Goal: Information Seeking & Learning: Find specific fact

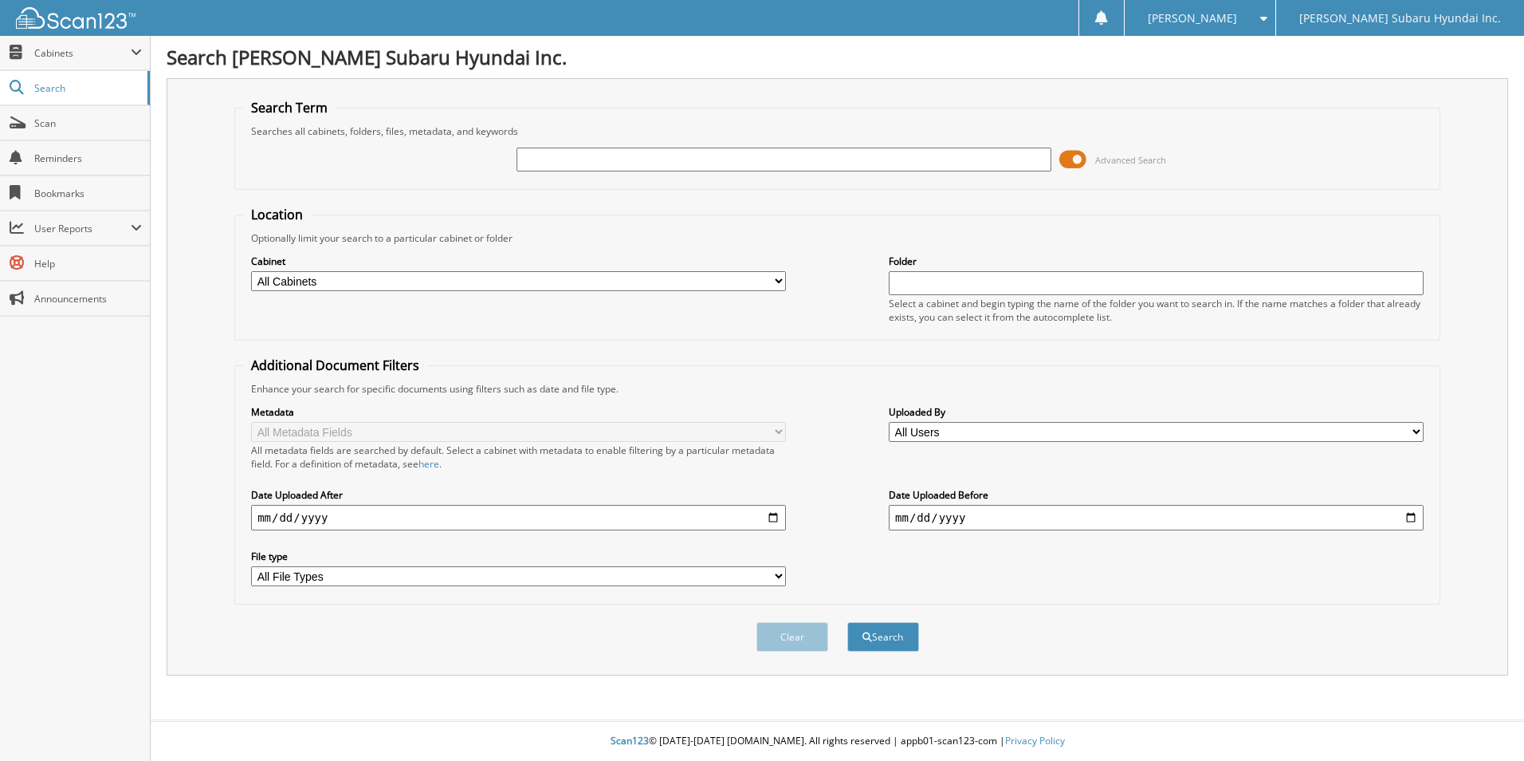
click at [694, 188] on fieldset "Search Term Searches all cabinets, folders, files, metadata, and keywords Advan…" at bounding box center [837, 144] width 1206 height 91
click at [596, 159] on input "text" at bounding box center [784, 159] width 535 height 24
type input "sct5725b"
click at [847, 622] on button "Search" at bounding box center [883, 636] width 72 height 29
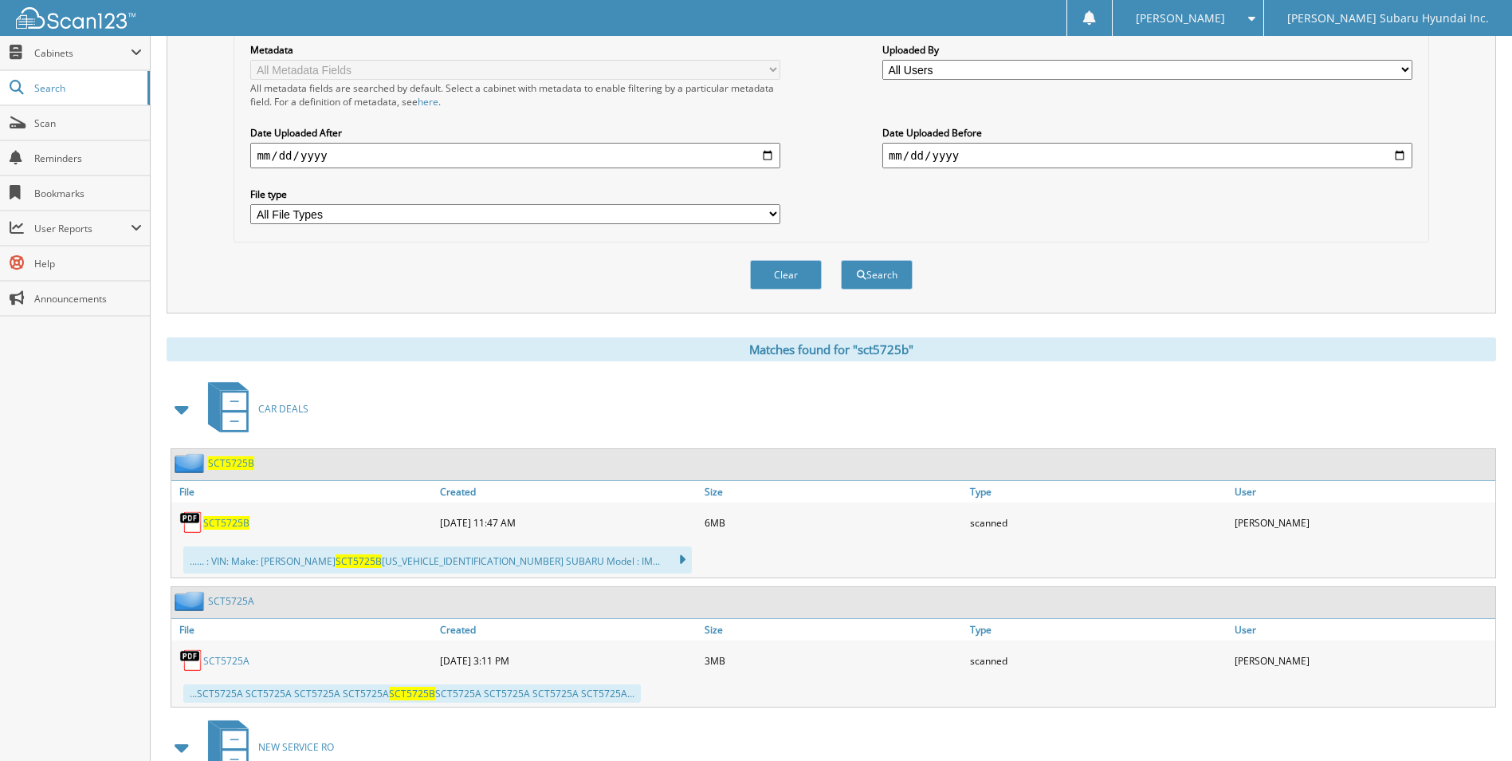
scroll to position [399, 0]
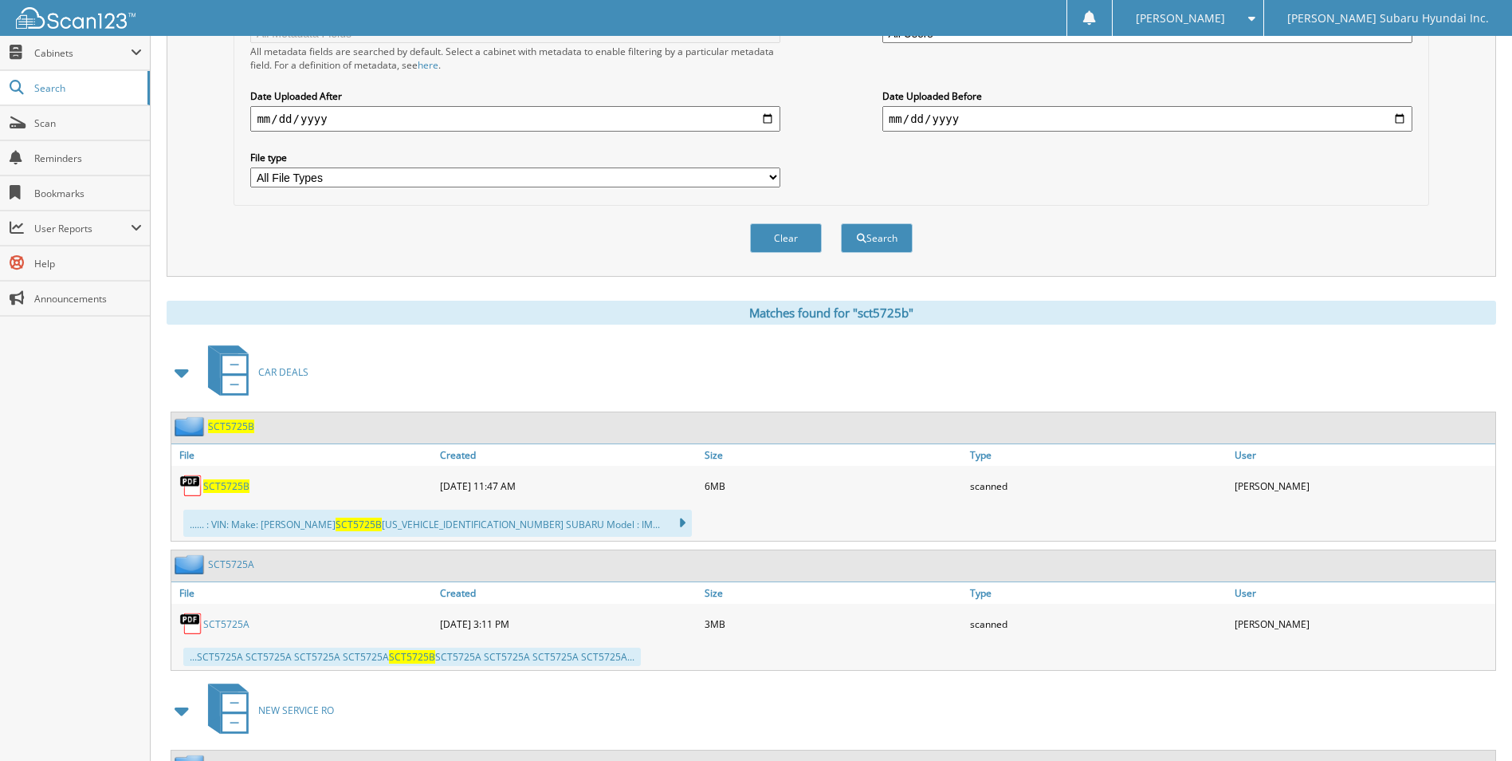
click at [224, 486] on span "SCT5725B" at bounding box center [226, 486] width 46 height 14
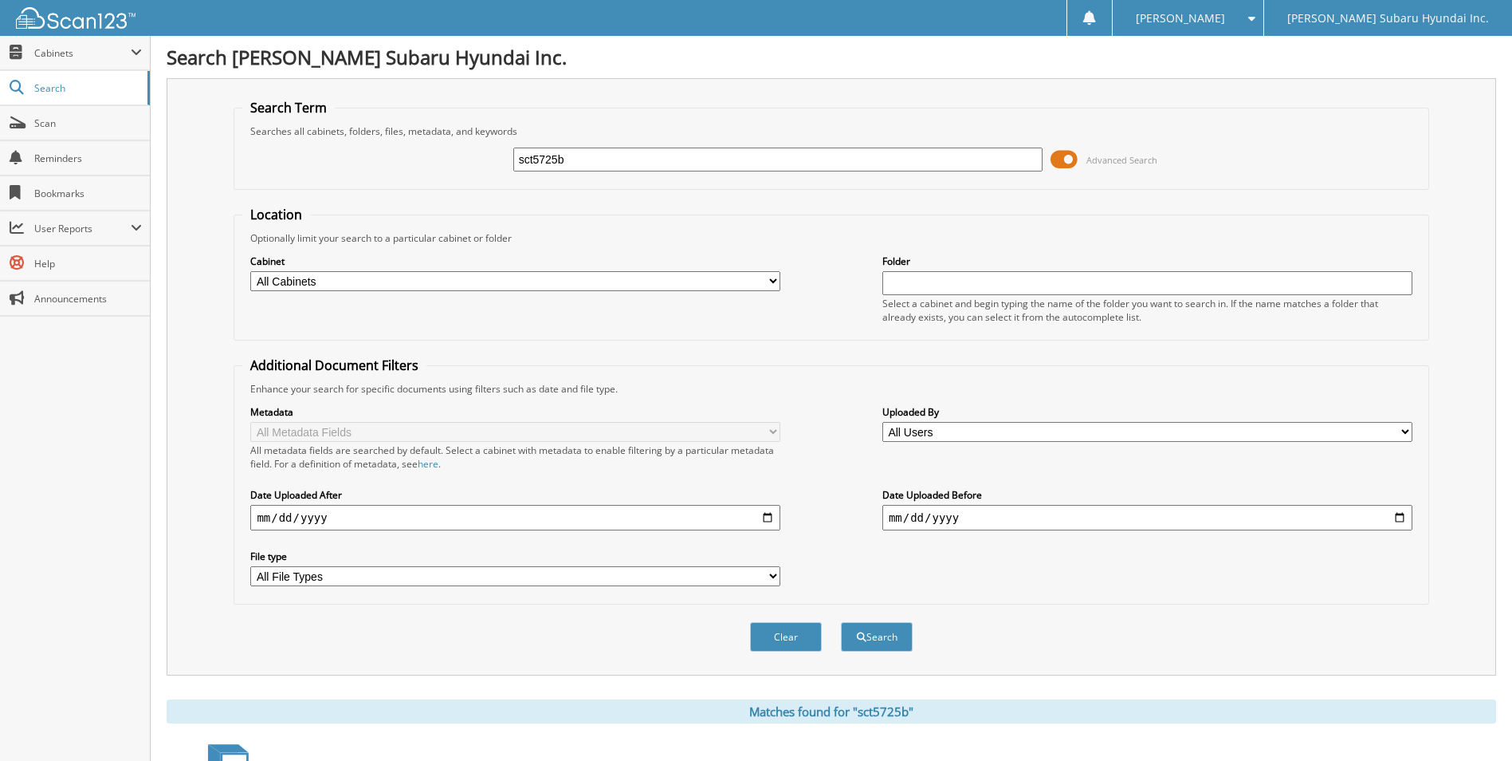
drag, startPoint x: 638, startPoint y: 168, endPoint x: 454, endPoint y: 183, distance: 184.7
click at [454, 183] on fieldset "Search Term Searches all cabinets, folders, files, metadata, and keywords sct57…" at bounding box center [831, 144] width 1195 height 91
type input "sct5852a"
click at [841, 622] on button "Search" at bounding box center [877, 636] width 72 height 29
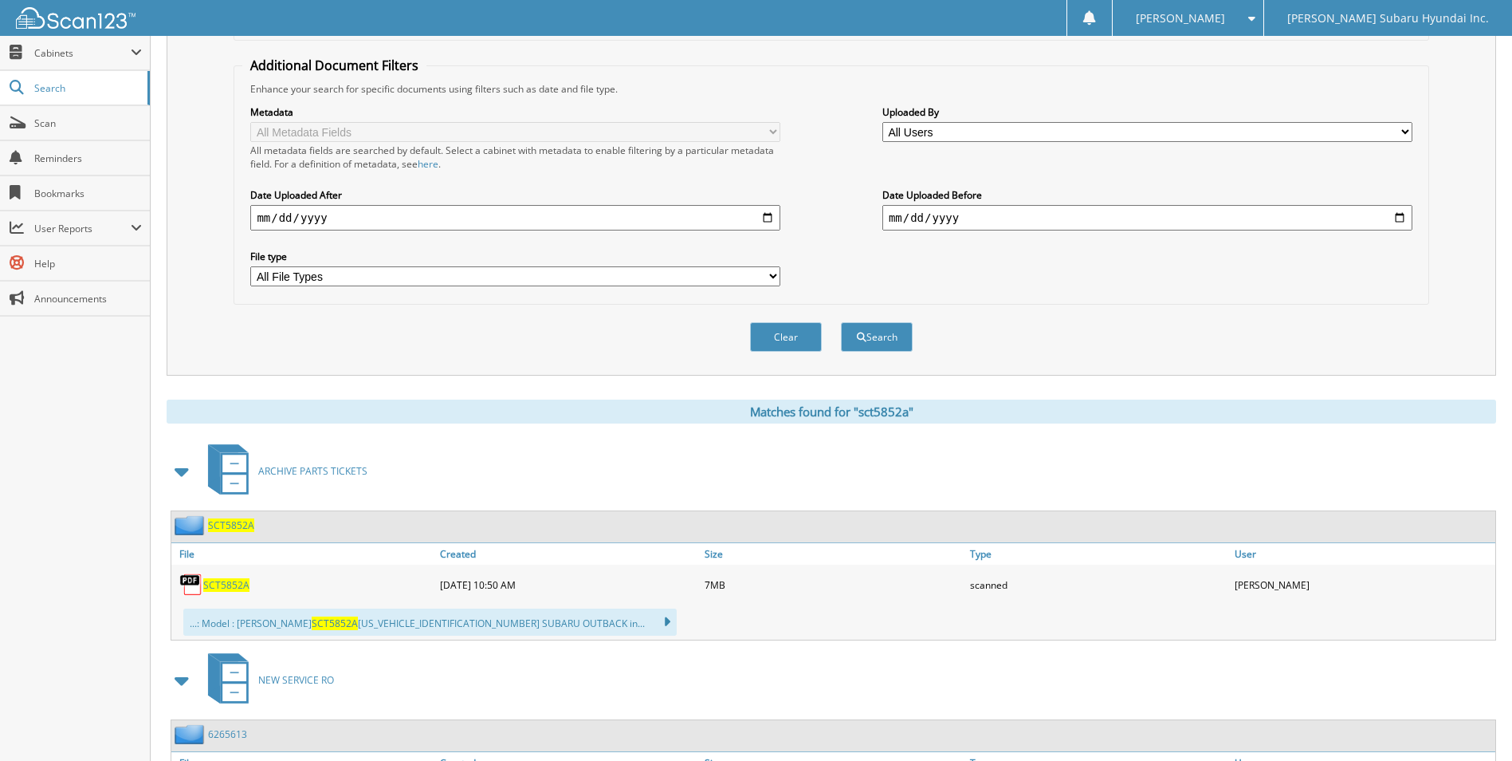
scroll to position [399, 0]
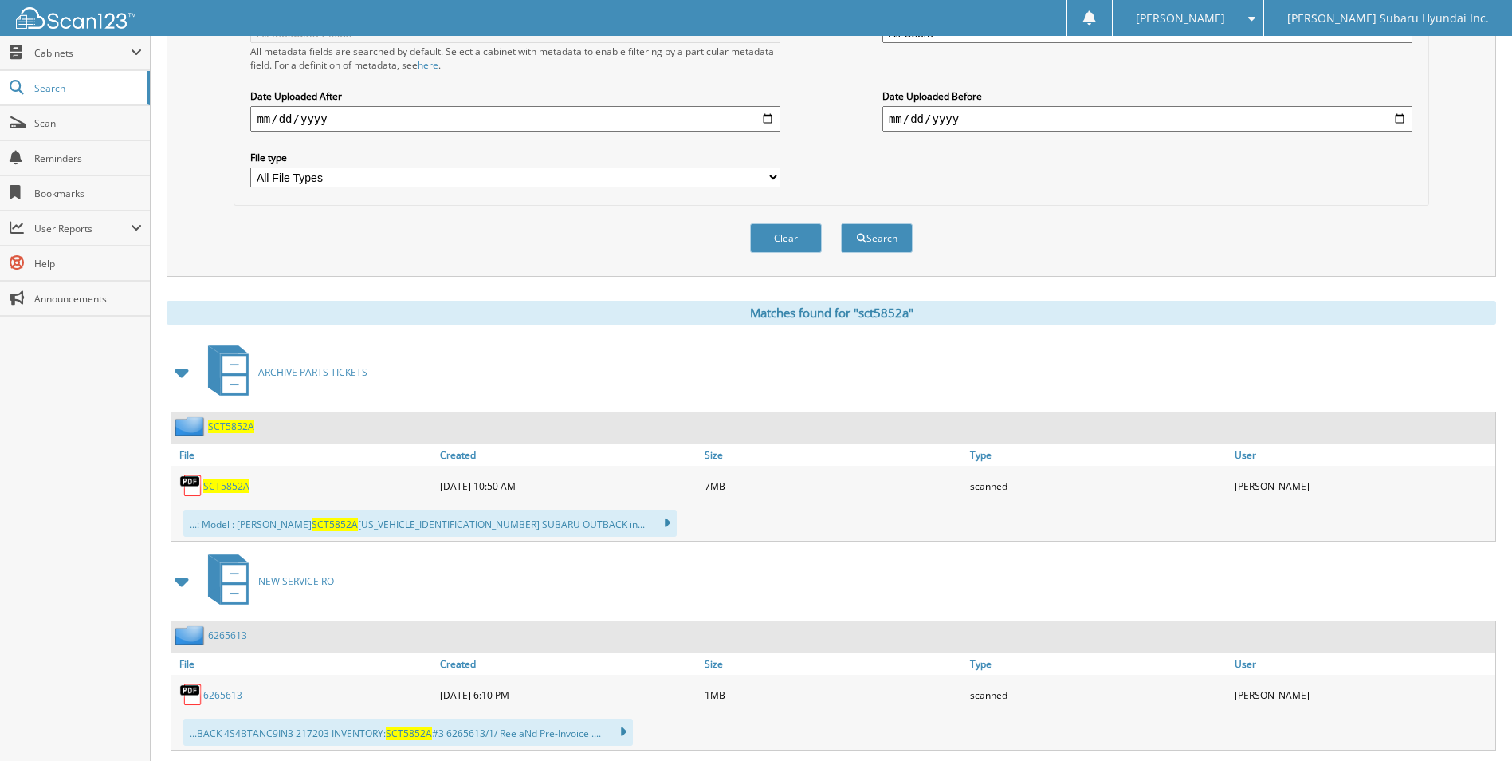
click at [226, 488] on span "SCT5852A" at bounding box center [226, 486] width 46 height 14
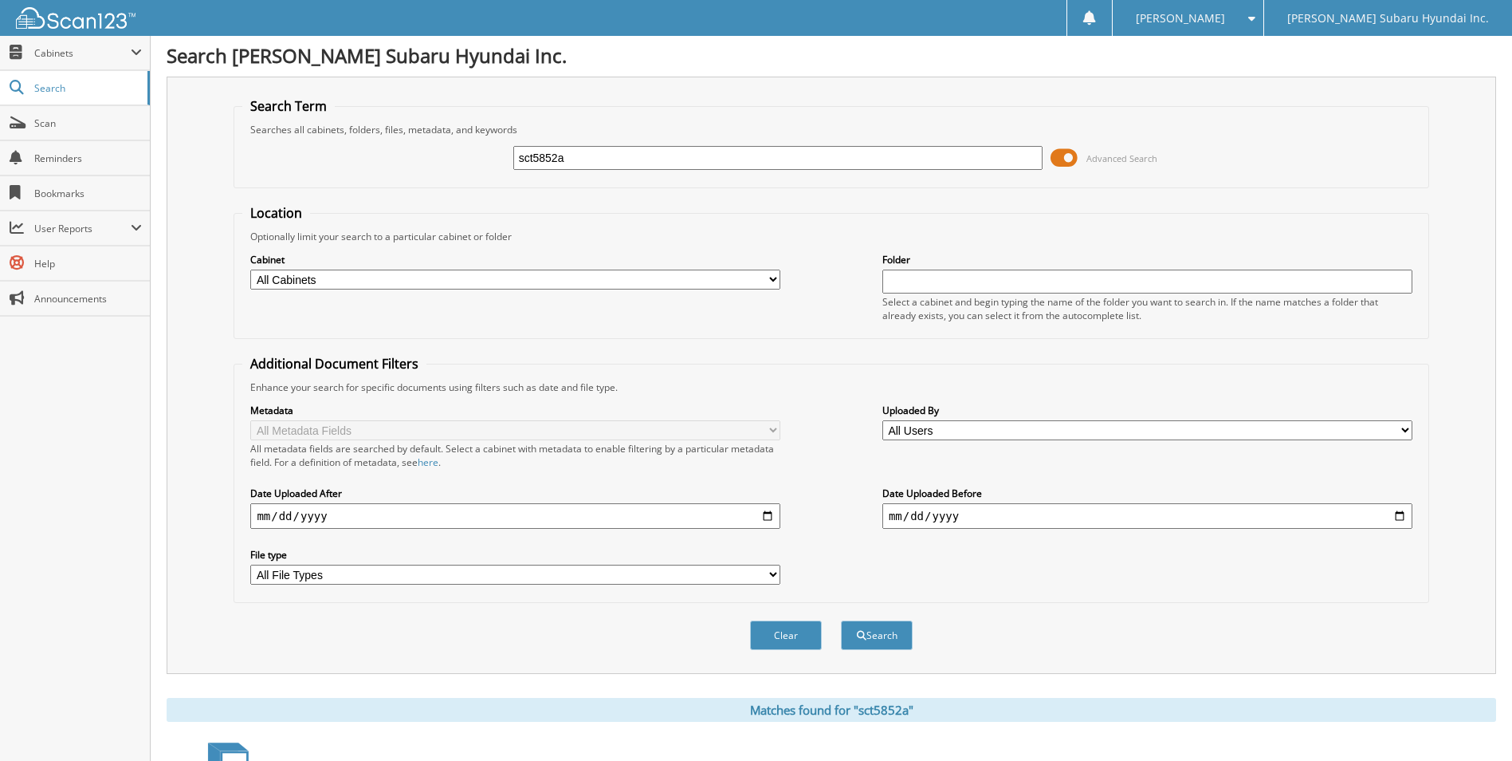
scroll to position [0, 0]
drag, startPoint x: 583, startPoint y: 164, endPoint x: 465, endPoint y: 170, distance: 118.1
click at [465, 170] on div "sct5852a Advanced Search" at bounding box center [830, 159] width 1177 height 43
type input "sfo5435a"
click at [841, 622] on button "Search" at bounding box center [877, 636] width 72 height 29
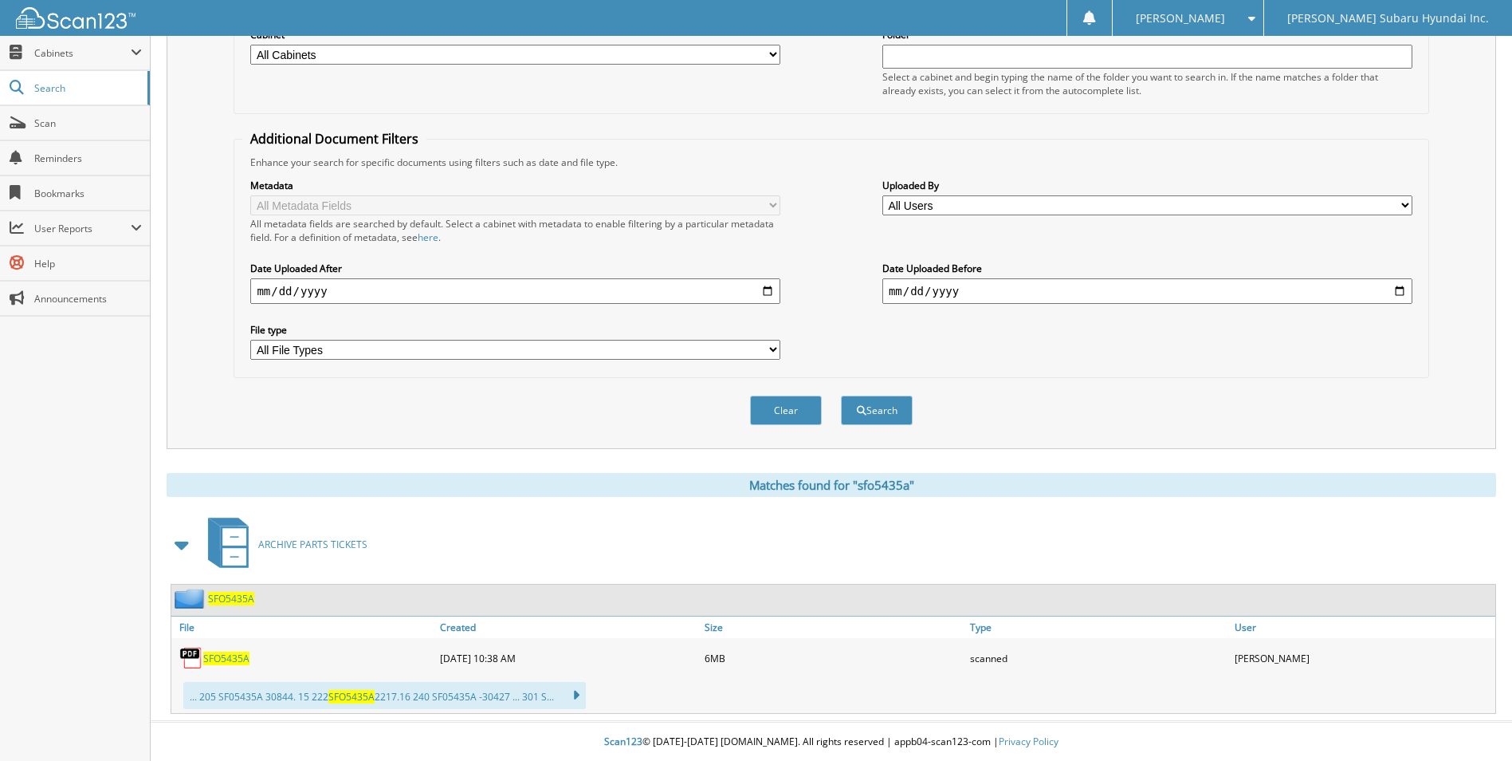
scroll to position [228, 0]
click at [230, 659] on span "SFO5435A" at bounding box center [226, 658] width 46 height 14
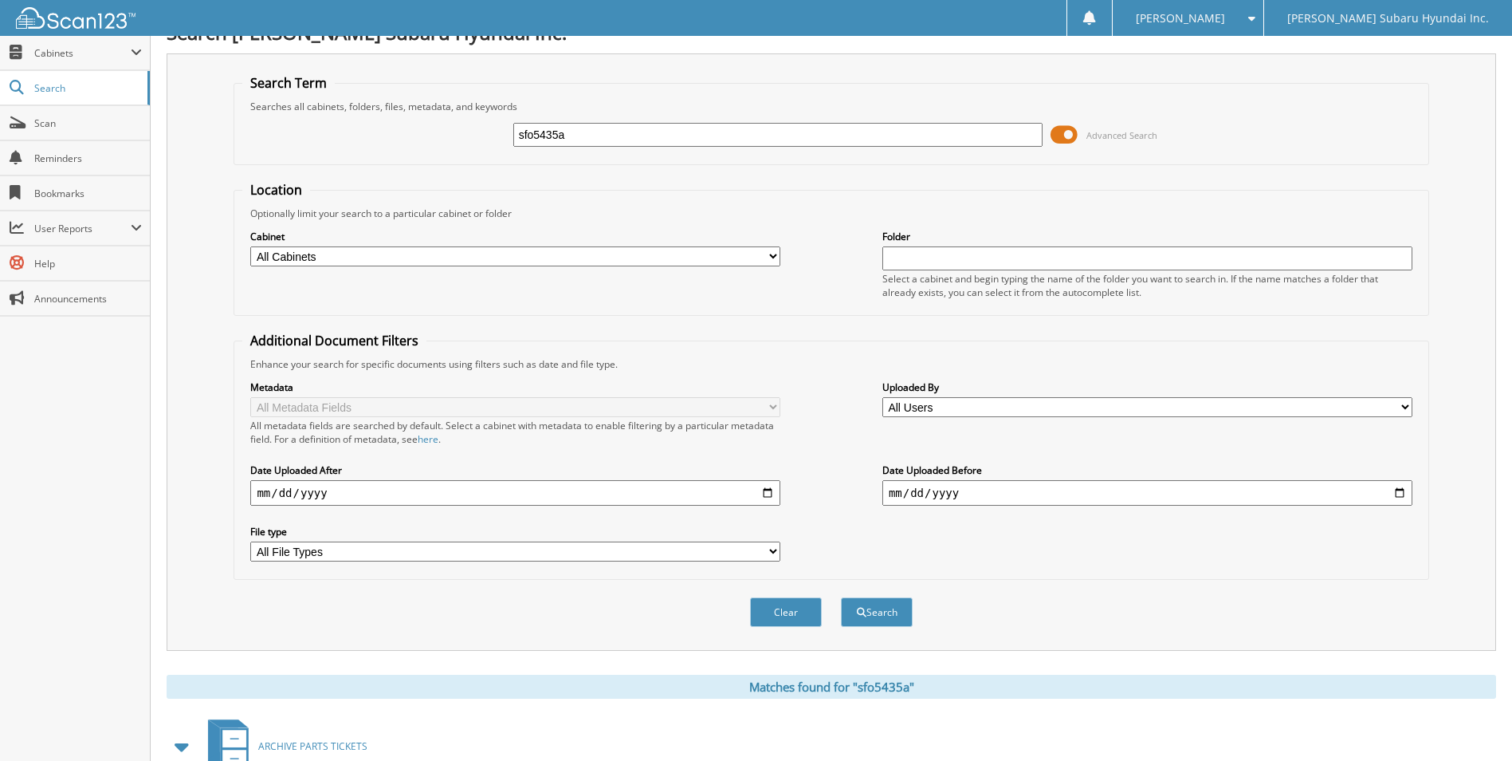
scroll to position [0, 0]
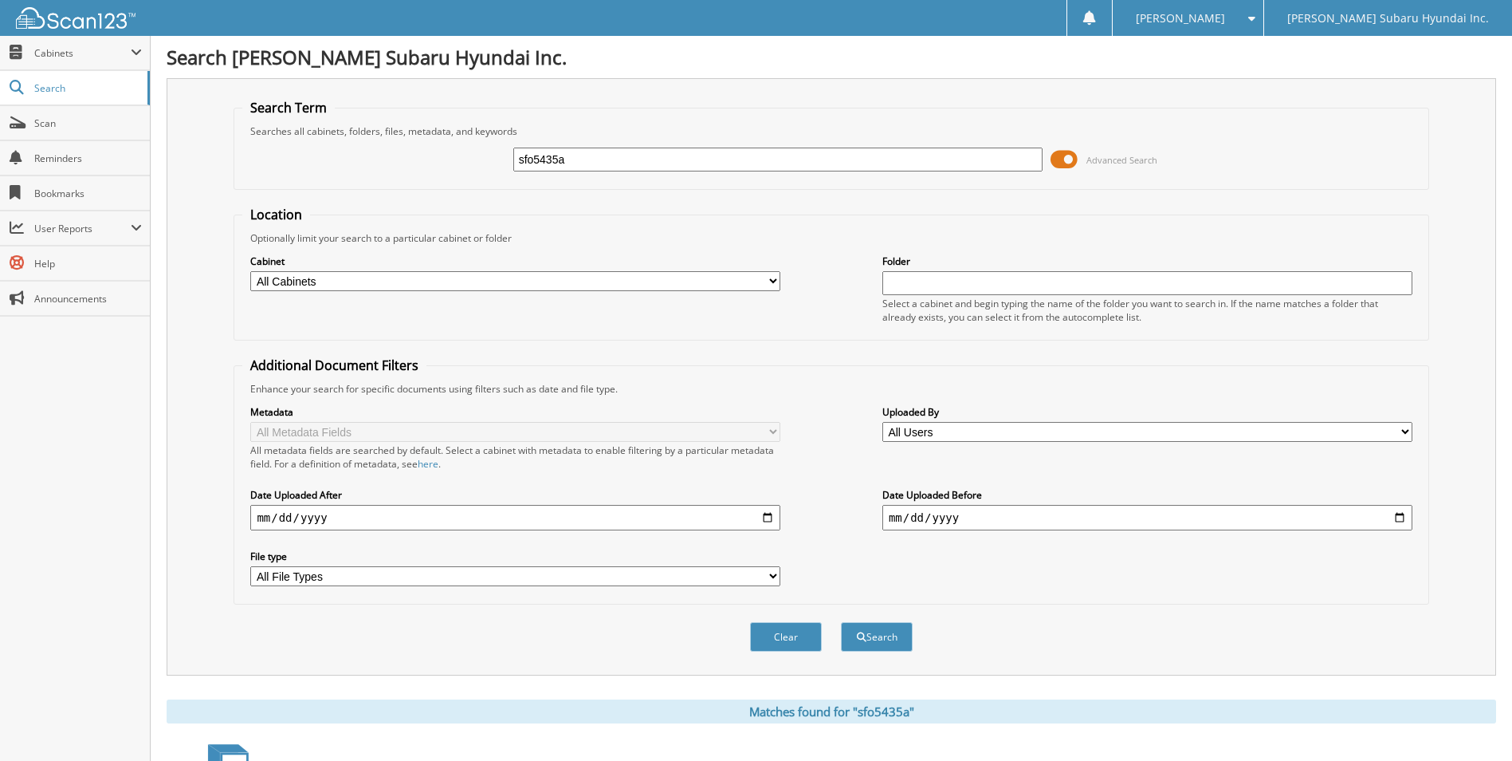
drag, startPoint x: 635, startPoint y: 161, endPoint x: 363, endPoint y: 182, distance: 272.6
click at [363, 182] on fieldset "Search Term Searches all cabinets, folders, files, metadata, and keywords sfo54…" at bounding box center [831, 144] width 1195 height 91
type input "hpa0530a"
click at [841, 622] on button "Search" at bounding box center [877, 636] width 72 height 29
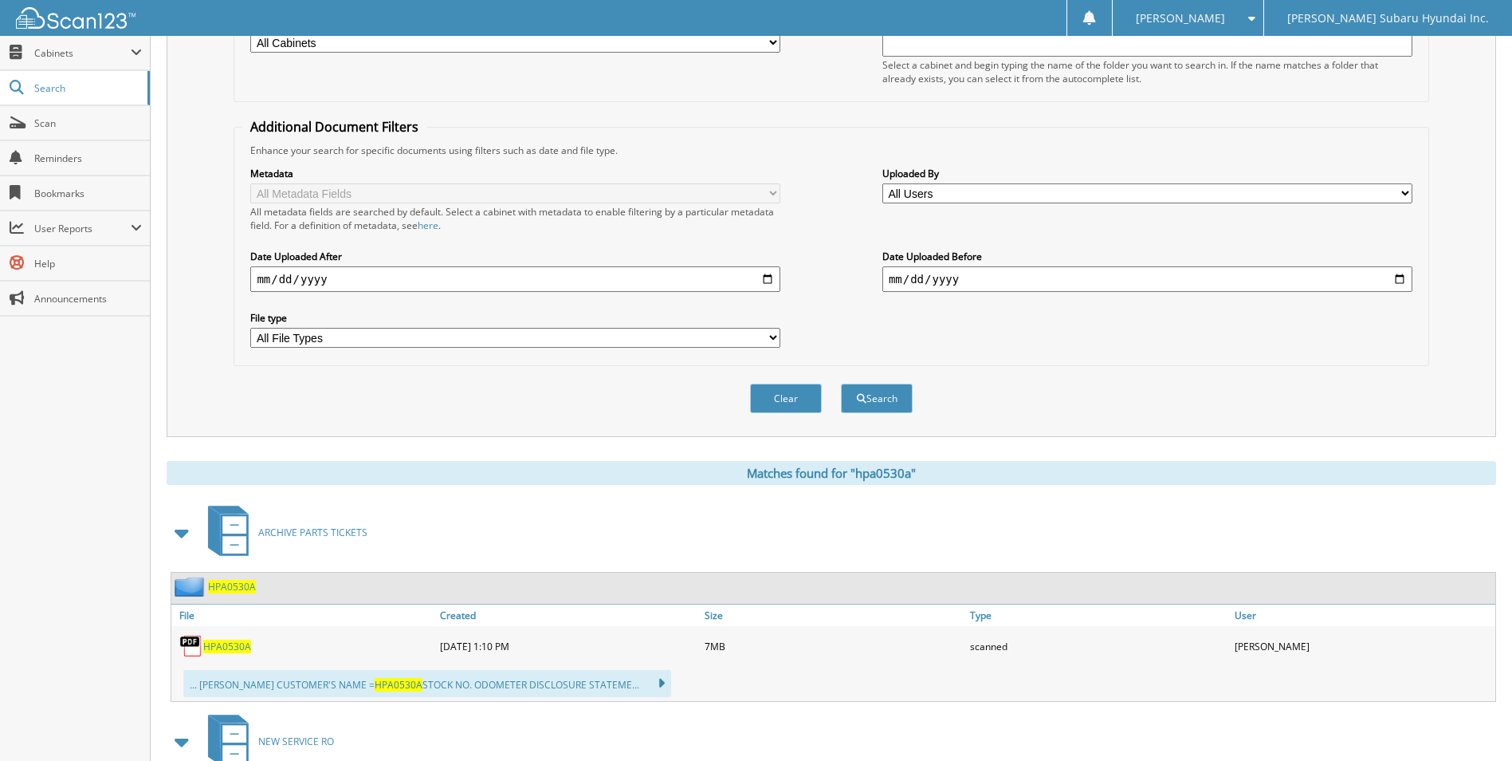
scroll to position [399, 0]
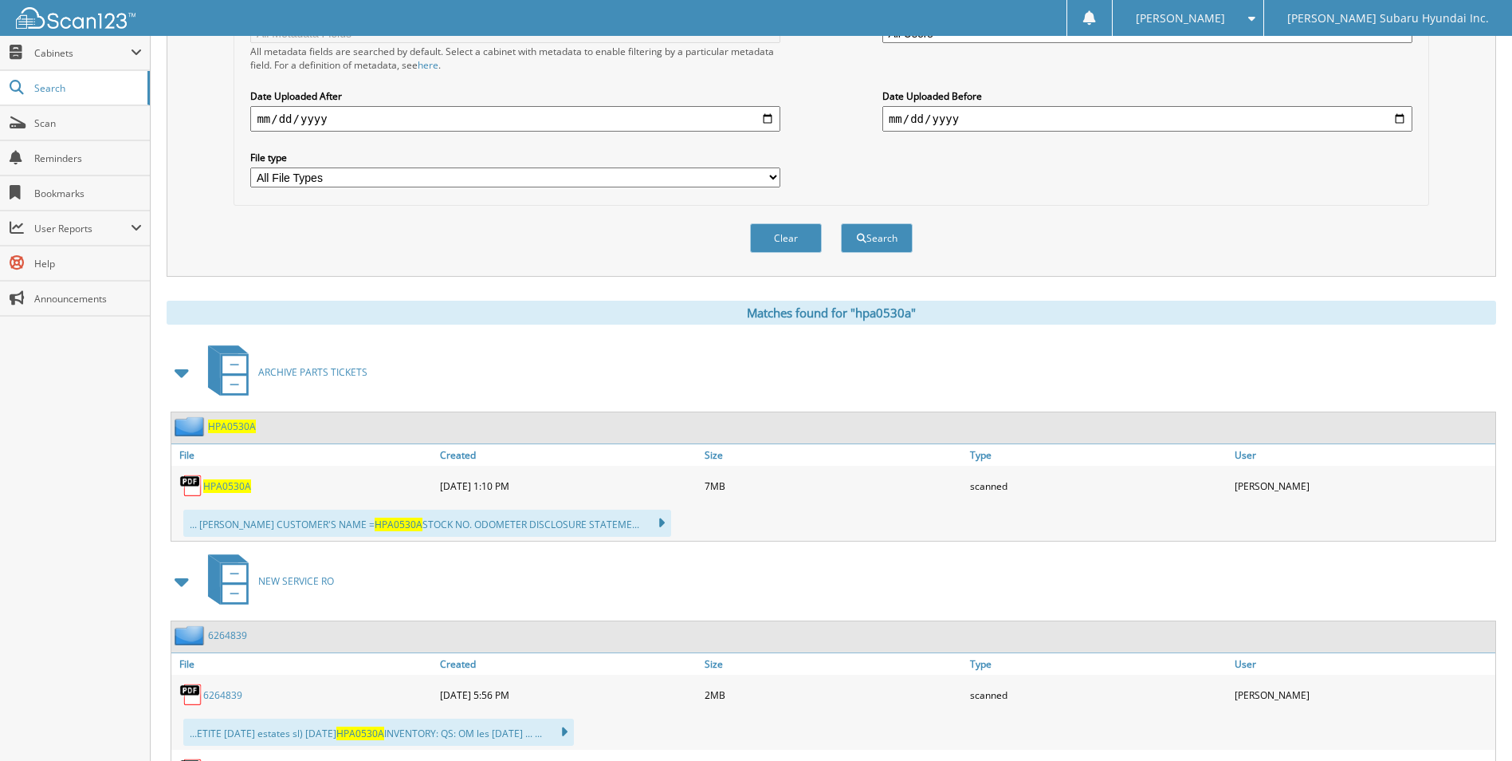
click at [234, 489] on span "HPA0530A" at bounding box center [227, 486] width 48 height 14
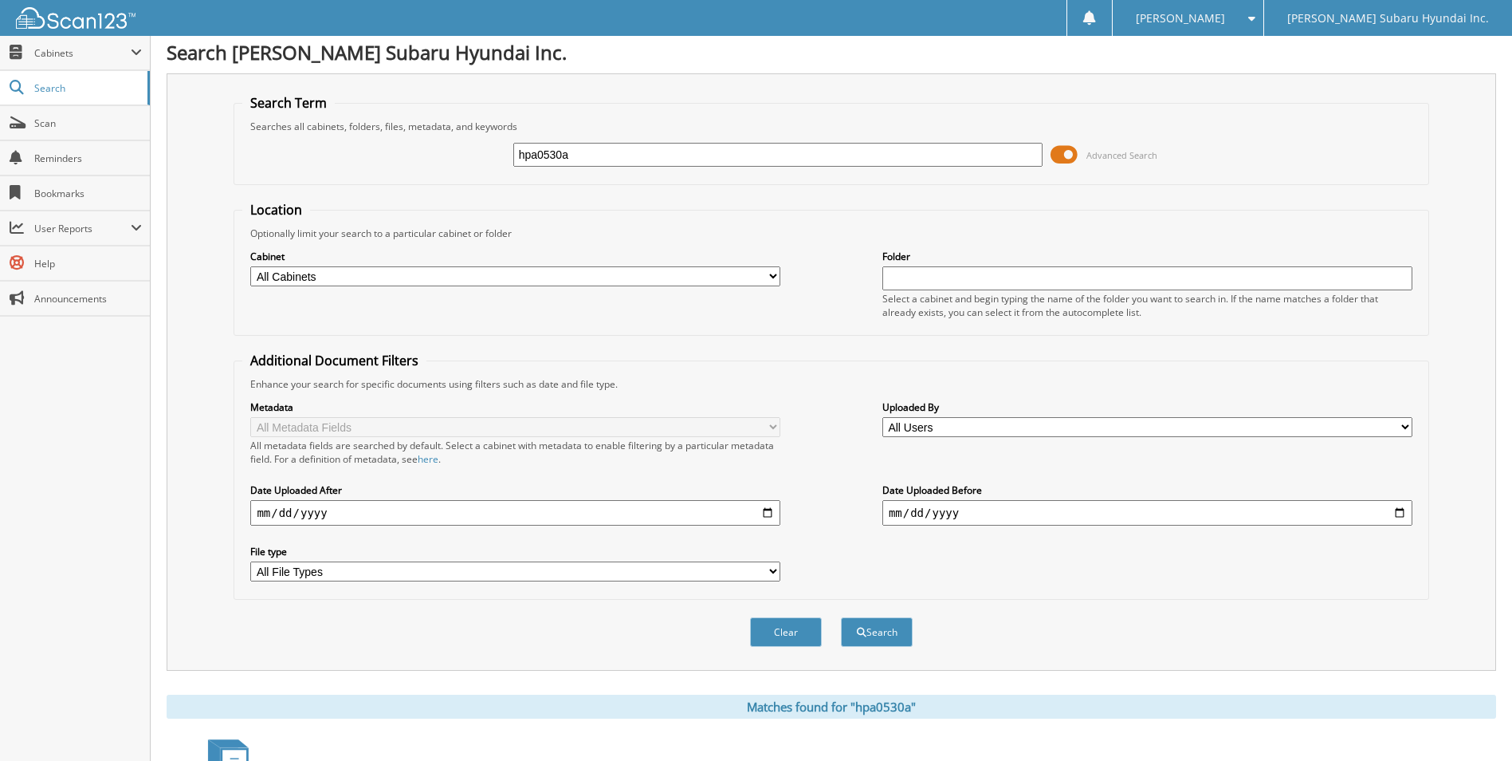
scroll to position [0, 0]
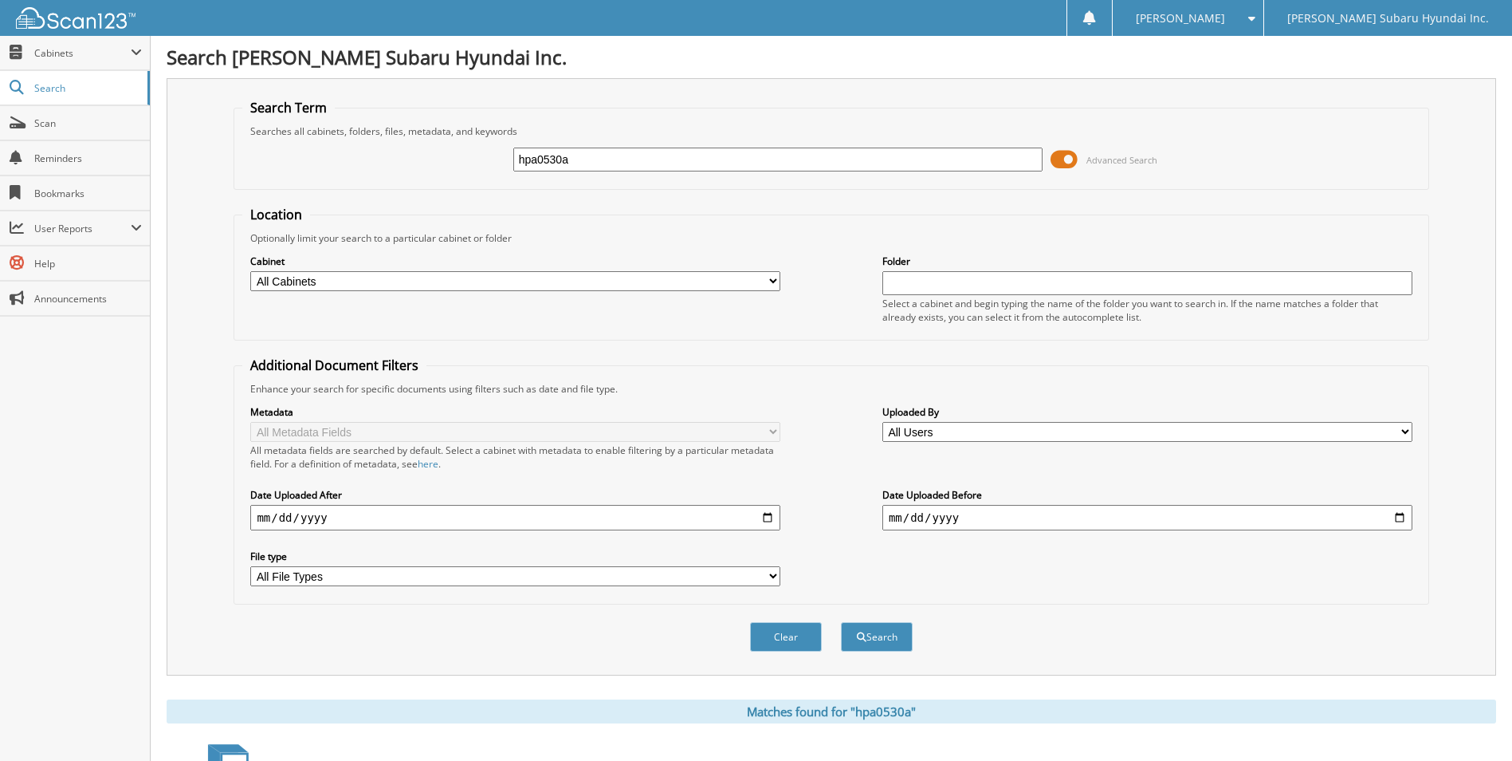
drag, startPoint x: 698, startPoint y: 155, endPoint x: 470, endPoint y: 147, distance: 228.2
click at [470, 147] on div "hpa0530a Advanced Search" at bounding box center [830, 159] width 1177 height 43
type input "sfo5583a"
click at [841, 622] on button "Search" at bounding box center [877, 636] width 72 height 29
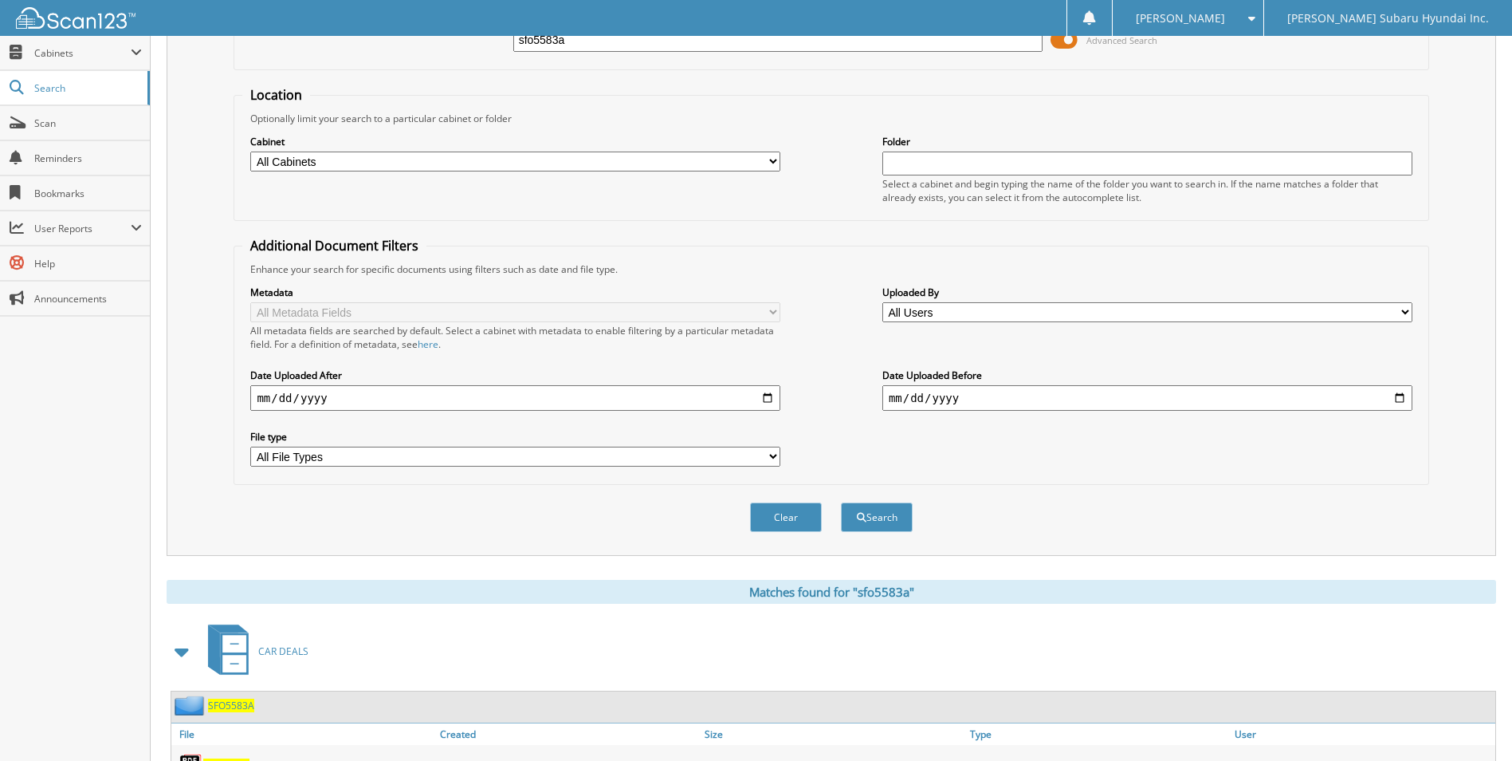
scroll to position [399, 0]
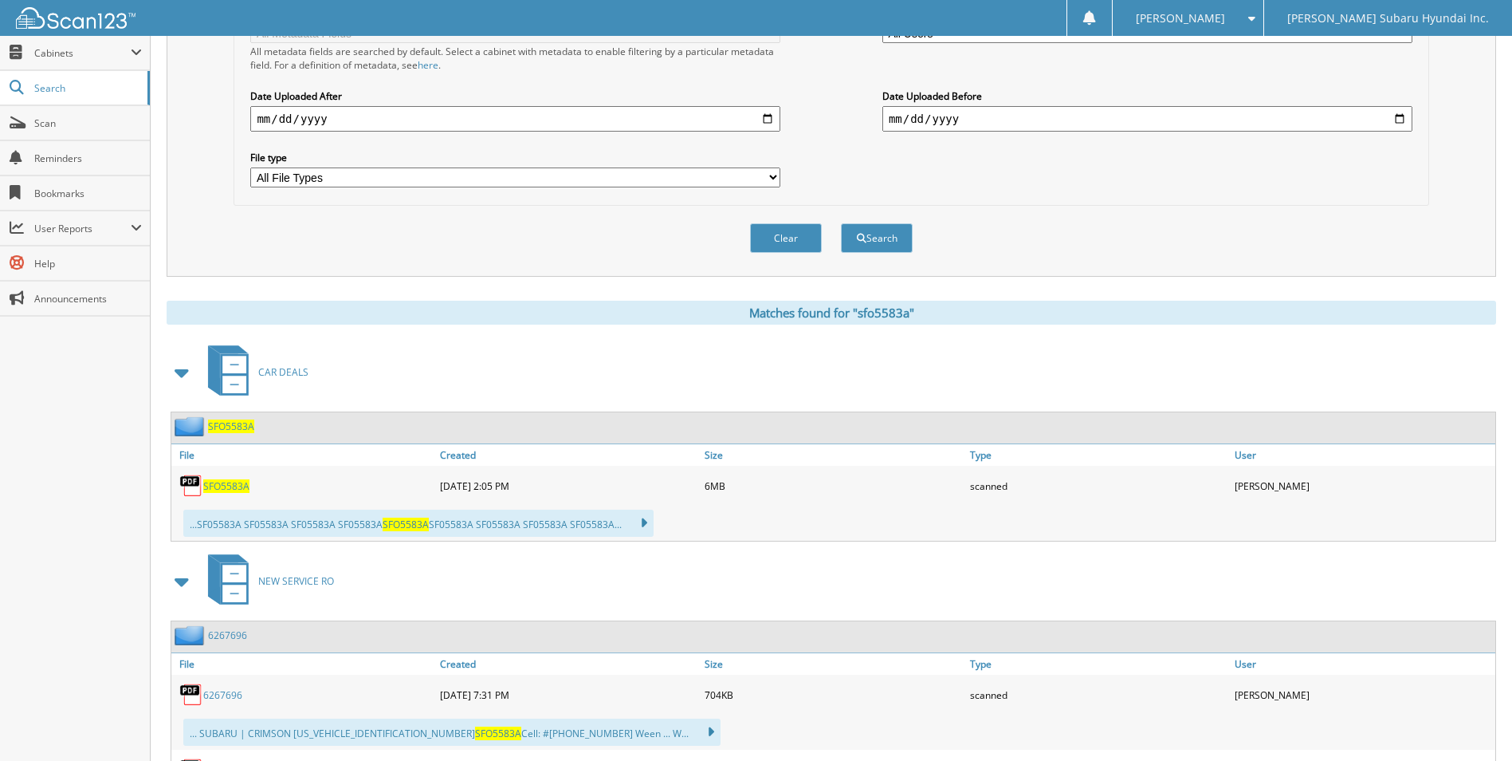
click at [234, 489] on span "SFO5583A" at bounding box center [226, 486] width 46 height 14
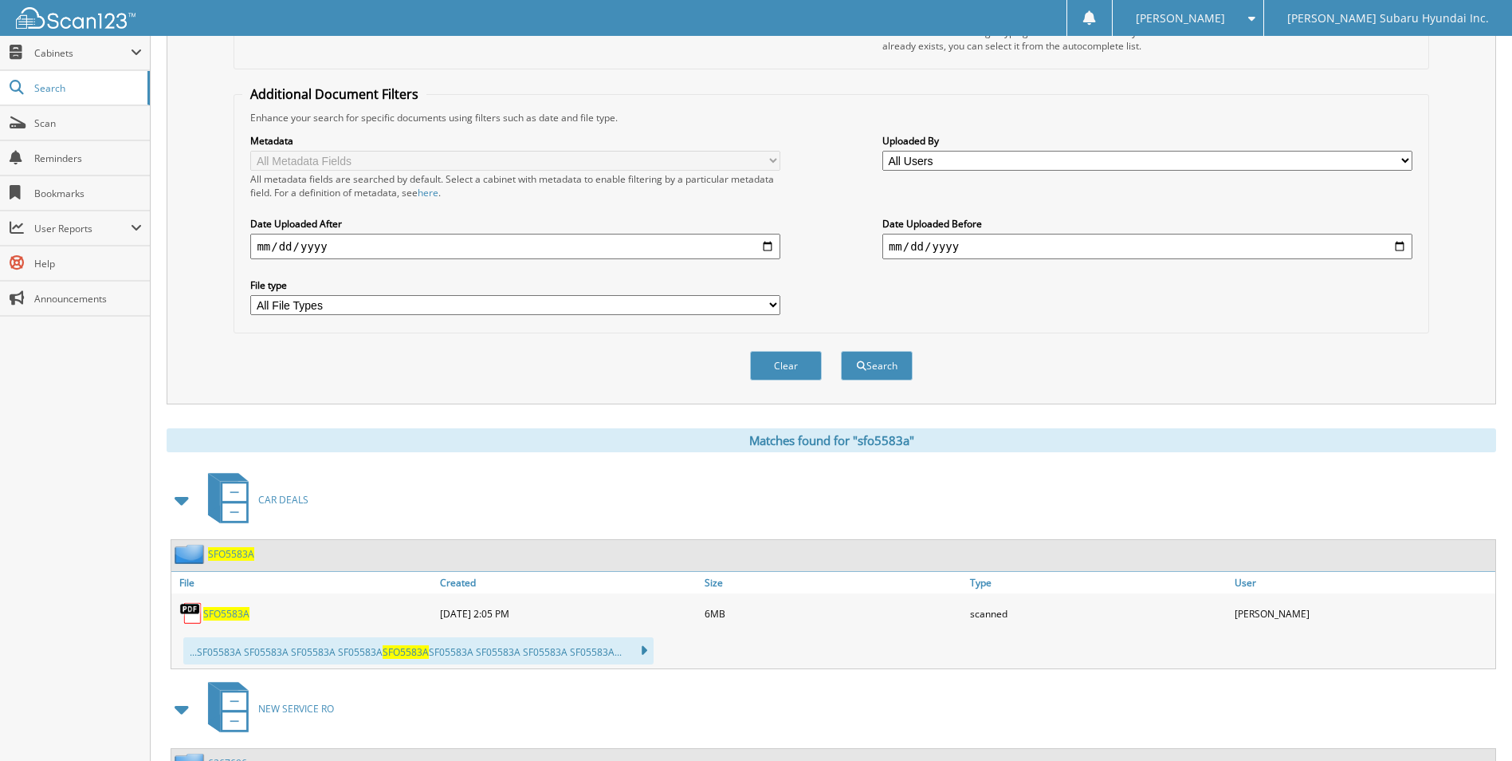
scroll to position [0, 0]
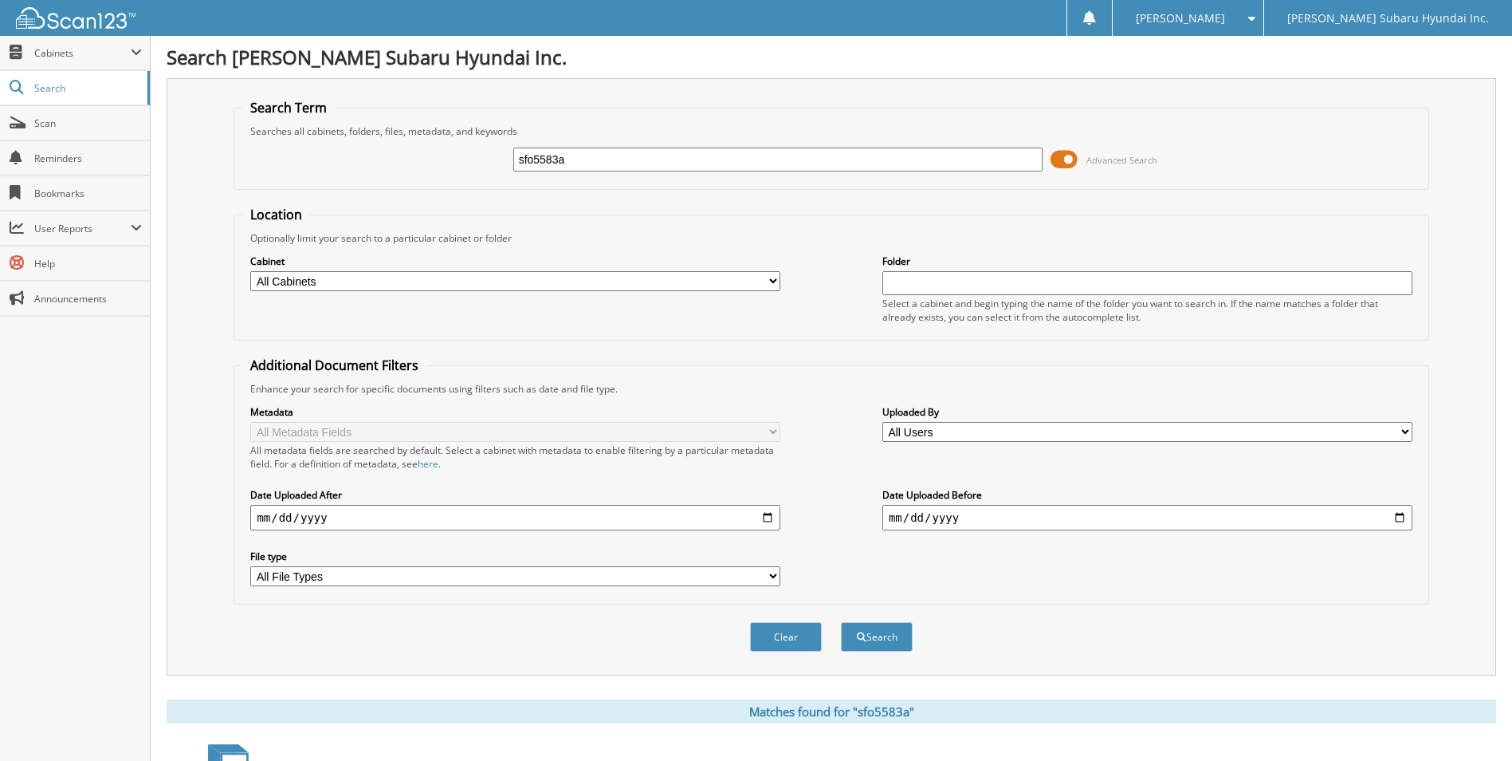
drag, startPoint x: 607, startPoint y: 163, endPoint x: 379, endPoint y: 166, distance: 228.0
click at [380, 165] on div "sfo5583a Advanced Search" at bounding box center [830, 159] width 1177 height 43
type input "sfo5563"
click at [841, 622] on button "Search" at bounding box center [877, 636] width 72 height 29
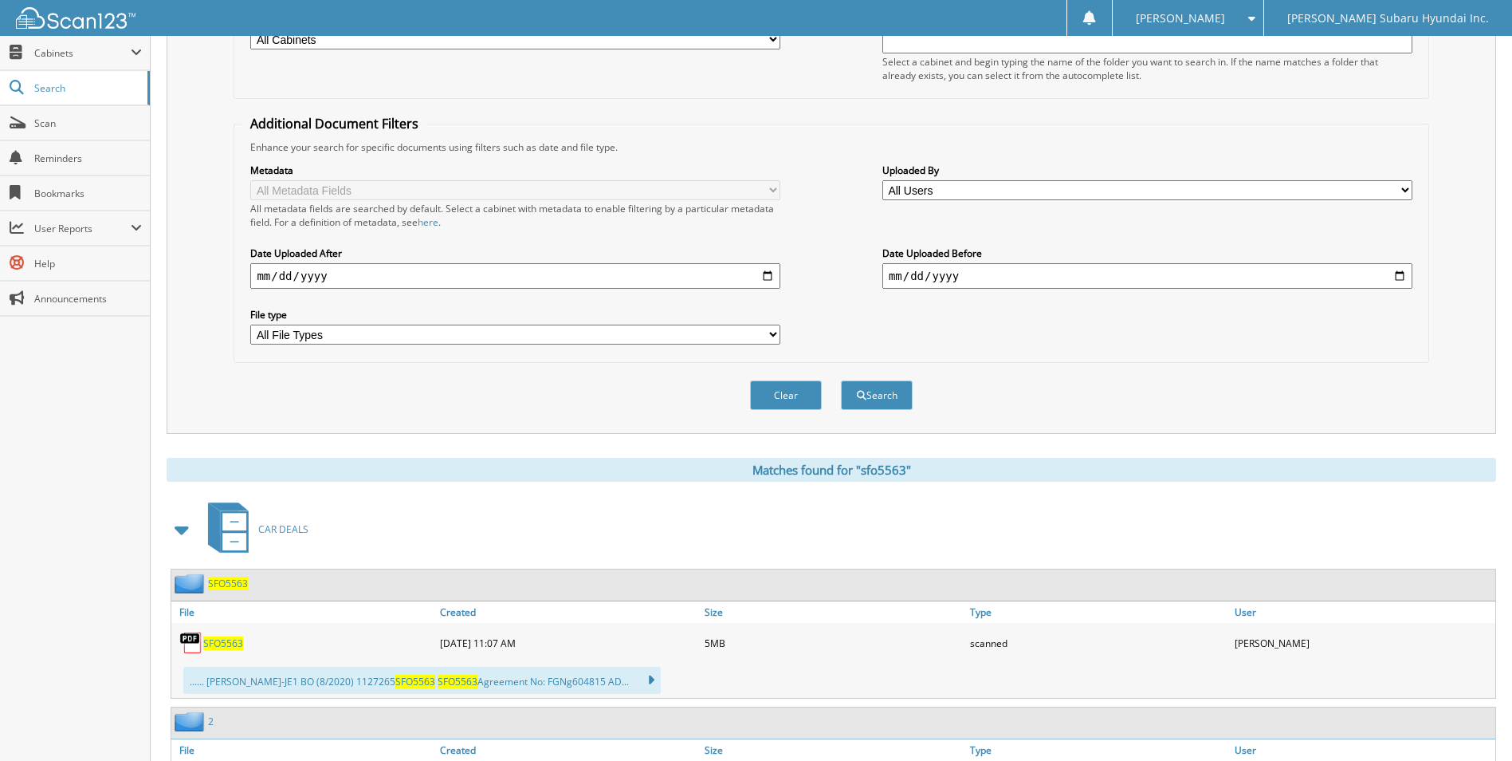
scroll to position [319, 0]
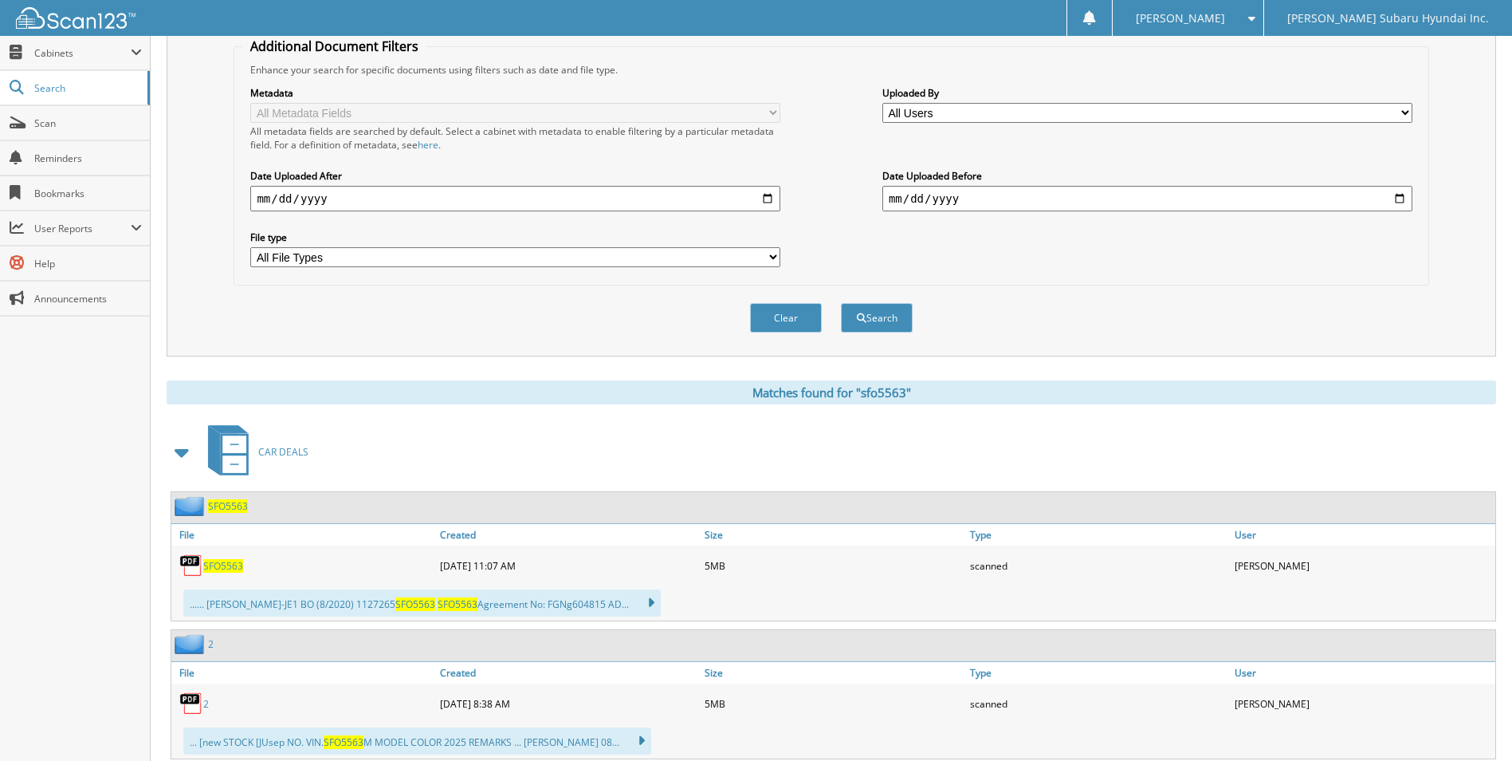
click at [230, 567] on span "SFO5563" at bounding box center [223, 566] width 40 height 14
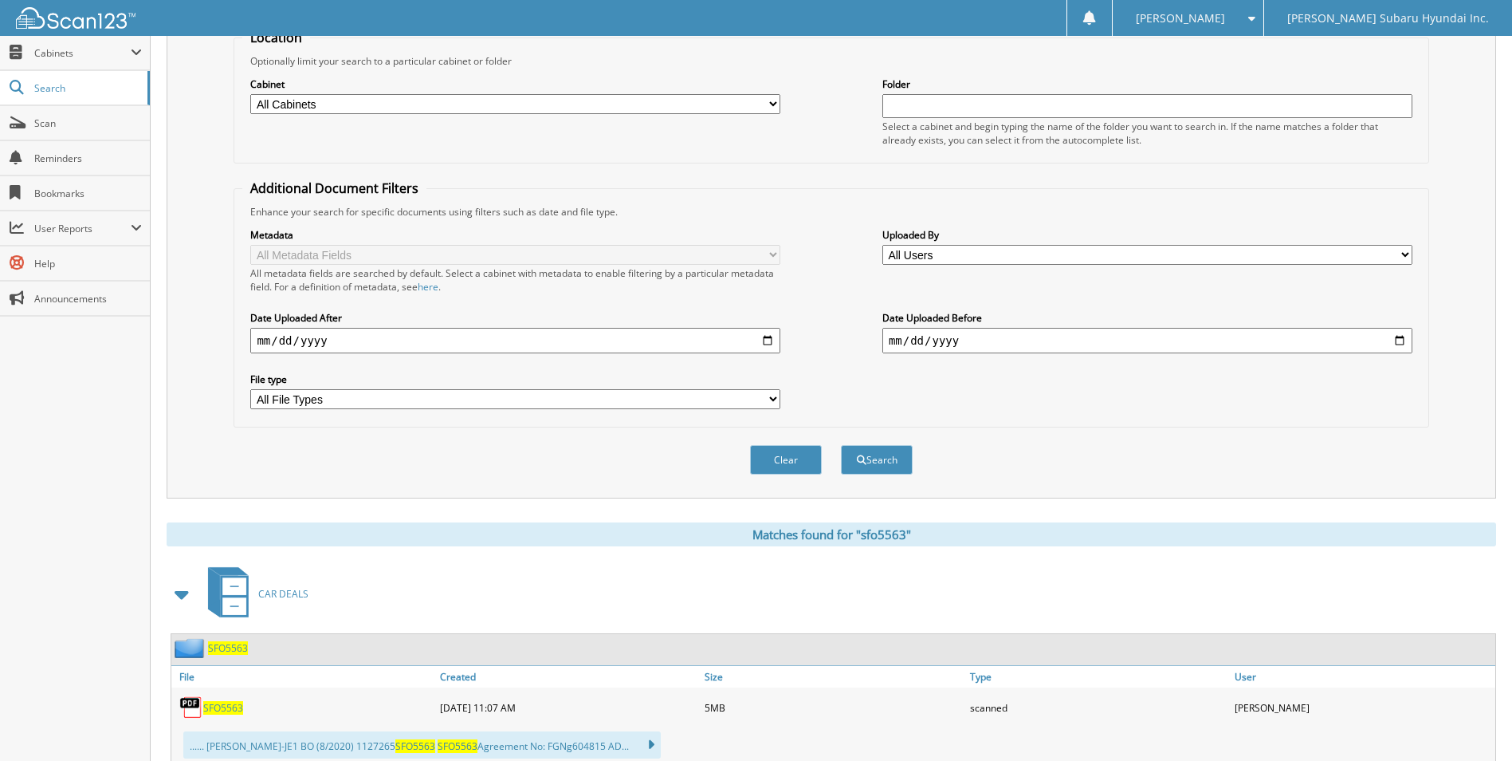
scroll to position [0, 0]
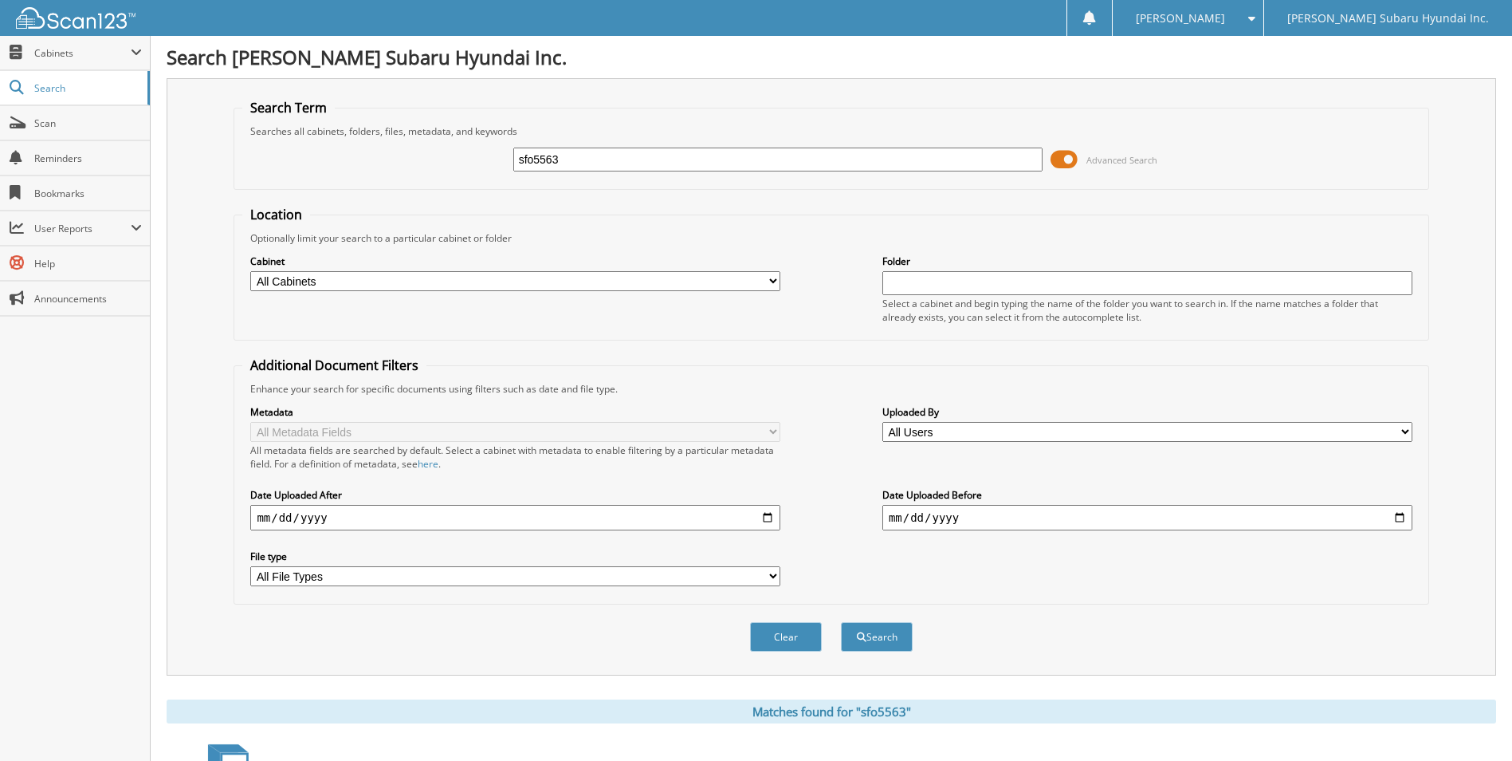
drag, startPoint x: 567, startPoint y: 160, endPoint x: 458, endPoint y: 155, distance: 109.3
click at [458, 155] on div "sfo5563 Advanced Search" at bounding box center [830, 159] width 1177 height 43
type input "sct5852a"
click at [841, 622] on button "Search" at bounding box center [877, 636] width 72 height 29
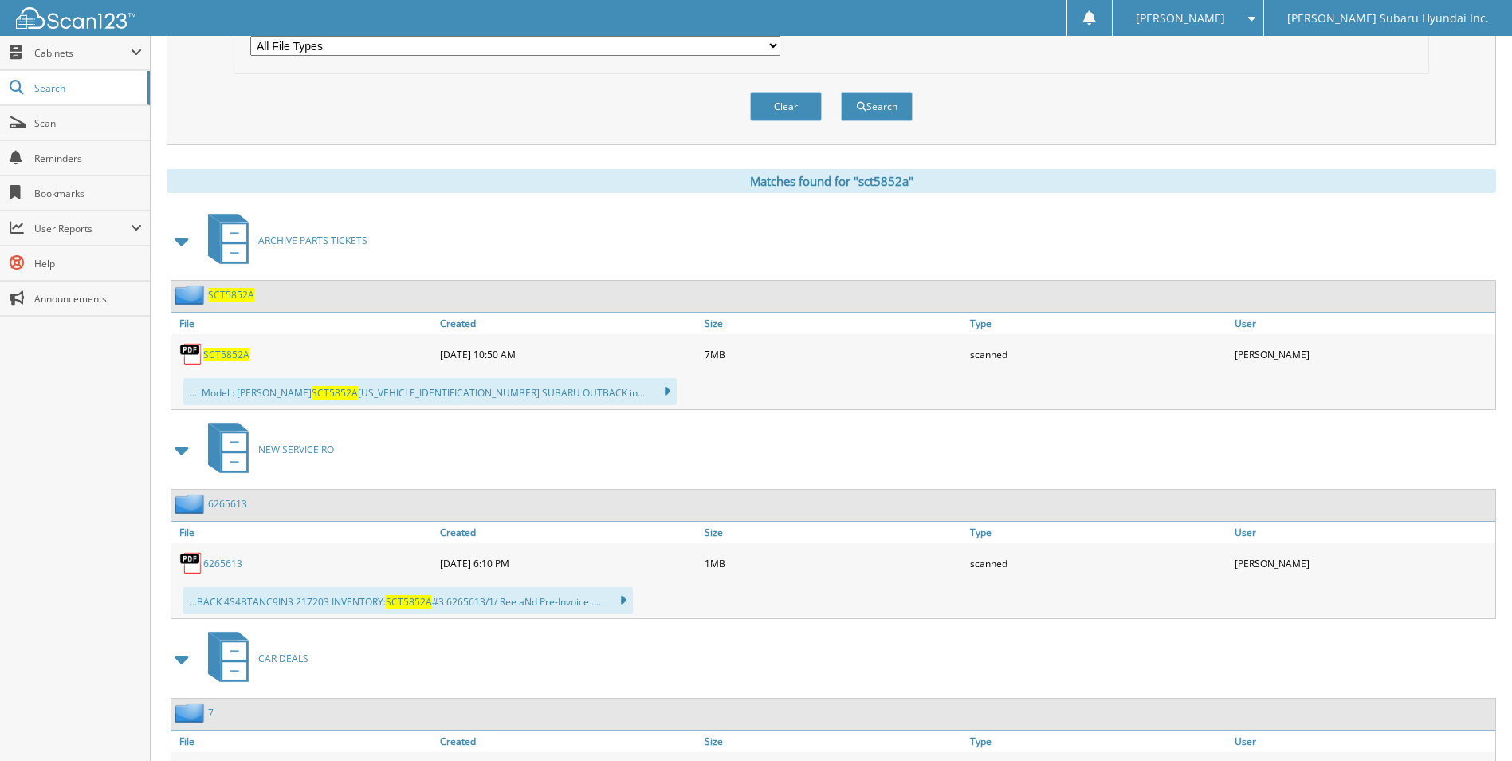
scroll to position [558, 0]
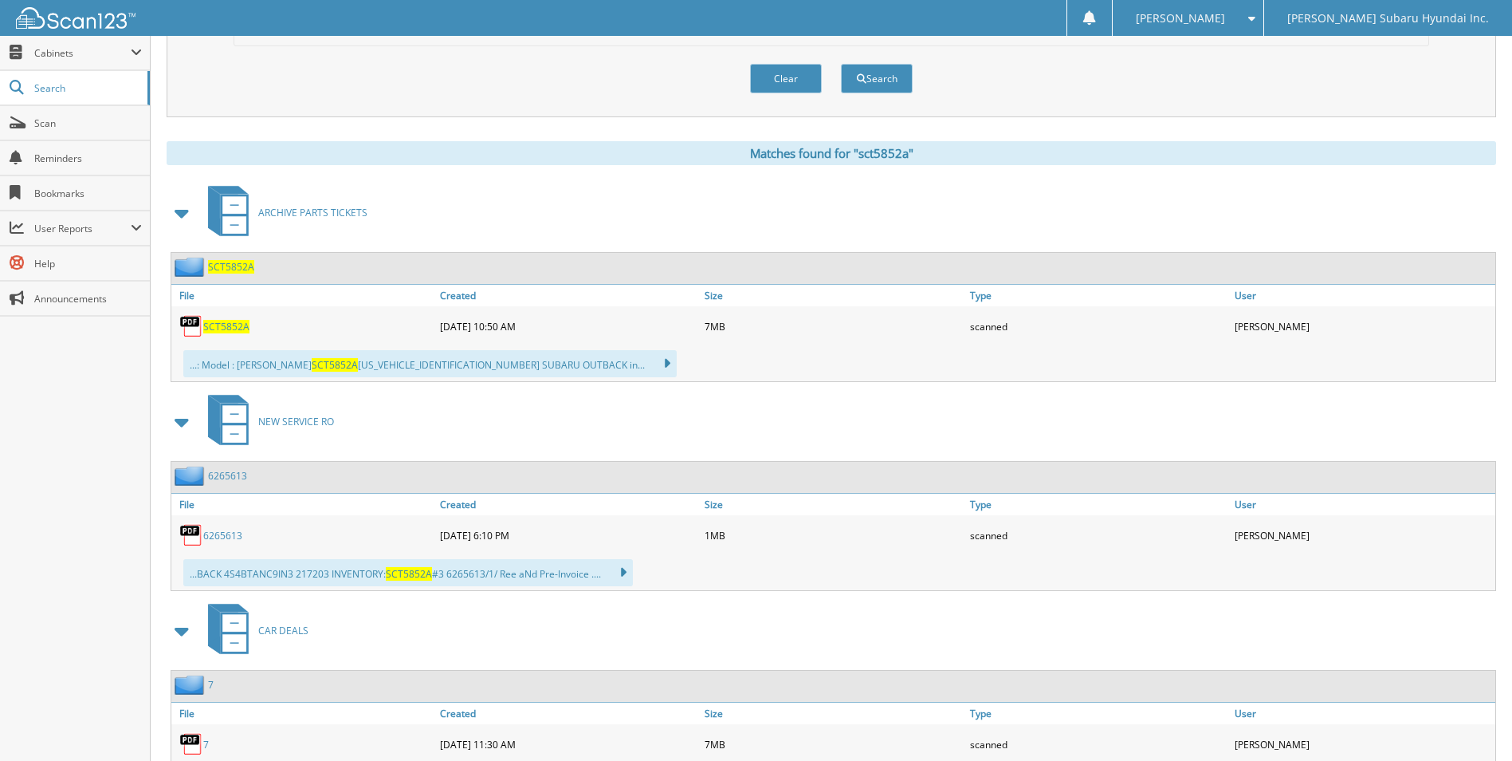
click at [217, 329] on span "SCT5852A" at bounding box center [226, 327] width 46 height 14
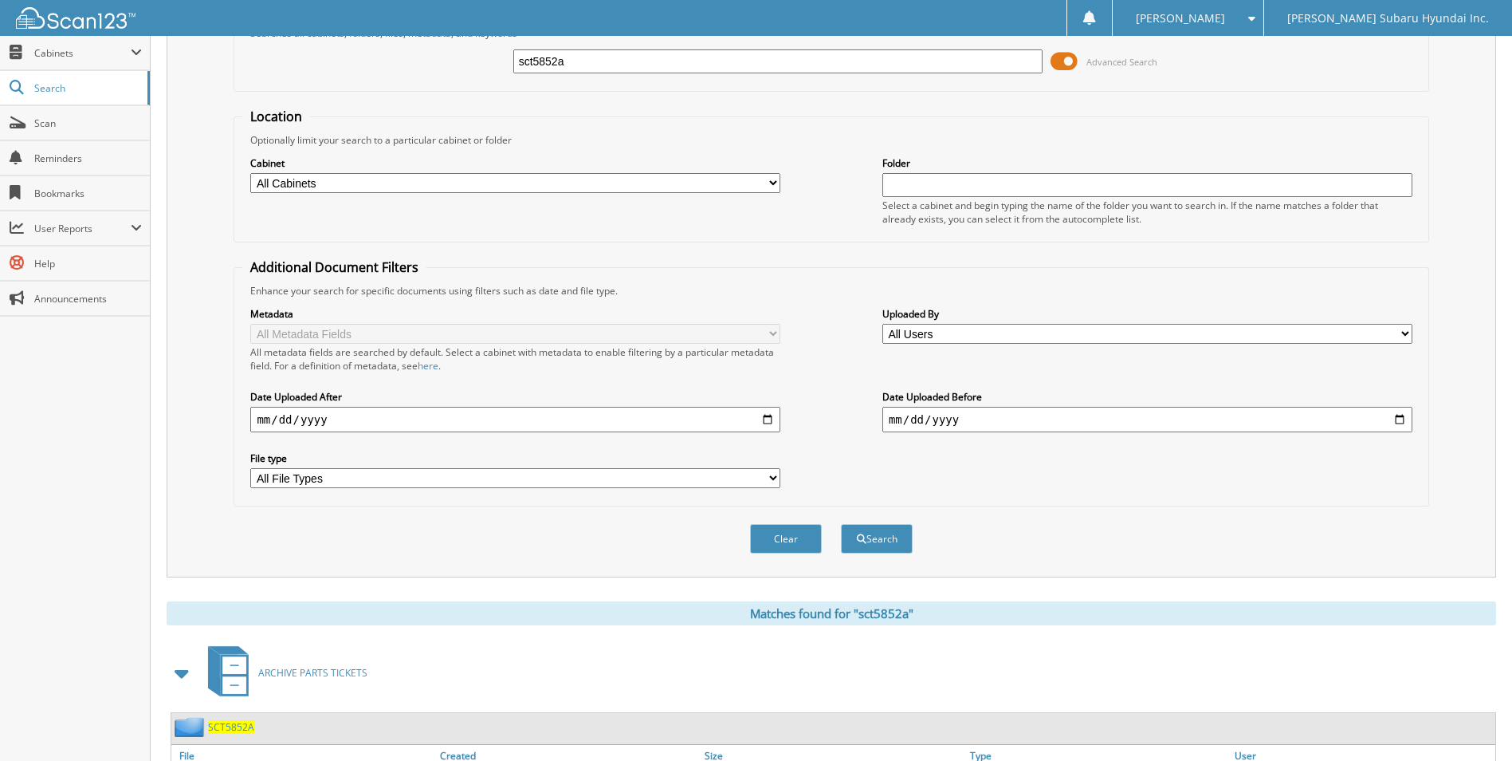
scroll to position [80, 0]
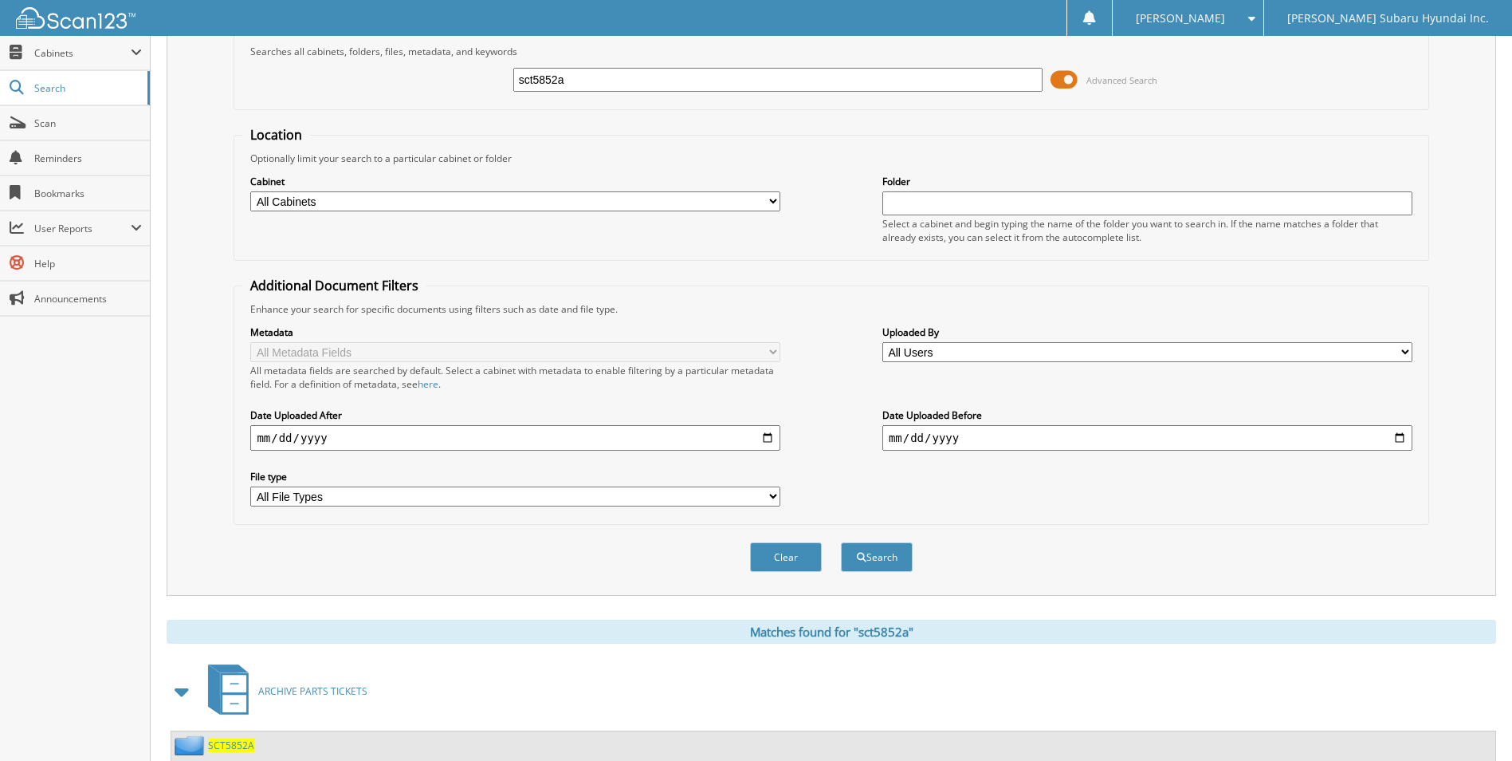
drag, startPoint x: 573, startPoint y: 77, endPoint x: 397, endPoint y: 94, distance: 177.1
click at [397, 94] on div "sct5852a Advanced Search" at bounding box center [830, 79] width 1177 height 43
type input "sfo5545"
click at [841, 542] on button "Search" at bounding box center [877, 556] width 72 height 29
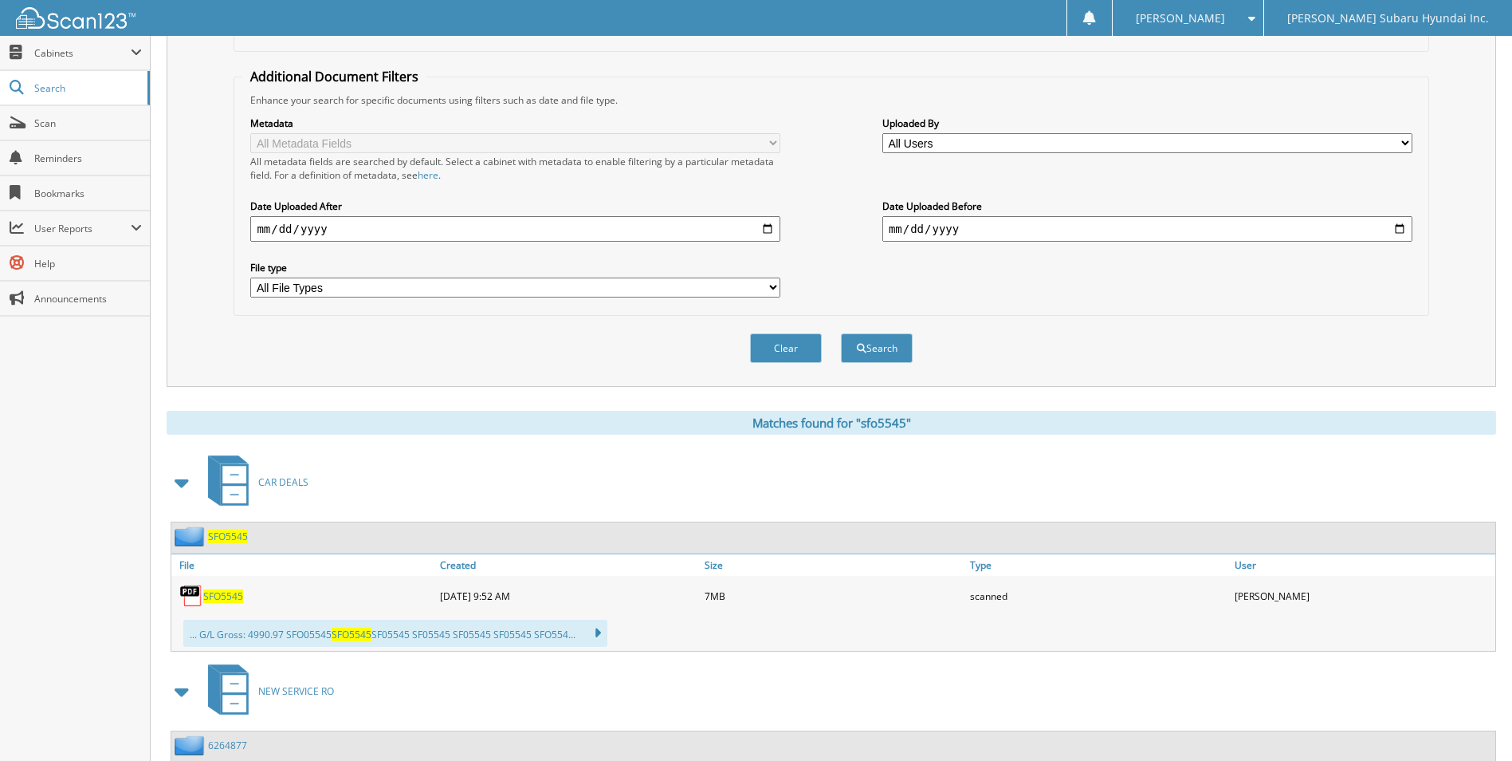
scroll to position [319, 0]
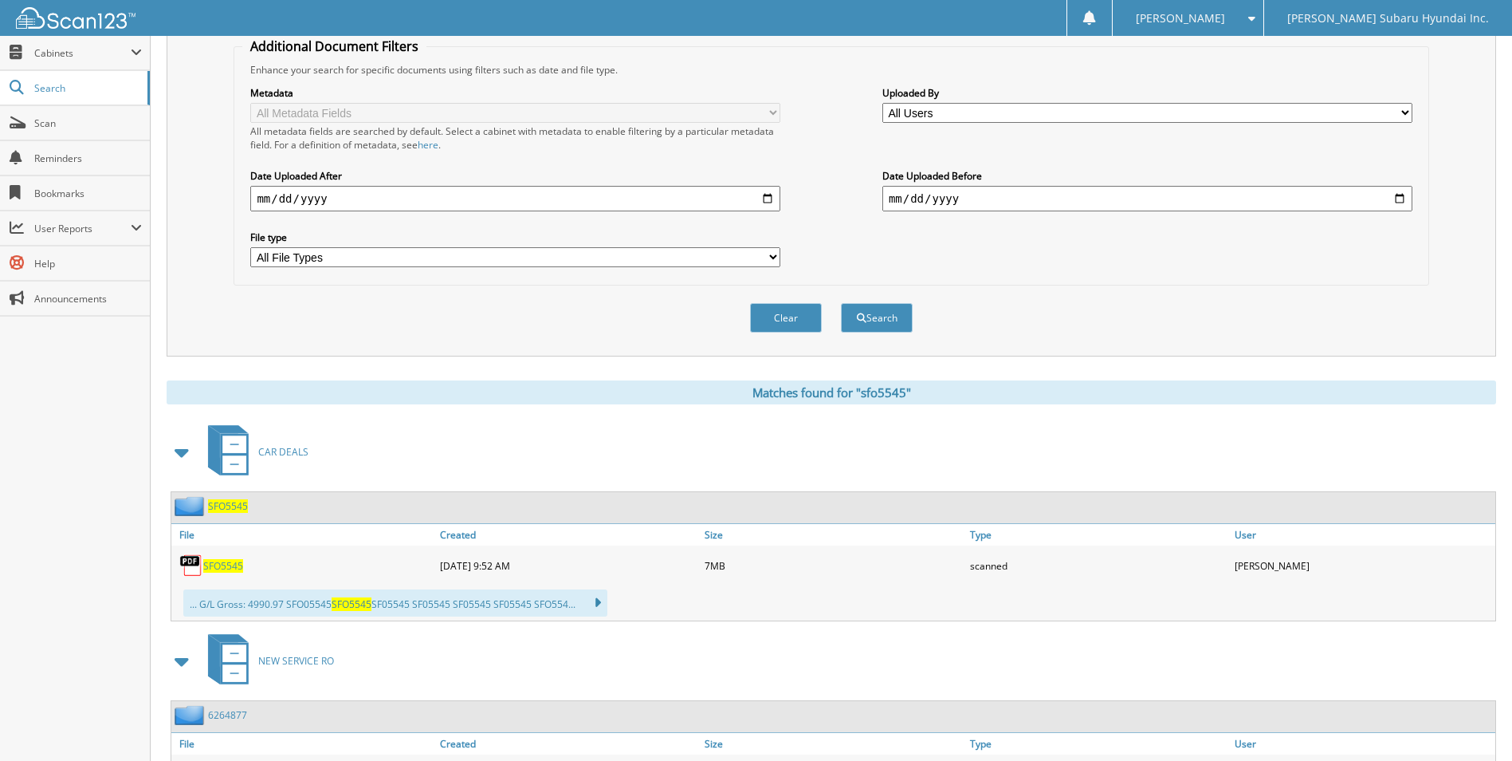
click at [234, 568] on span "SFO5545" at bounding box center [223, 566] width 40 height 14
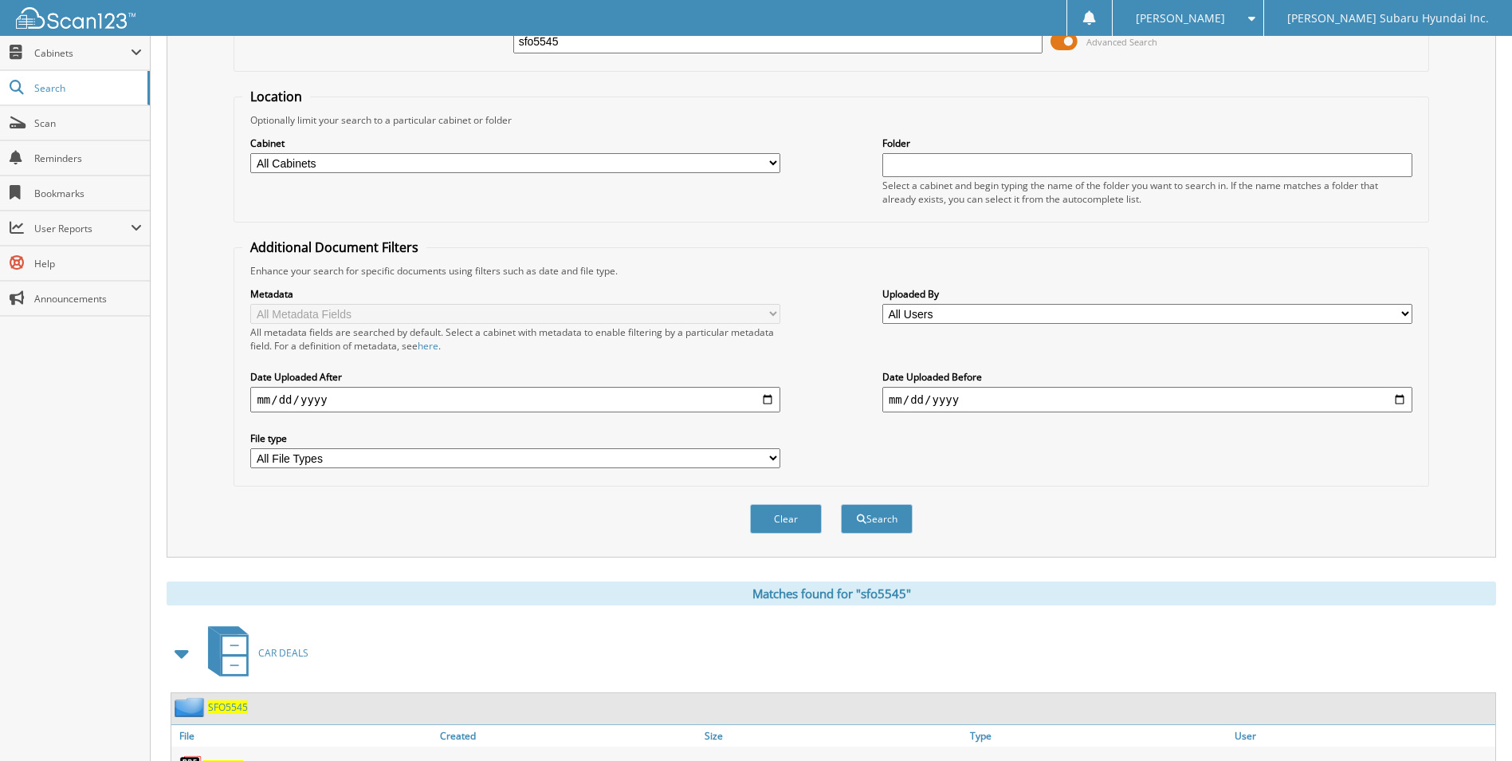
scroll to position [0, 0]
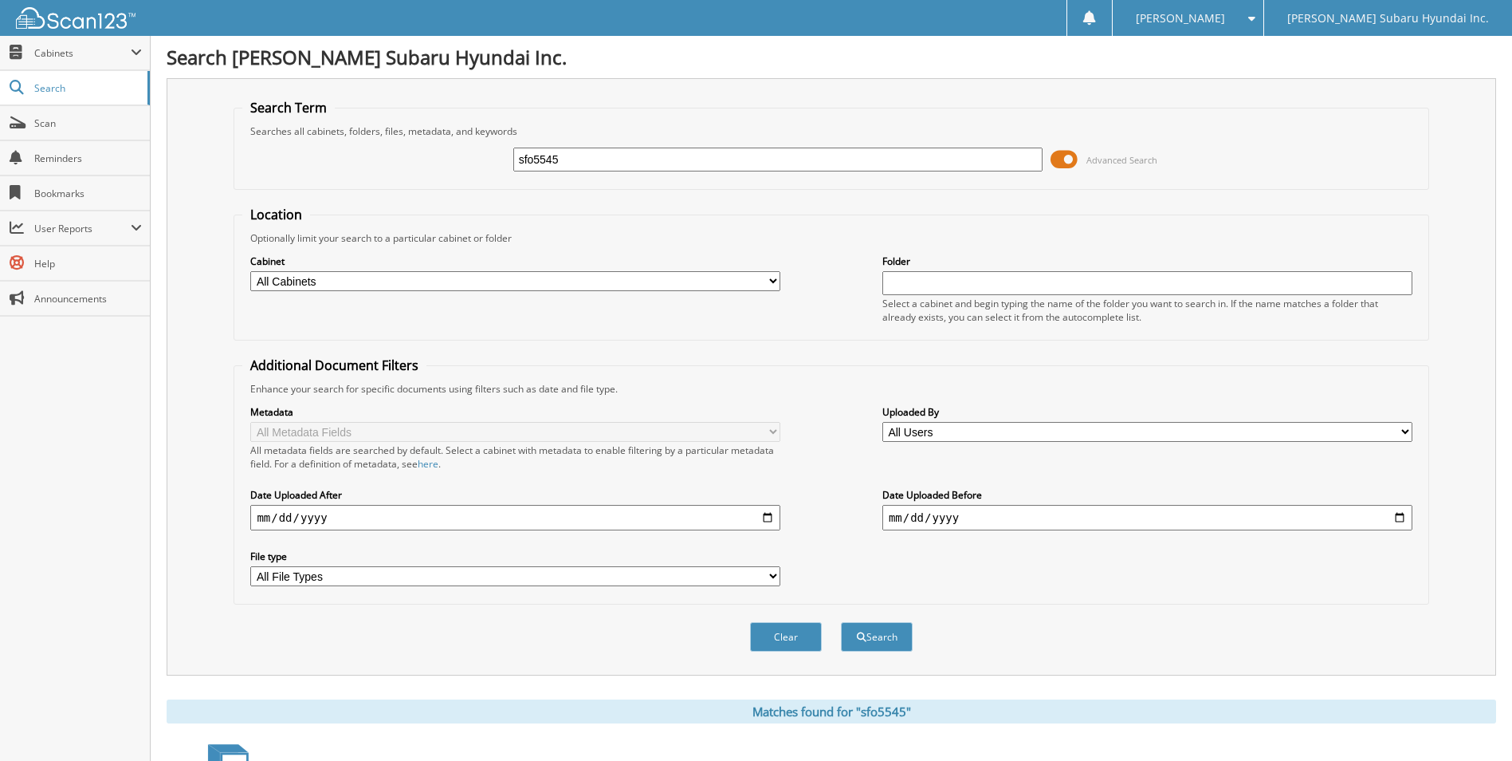
drag, startPoint x: 627, startPoint y: 157, endPoint x: 440, endPoint y: 163, distance: 186.7
click at [440, 163] on div "sfo5545 Advanced Search" at bounding box center [830, 159] width 1177 height 43
type input "sfo5539"
click at [841, 622] on button "Search" at bounding box center [877, 636] width 72 height 29
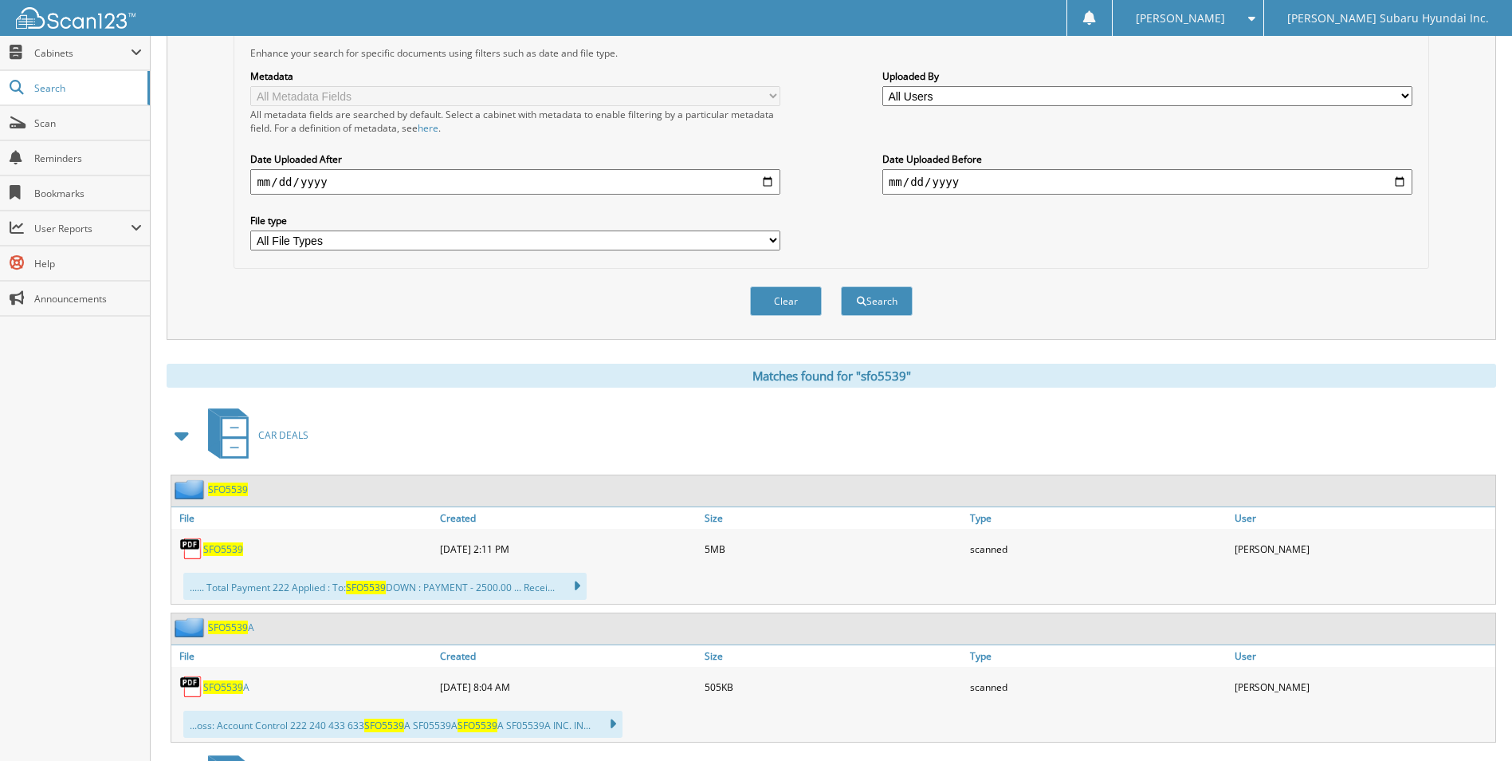
scroll to position [399, 0]
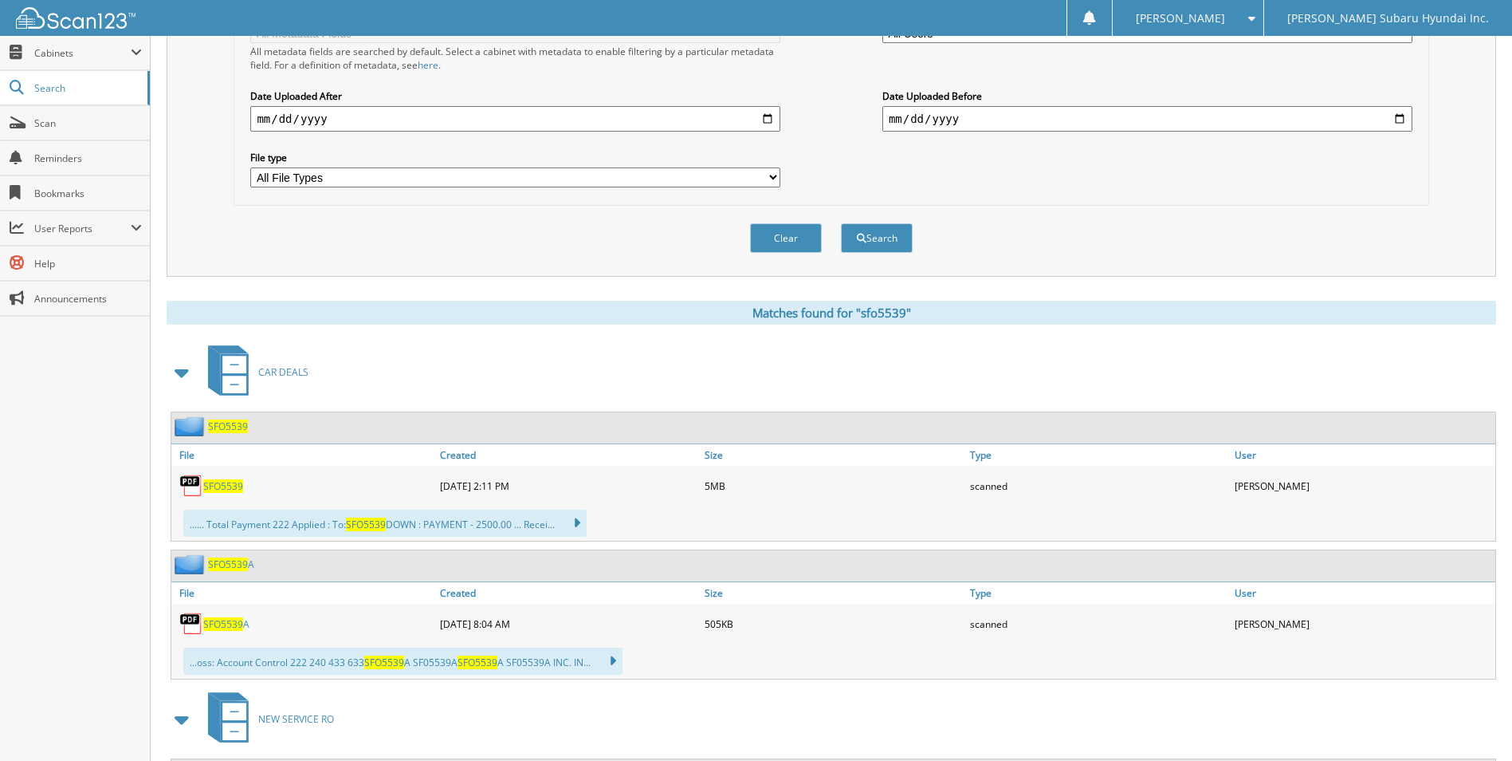
click at [231, 486] on span "SFO5539" at bounding box center [223, 486] width 40 height 14
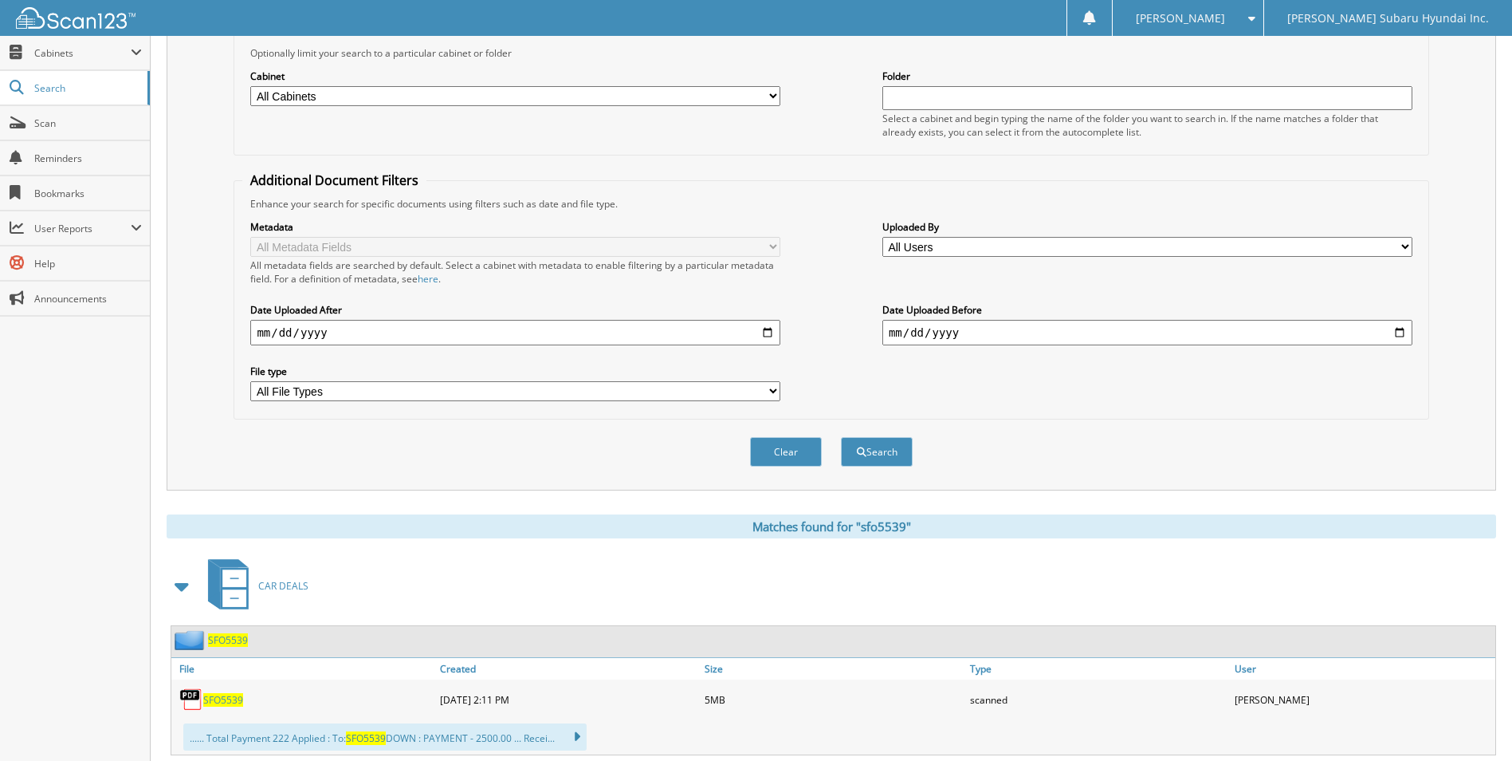
scroll to position [0, 0]
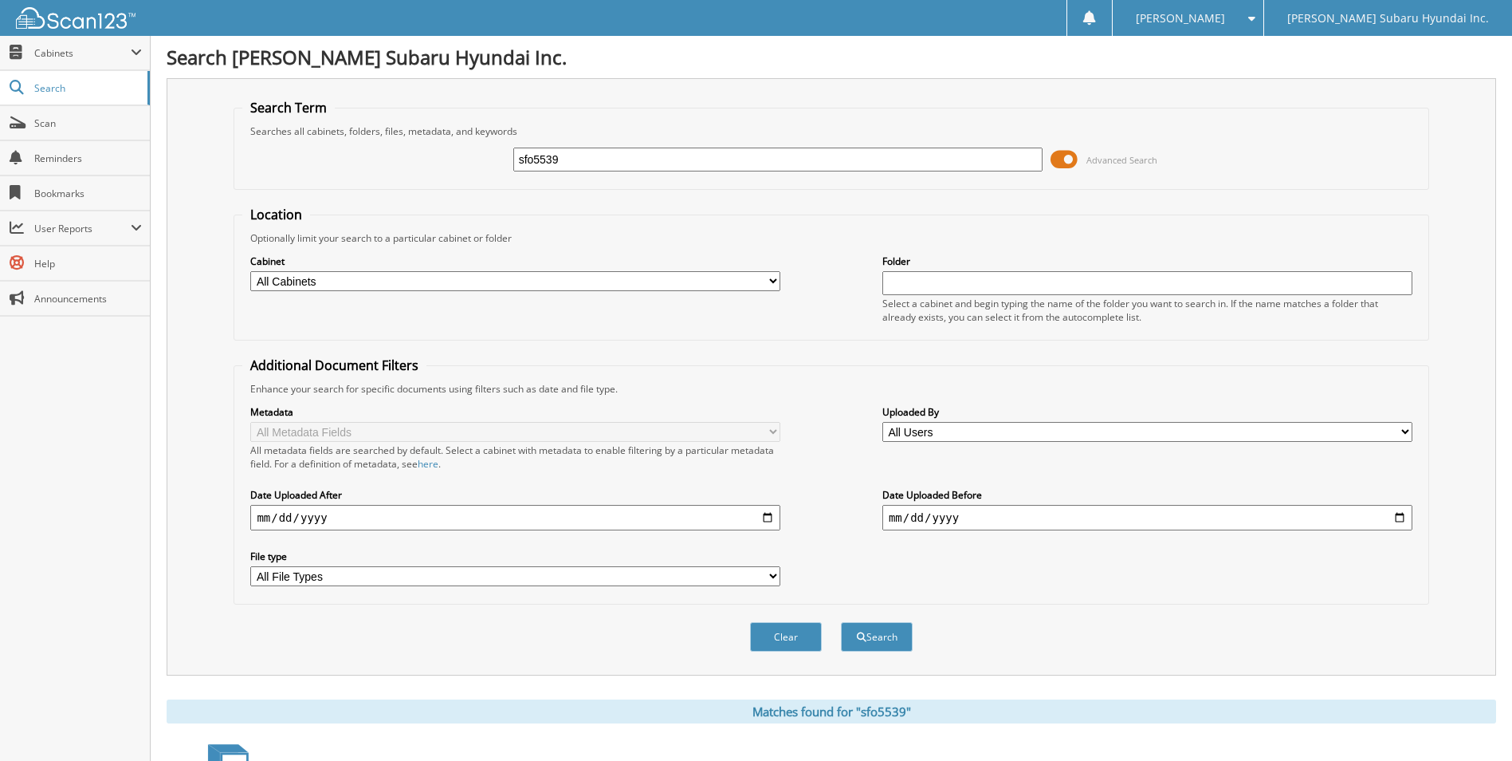
drag, startPoint x: 566, startPoint y: 162, endPoint x: 491, endPoint y: 162, distance: 74.9
click at [491, 162] on div "sfo5539 Advanced Search" at bounding box center [830, 159] width 1177 height 43
type input "sct5830a"
click at [841, 622] on button "Search" at bounding box center [877, 636] width 72 height 29
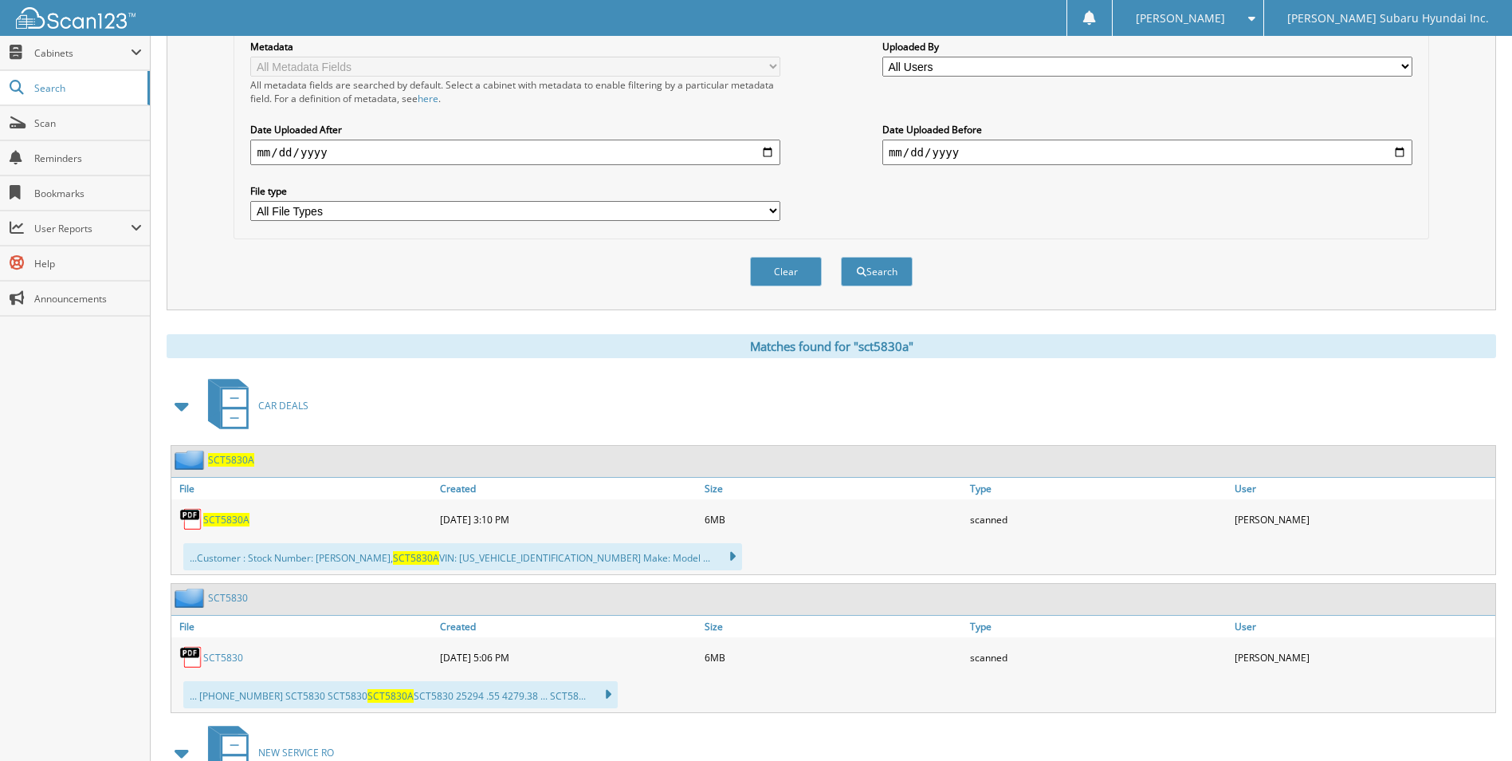
scroll to position [478, 0]
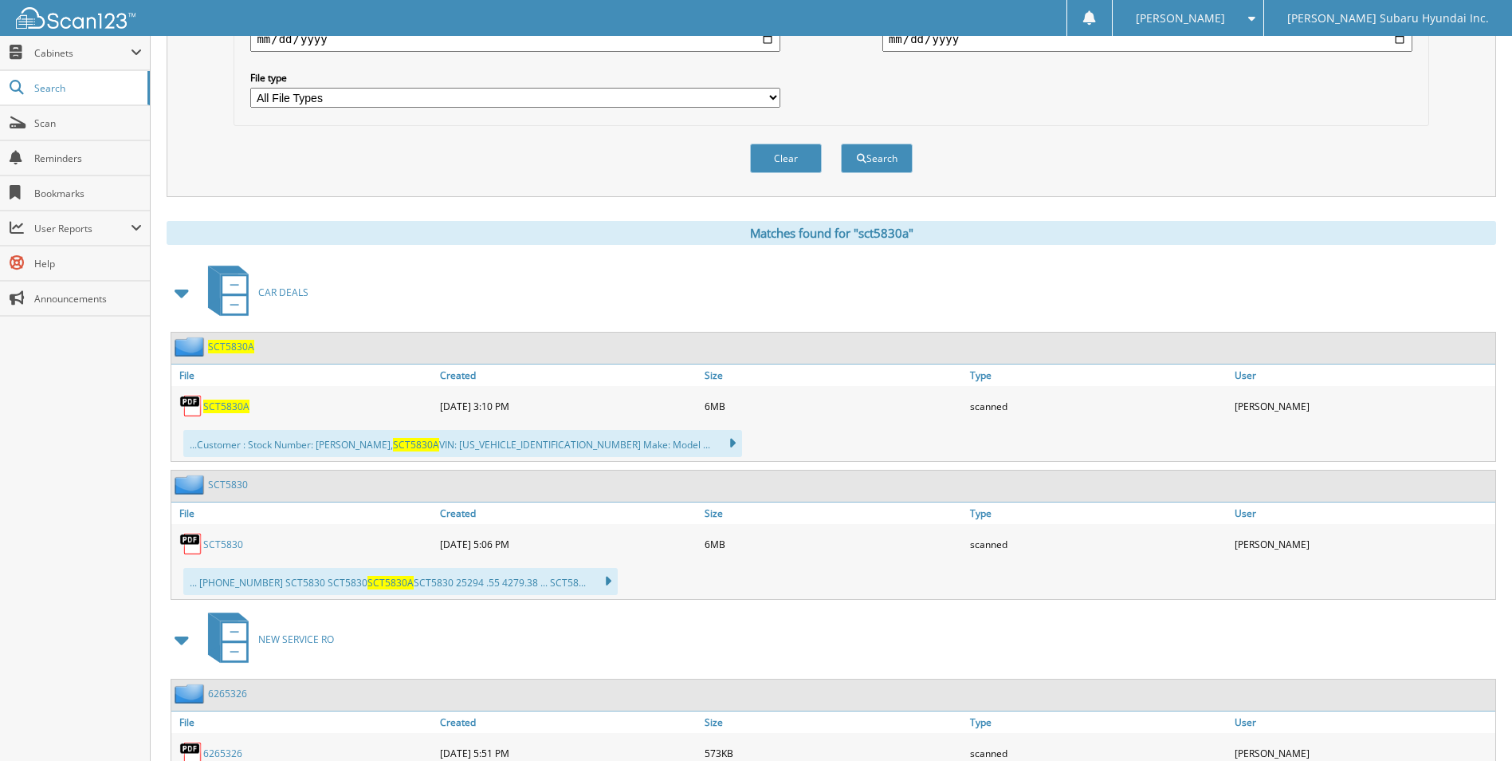
click at [241, 411] on span "SCT5830A" at bounding box center [226, 406] width 46 height 14
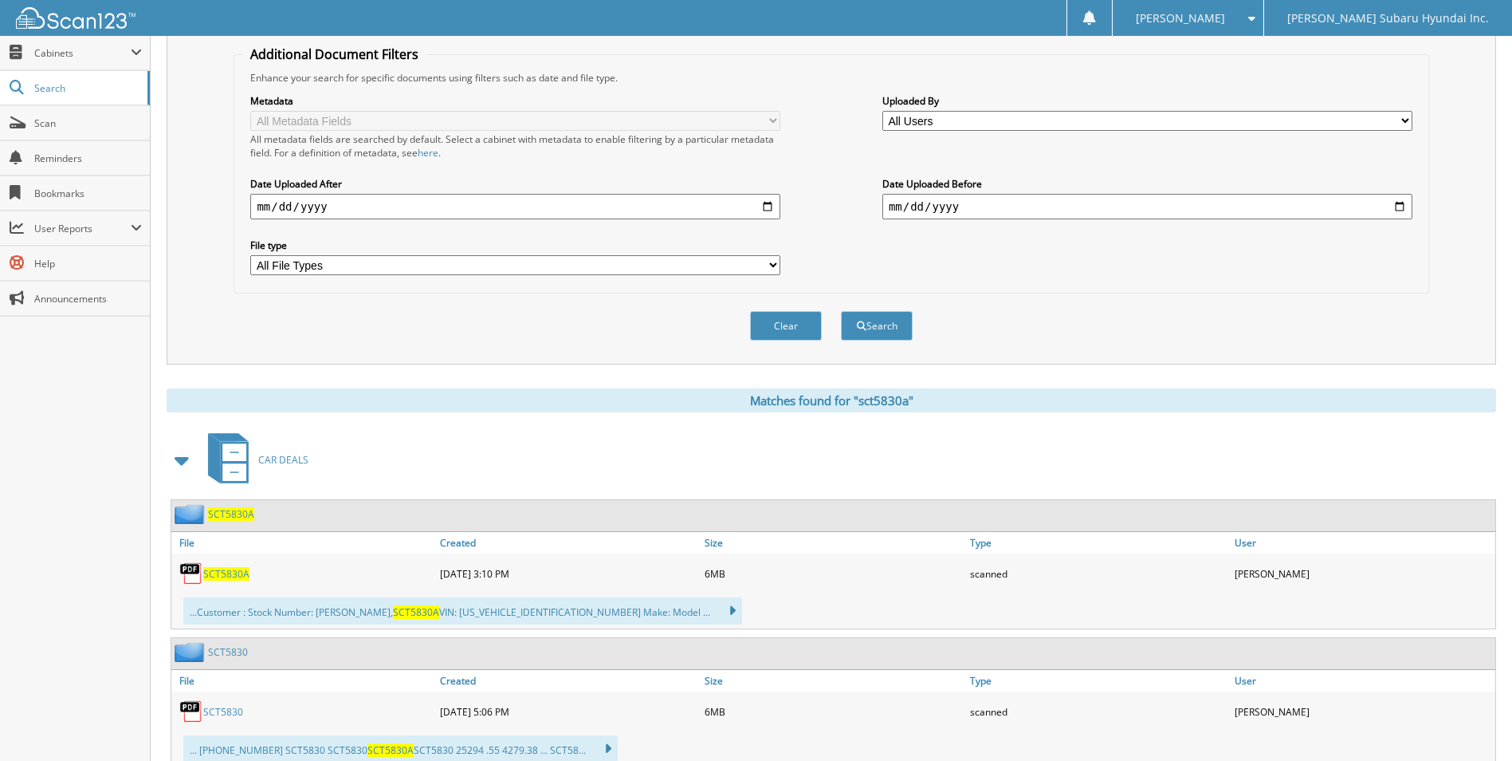
scroll to position [80, 0]
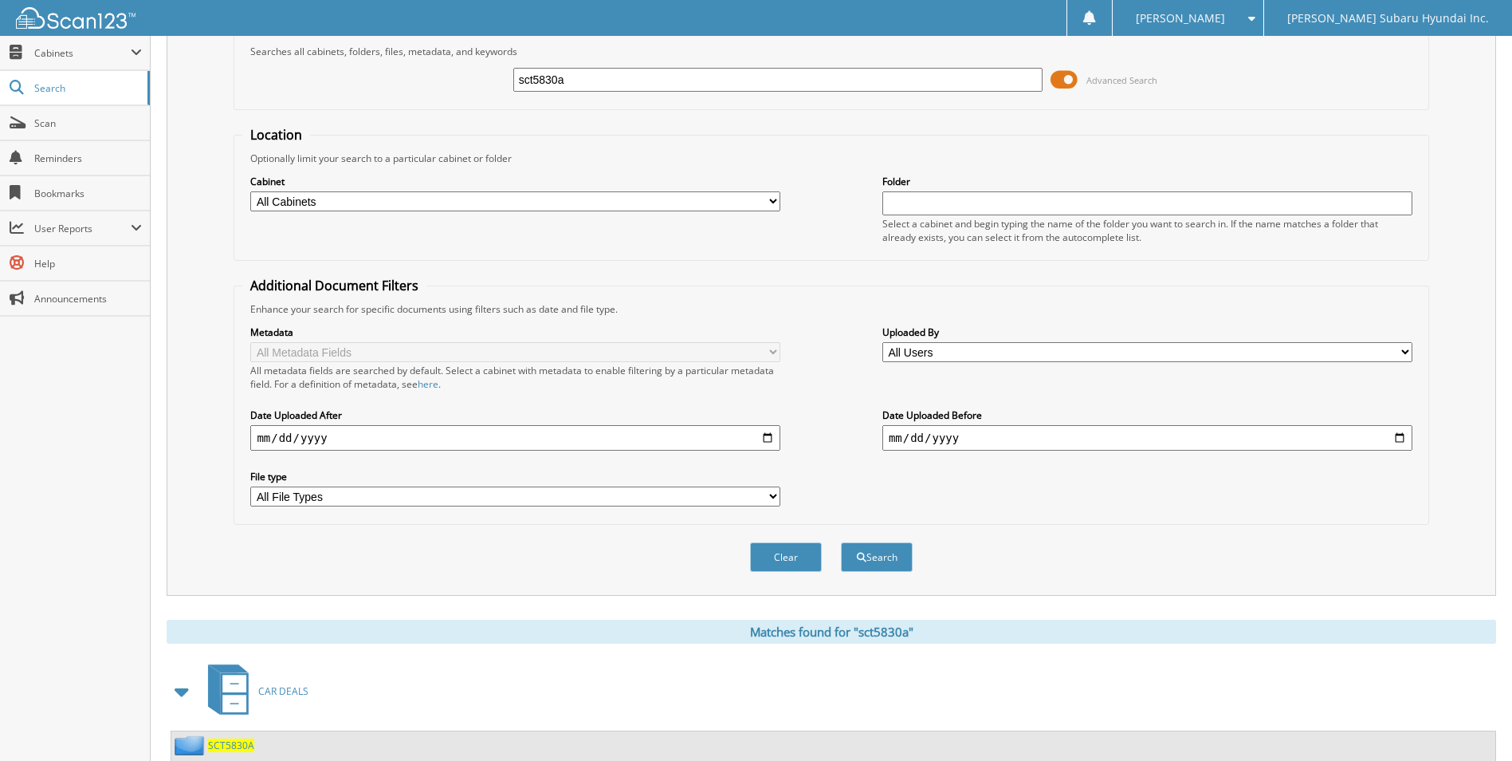
drag, startPoint x: 606, startPoint y: 81, endPoint x: 479, endPoint y: 94, distance: 127.4
click at [479, 94] on div "sct5830a Advanced Search" at bounding box center [830, 79] width 1177 height 43
type input "sfo5318b"
click at [841, 542] on button "Search" at bounding box center [877, 556] width 72 height 29
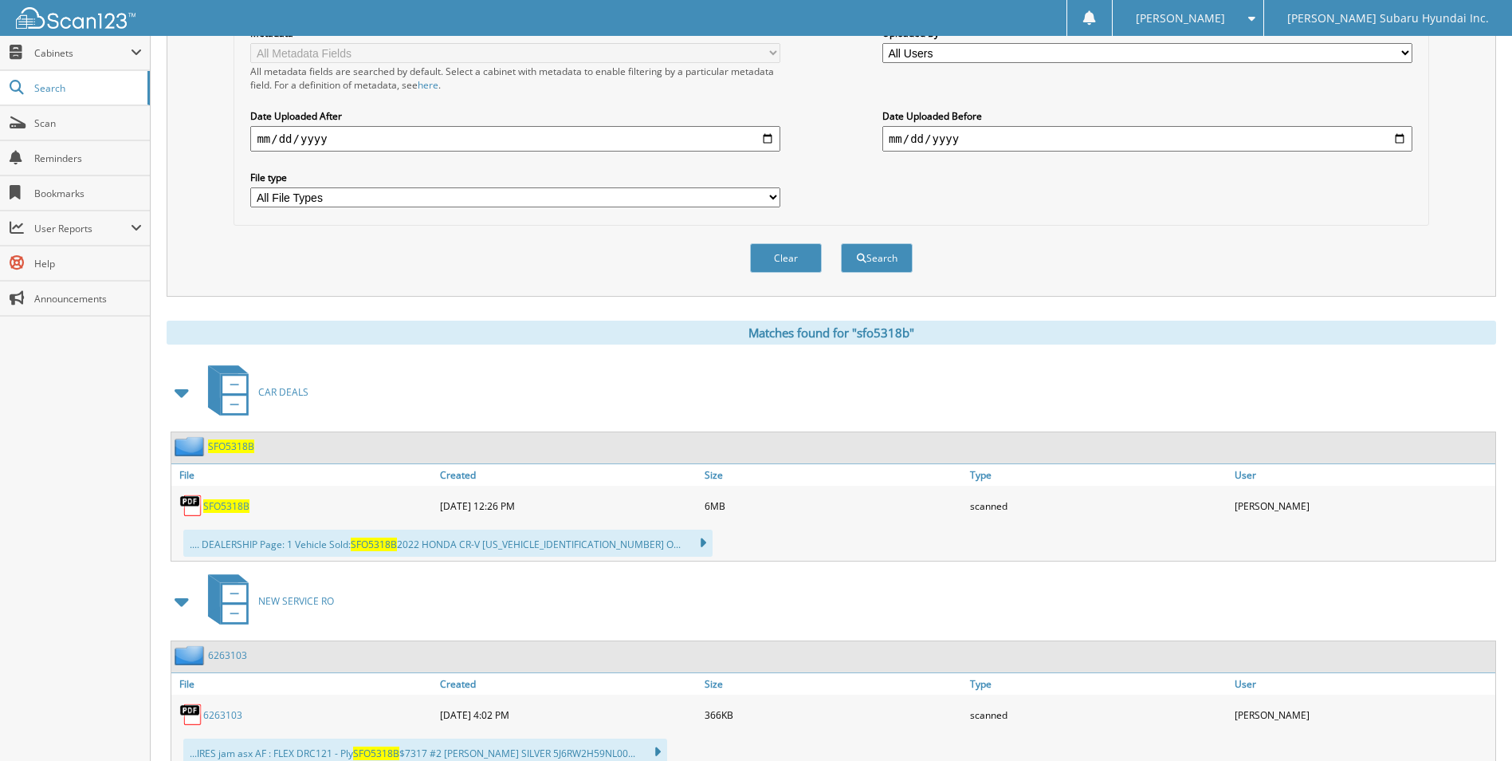
scroll to position [399, 0]
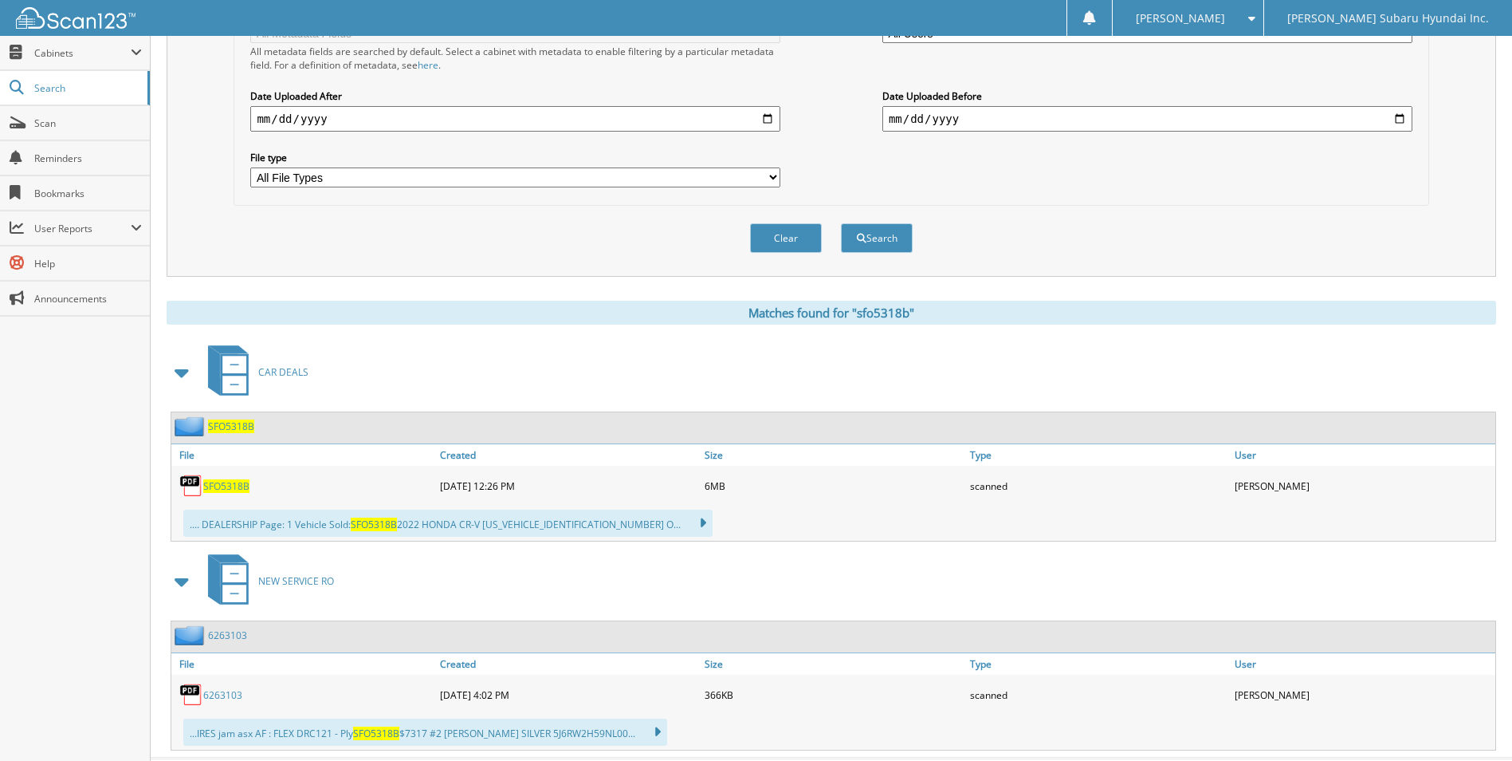
click at [242, 489] on span "SFO5318B" at bounding box center [226, 486] width 46 height 14
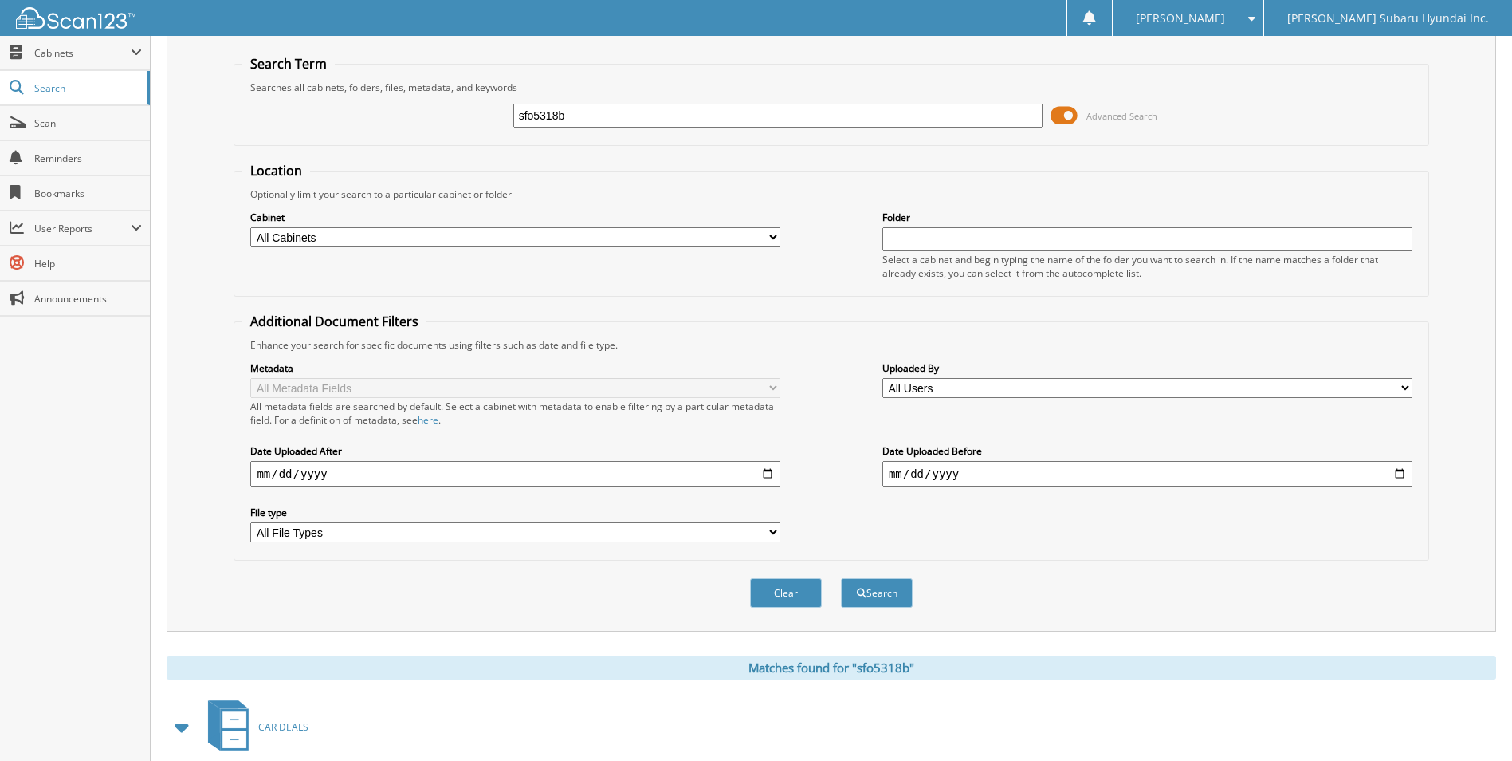
scroll to position [0, 0]
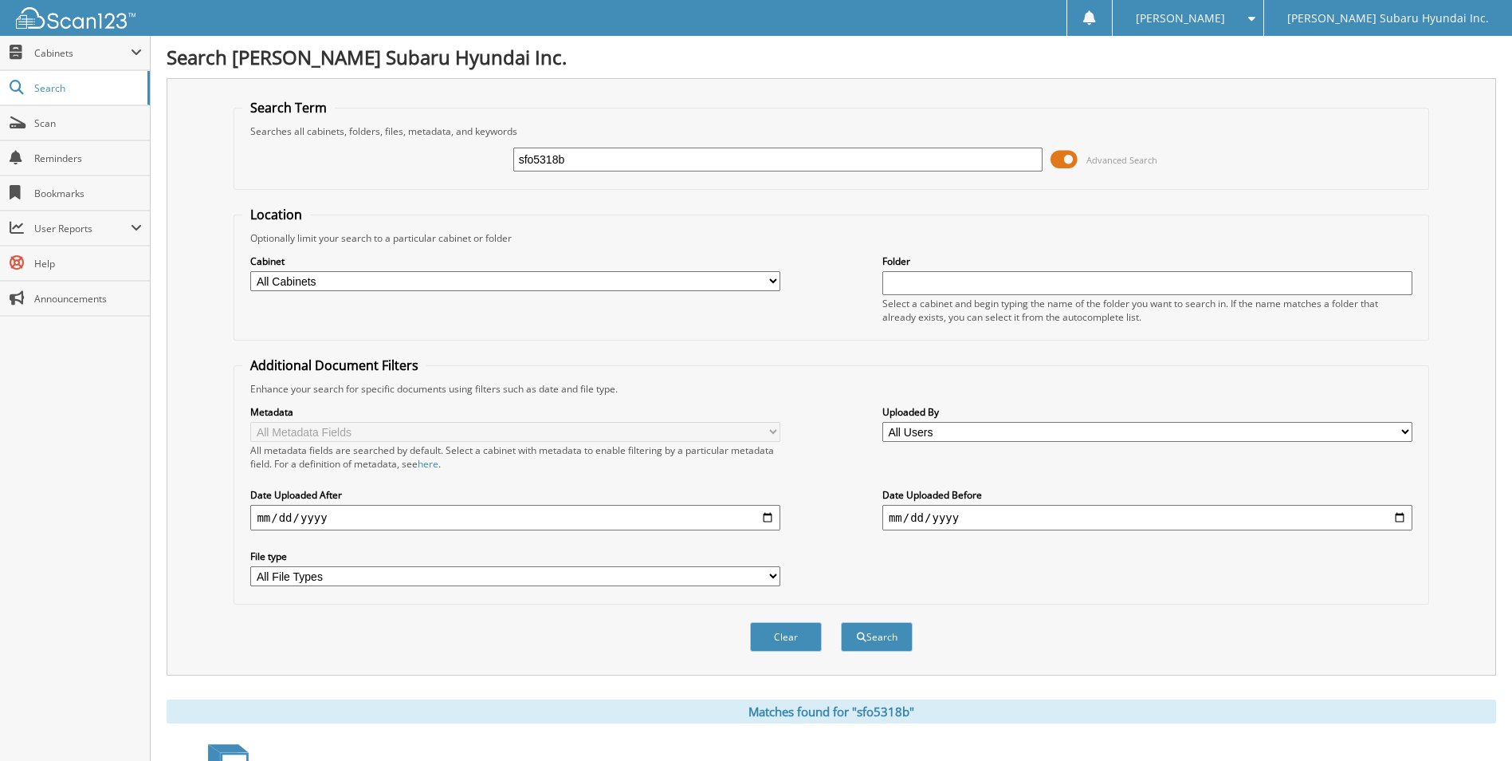
drag, startPoint x: 660, startPoint y: 166, endPoint x: 474, endPoint y: 168, distance: 186.6
click at [474, 168] on div "sfo5318b Advanced Search" at bounding box center [830, 159] width 1177 height 43
type input "slo5766a"
click at [841, 622] on button "Search" at bounding box center [877, 636] width 72 height 29
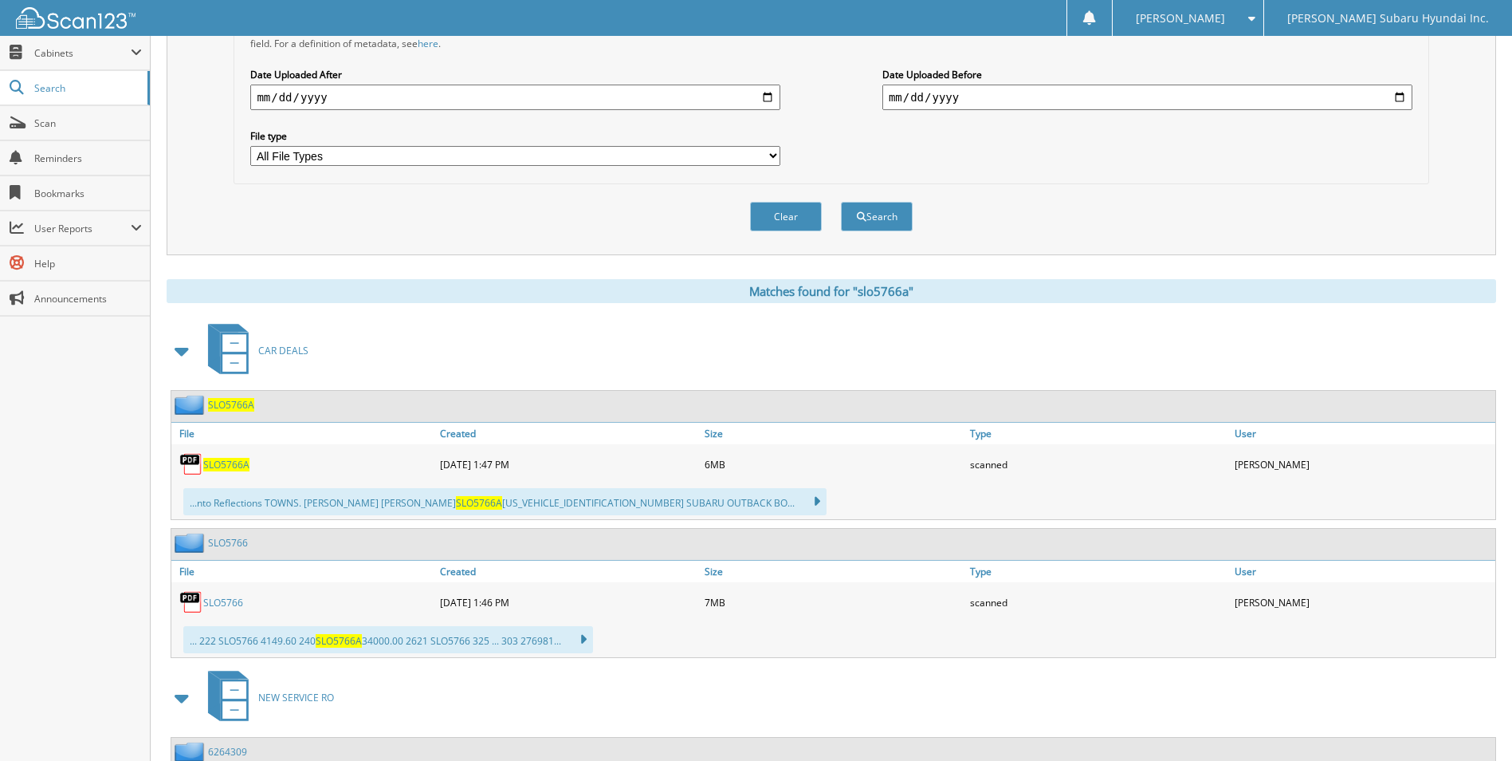
scroll to position [478, 0]
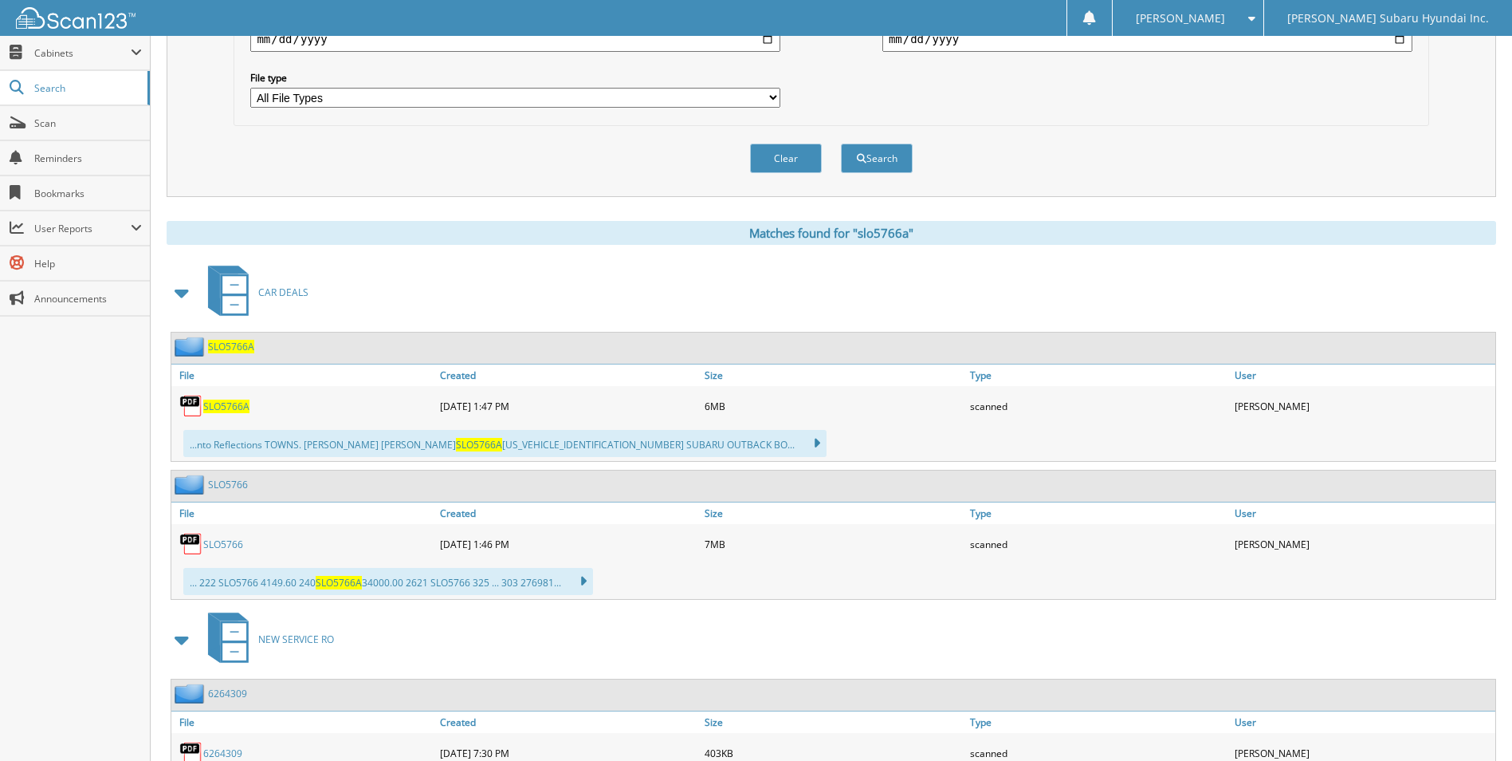
click at [238, 407] on span "SLO5766A" at bounding box center [226, 406] width 46 height 14
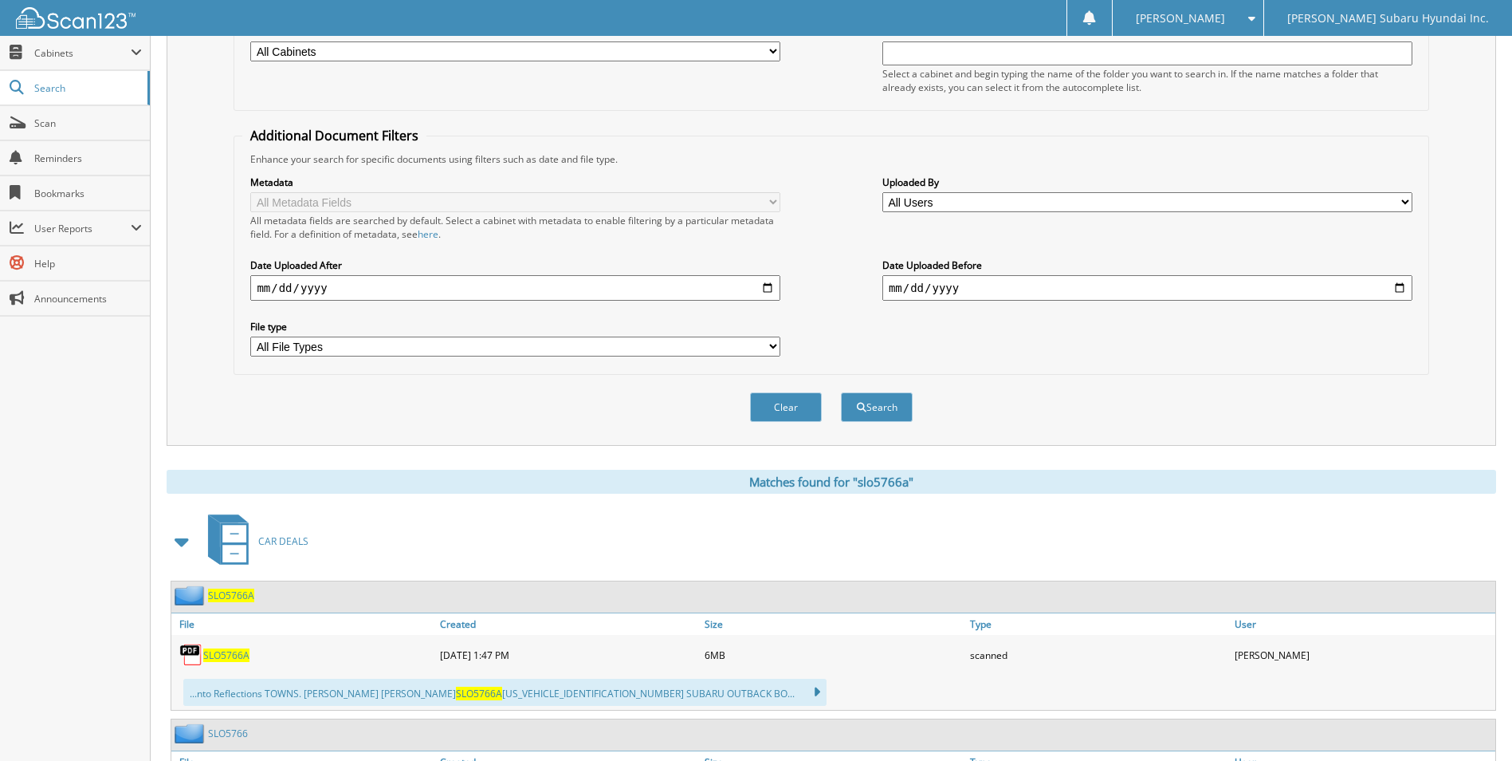
scroll to position [0, 0]
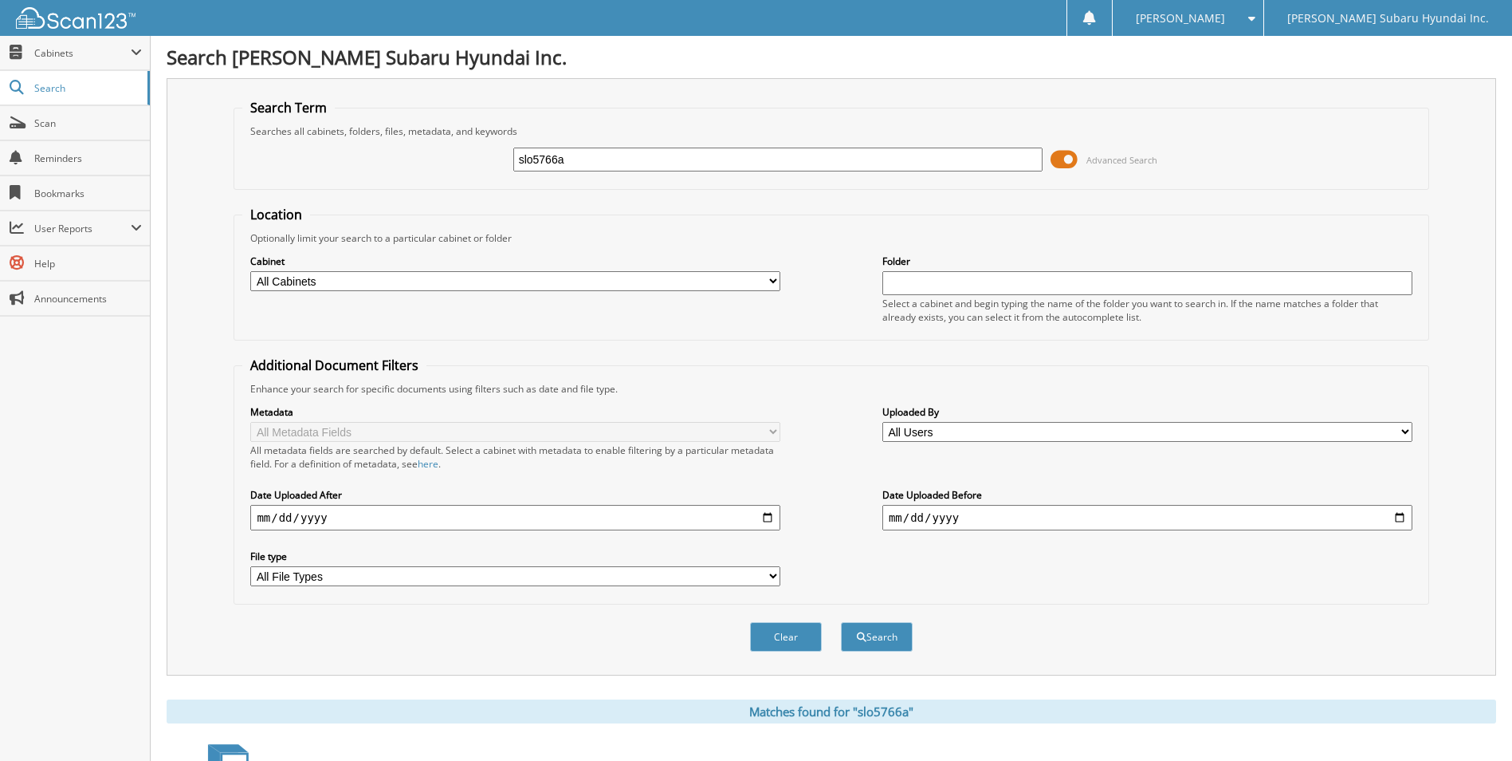
drag, startPoint x: 569, startPoint y: 158, endPoint x: 438, endPoint y: 158, distance: 130.7
click at [438, 158] on div "slo5766a Advanced Search" at bounding box center [830, 159] width 1177 height 43
type input "sas1347"
click at [841, 622] on button "Search" at bounding box center [877, 636] width 72 height 29
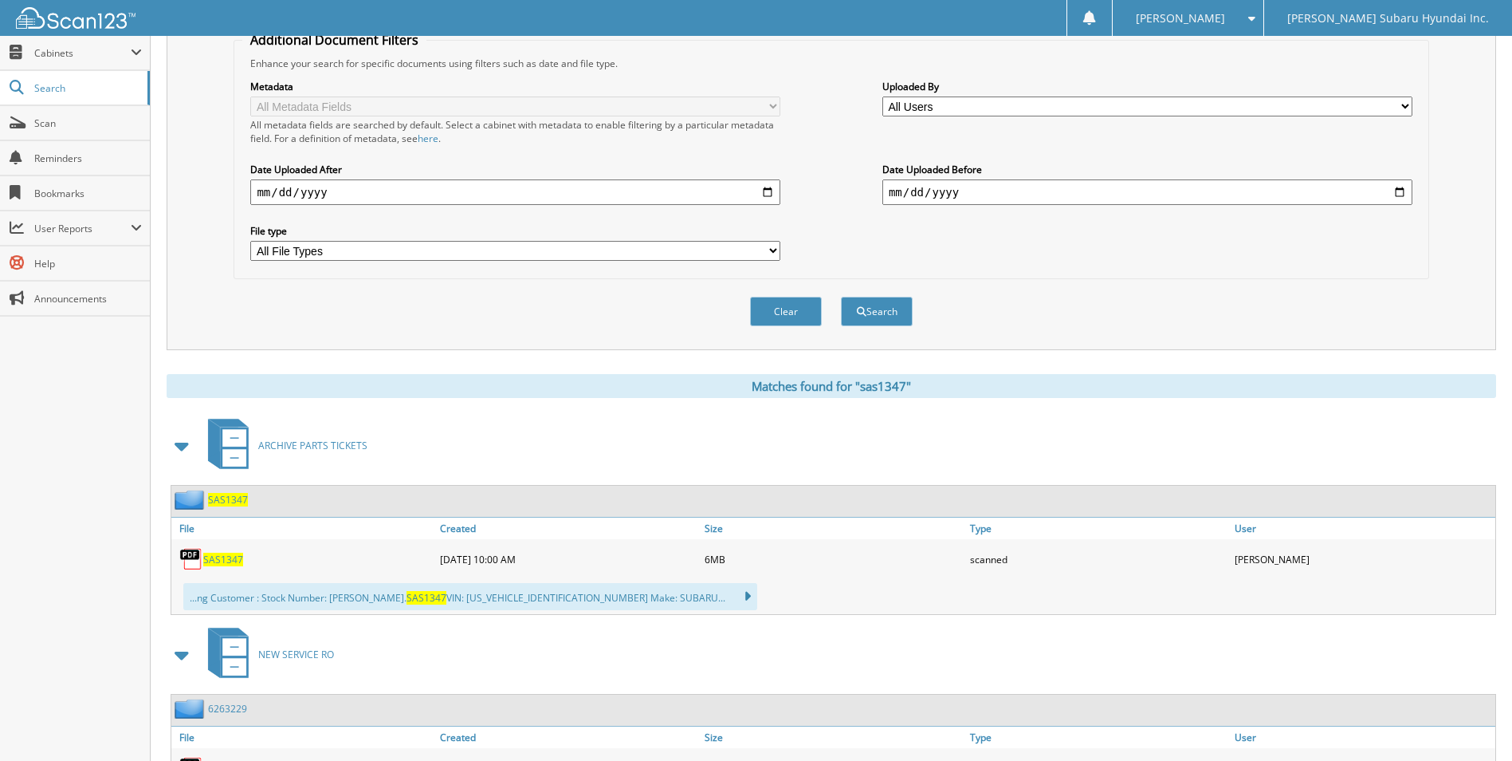
scroll to position [399, 0]
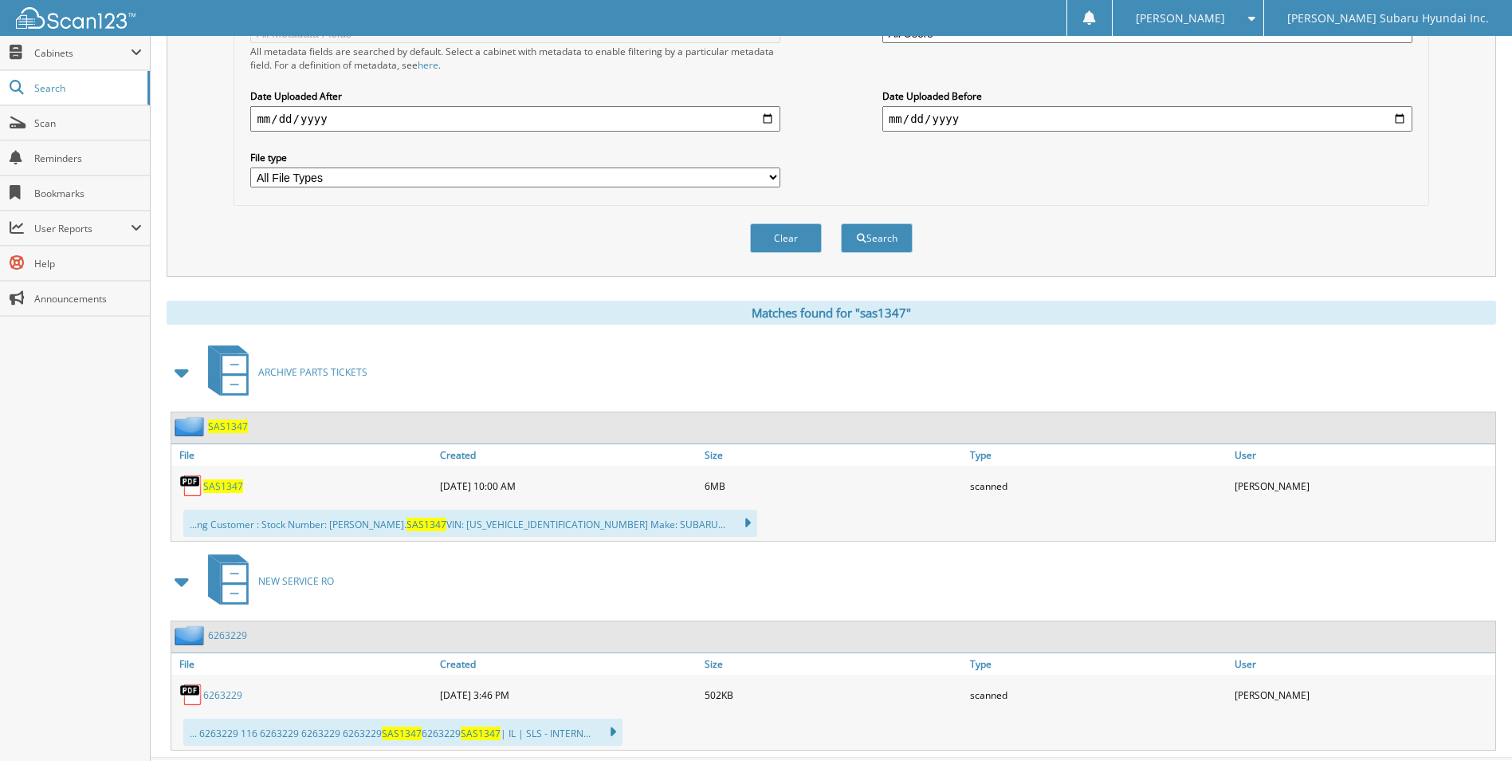
click at [223, 488] on span "SAS1347" at bounding box center [223, 486] width 40 height 14
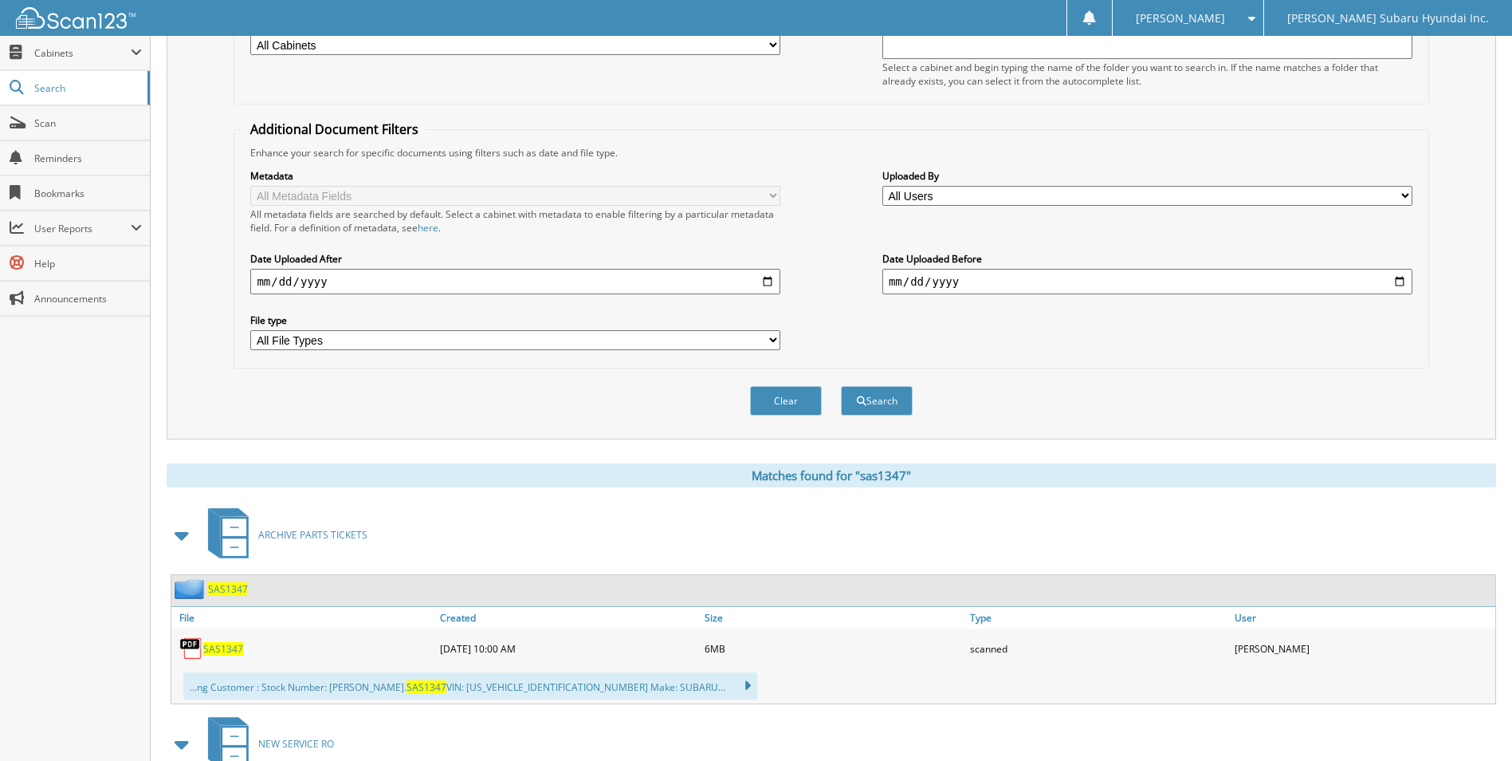
scroll to position [0, 0]
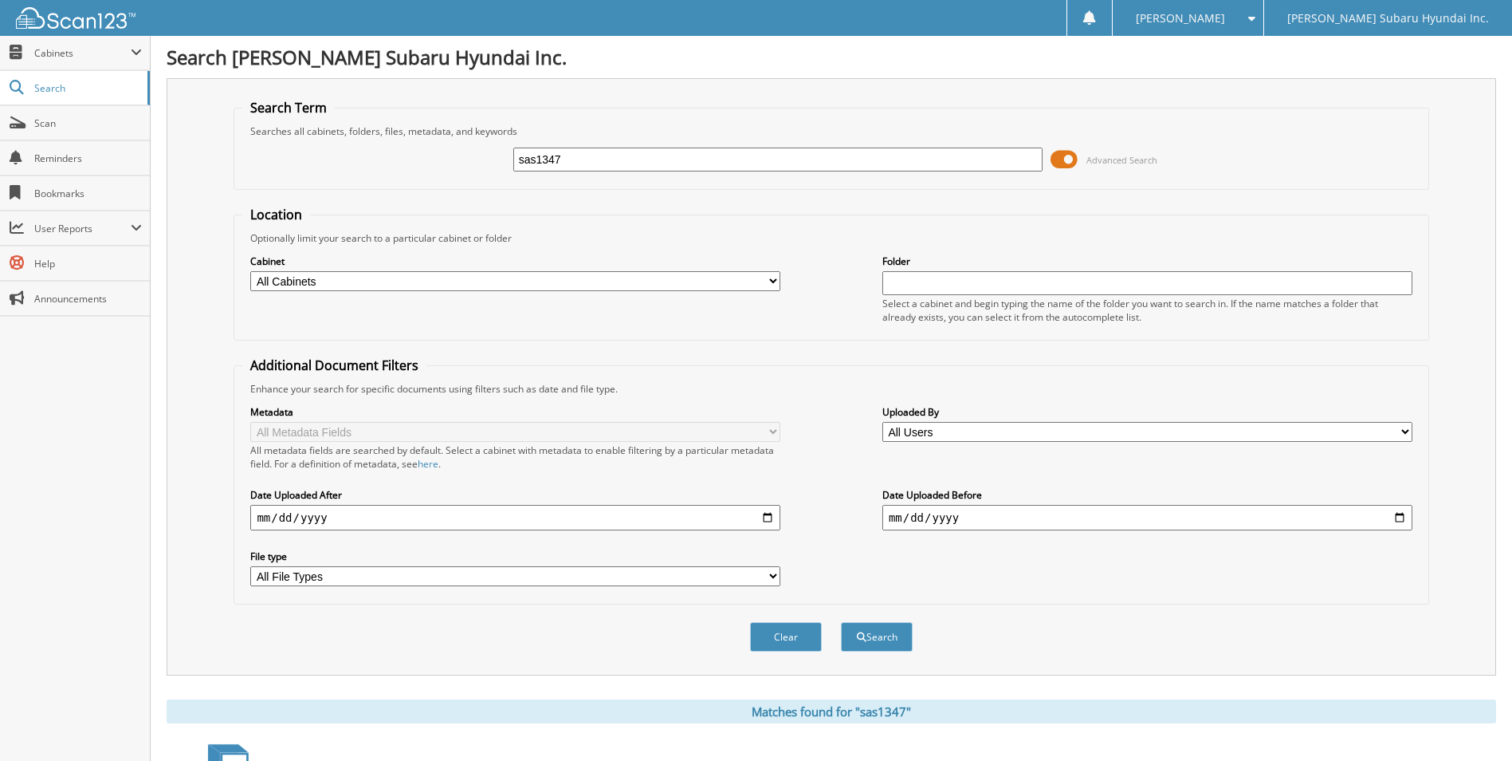
drag, startPoint x: 666, startPoint y: 151, endPoint x: 466, endPoint y: 154, distance: 199.3
click at [466, 154] on div "sas1347 Advanced Search" at bounding box center [830, 159] width 1177 height 43
type input "sct5918"
click at [841, 622] on button "Search" at bounding box center [877, 636] width 72 height 29
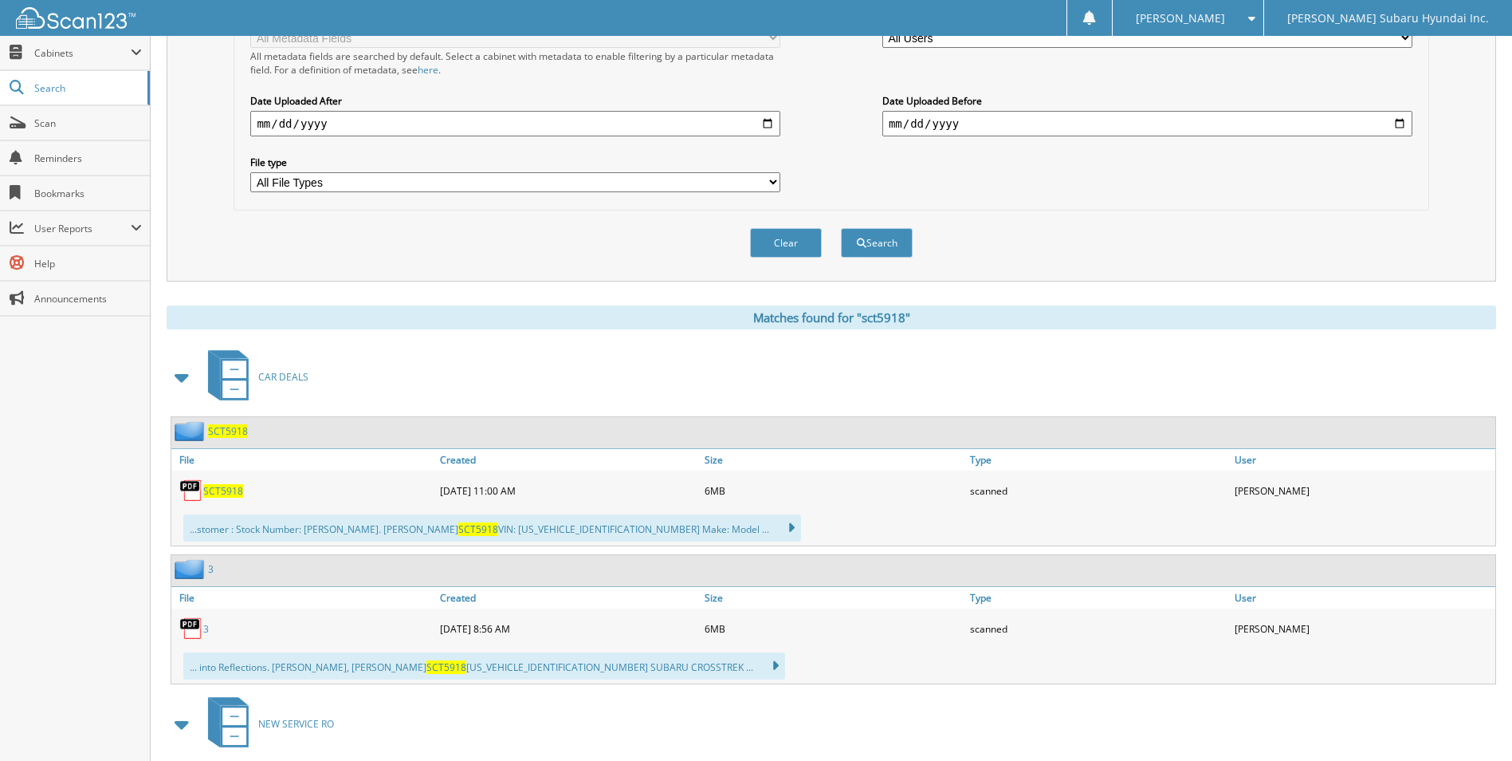
scroll to position [399, 0]
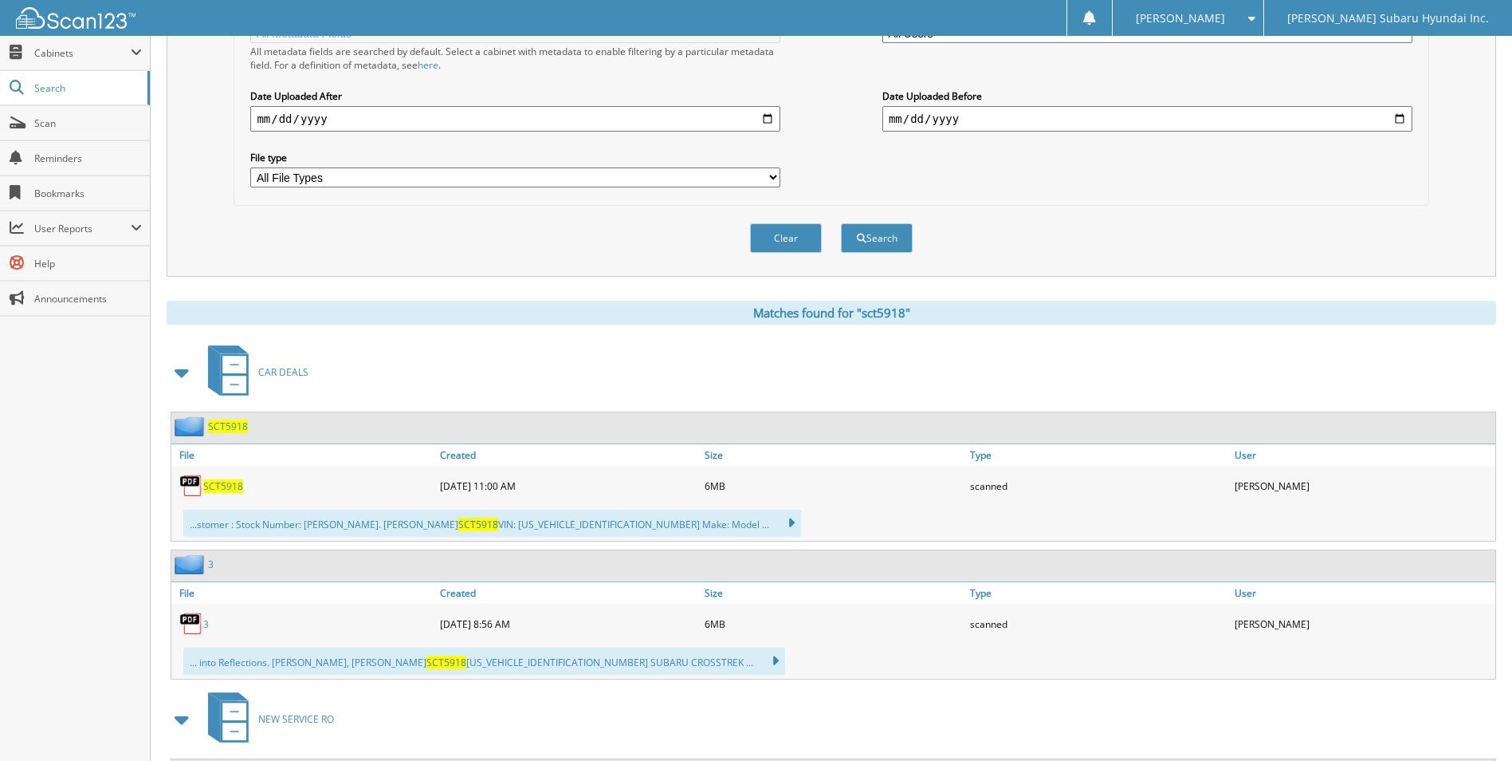
click at [239, 485] on span "SCT5918" at bounding box center [223, 486] width 40 height 14
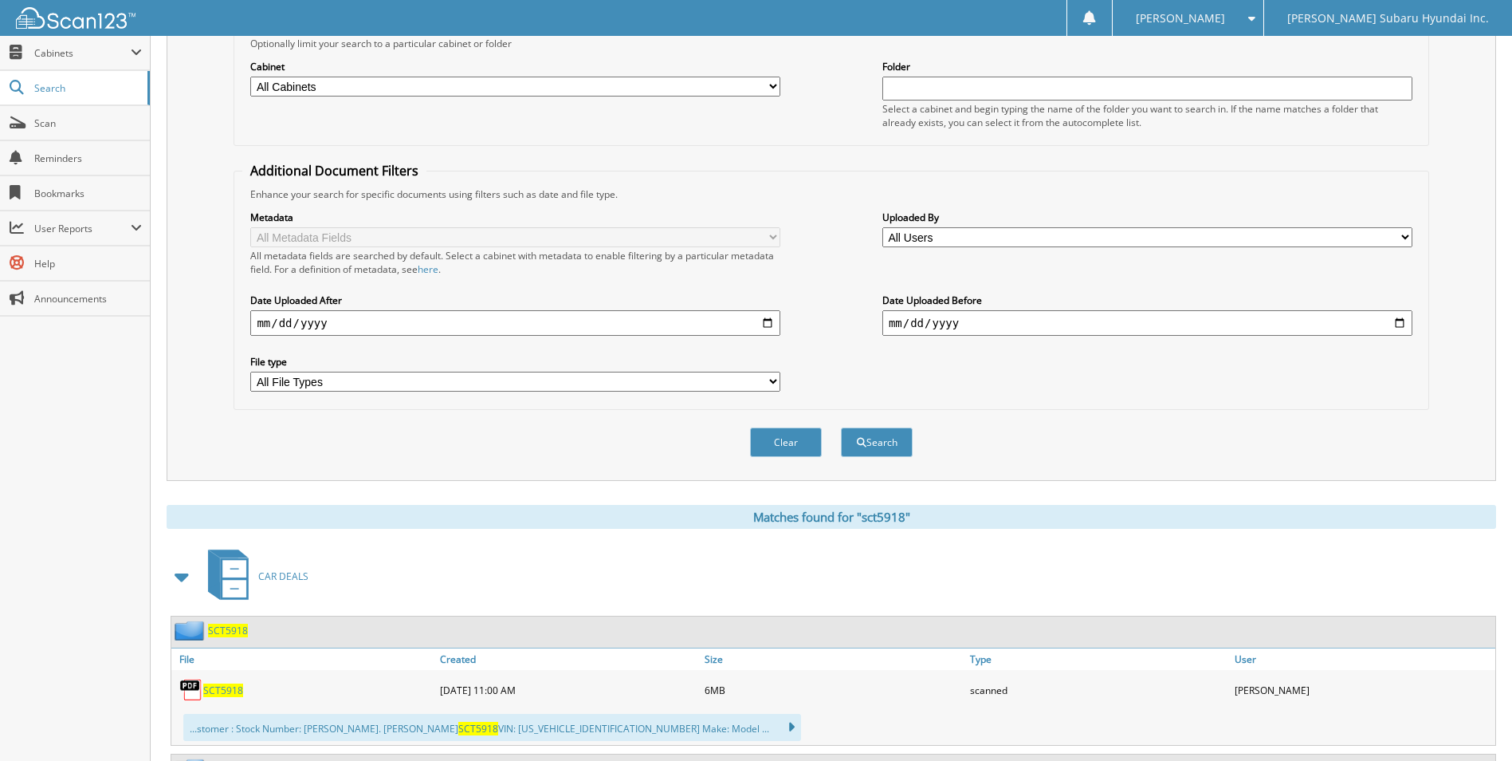
scroll to position [0, 0]
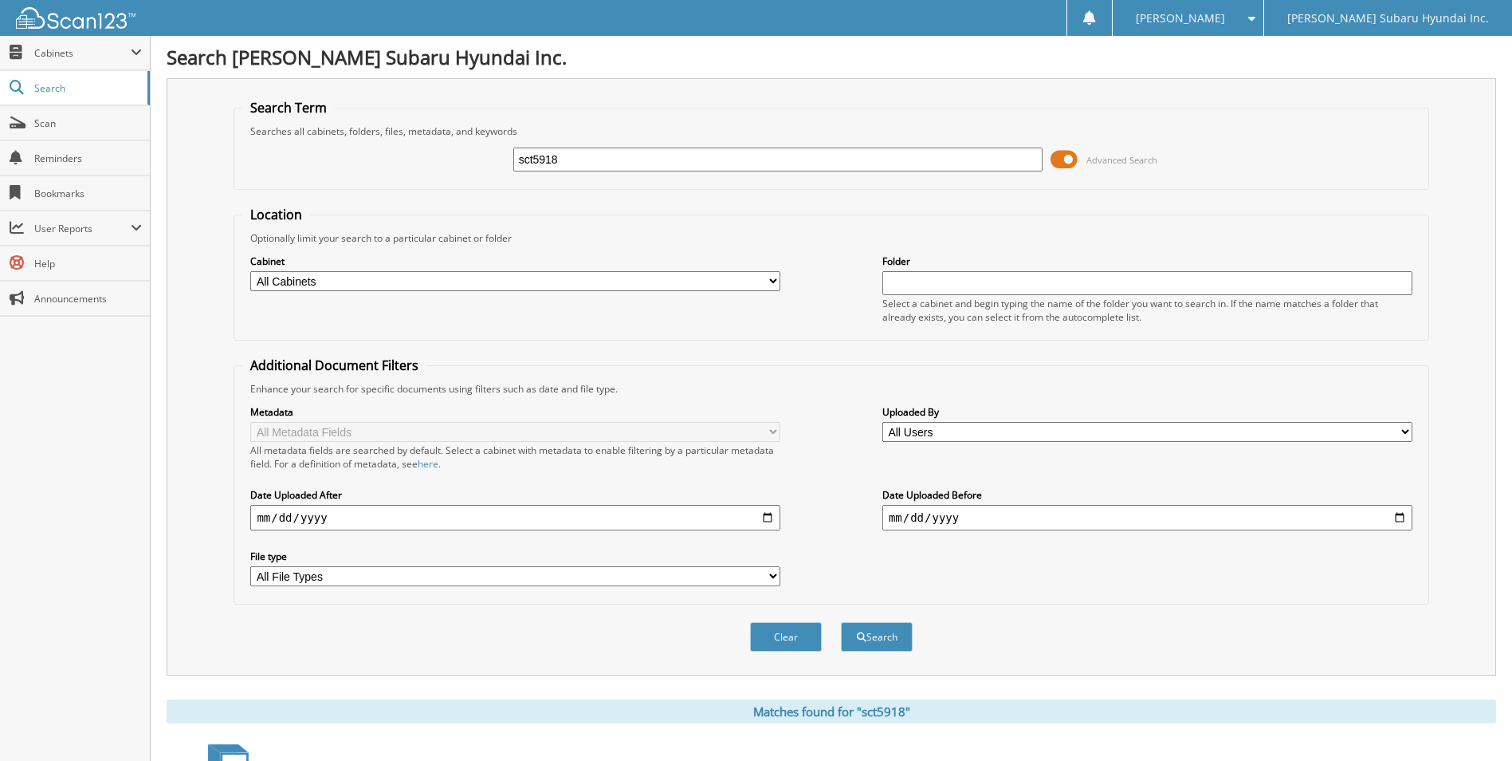
drag, startPoint x: 664, startPoint y: 154, endPoint x: 466, endPoint y: 178, distance: 199.9
click at [466, 178] on div "sct5918 Advanced Search" at bounding box center [830, 159] width 1177 height 43
type input "913597"
click at [841, 622] on button "Search" at bounding box center [877, 636] width 72 height 29
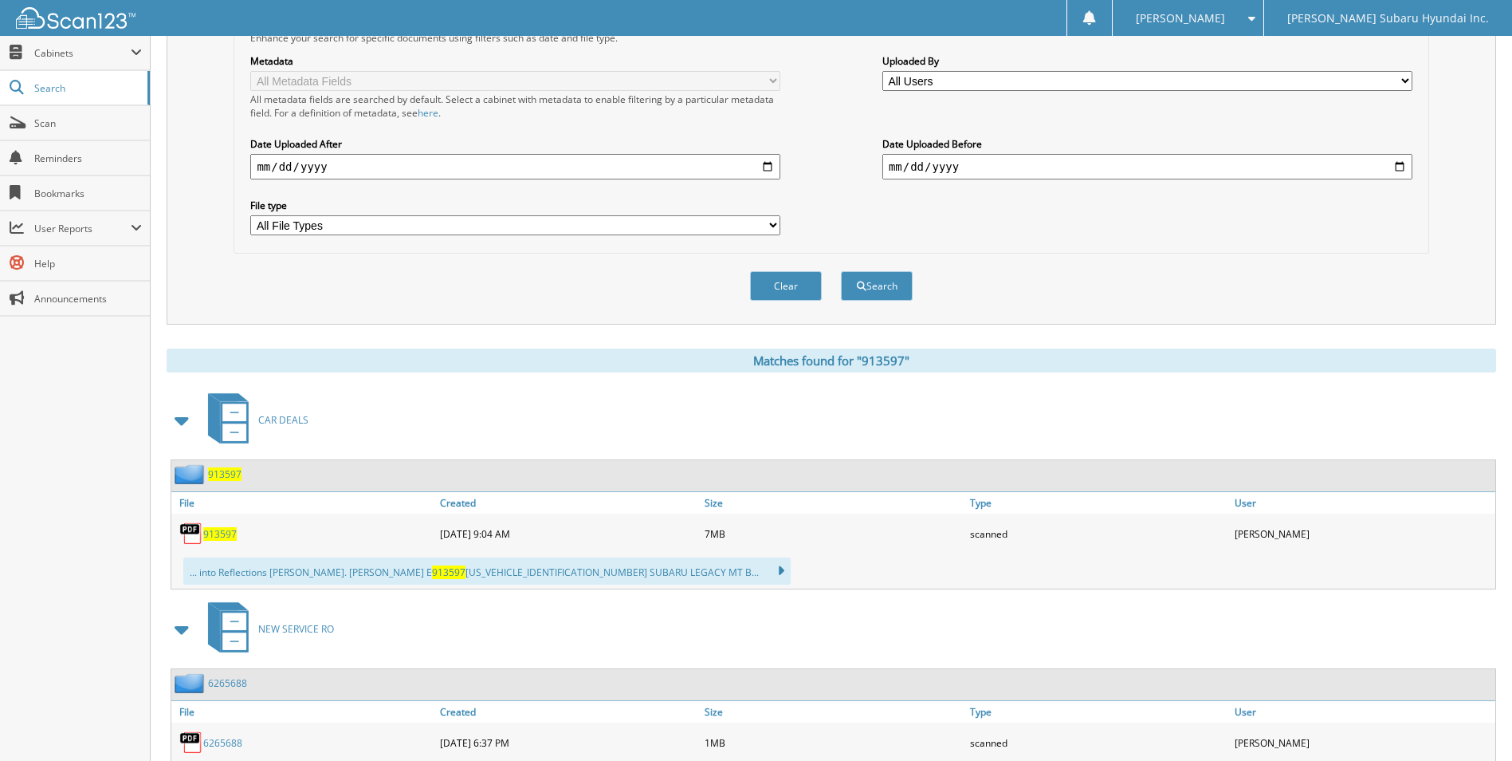
scroll to position [399, 0]
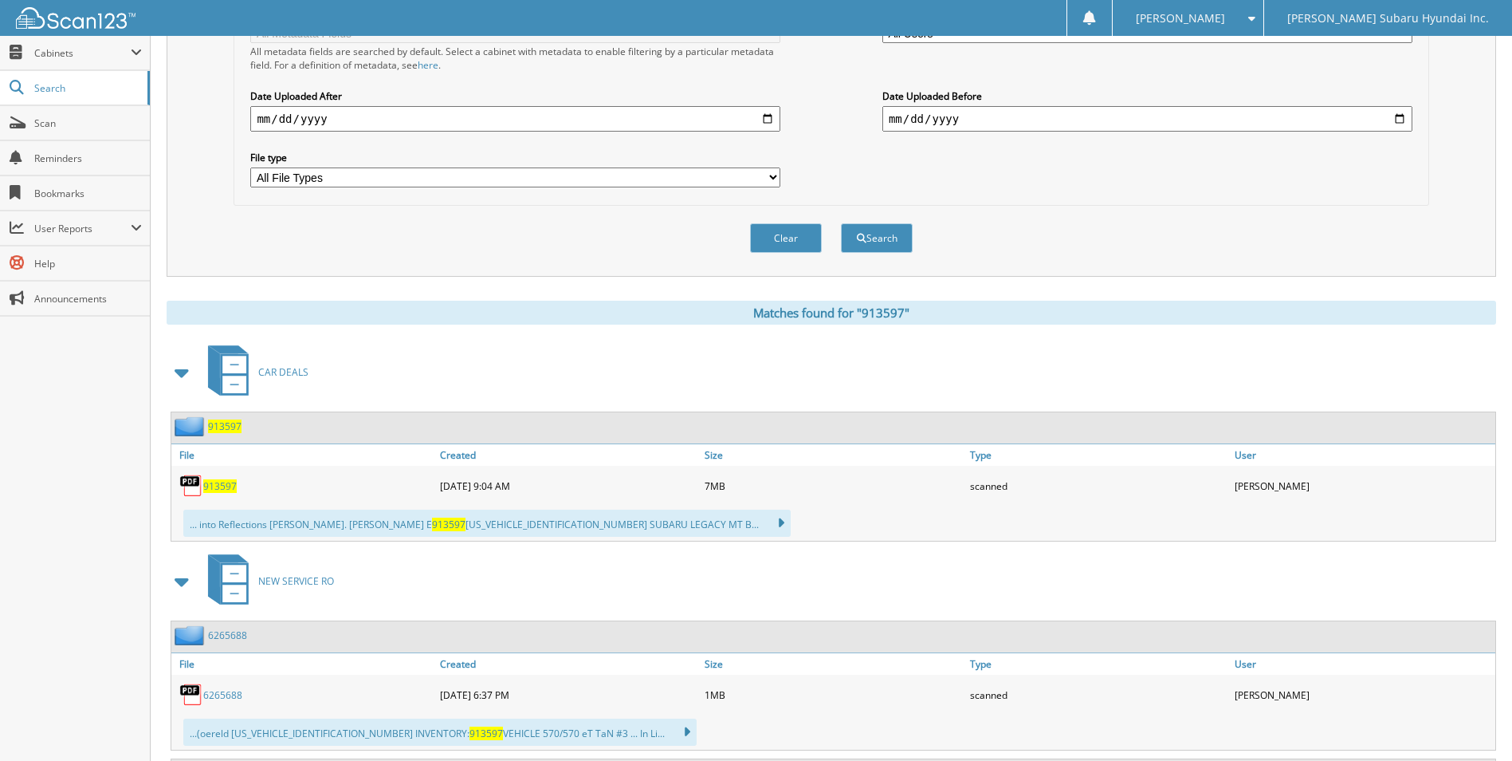
click at [226, 487] on span "913597" at bounding box center [219, 486] width 33 height 14
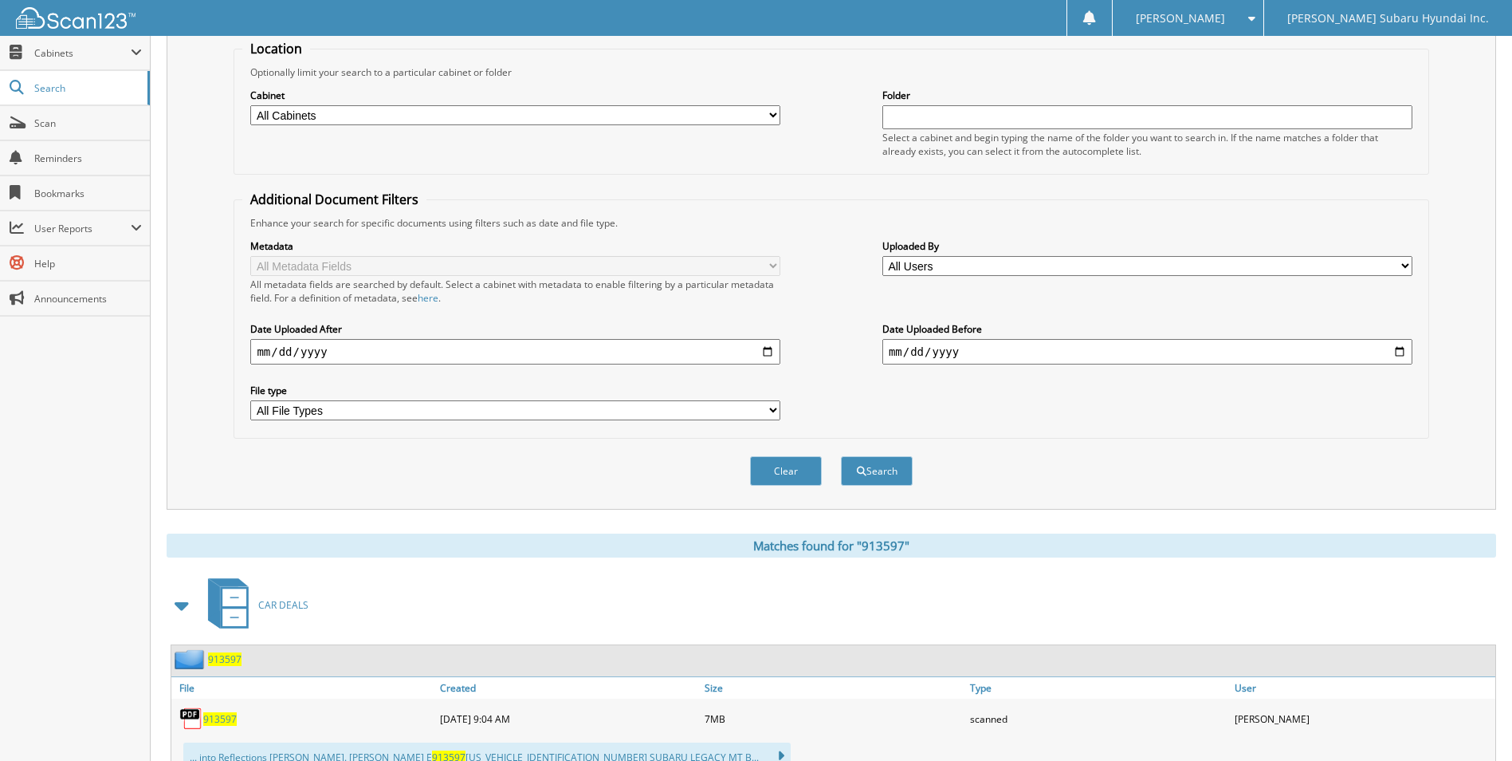
scroll to position [0, 0]
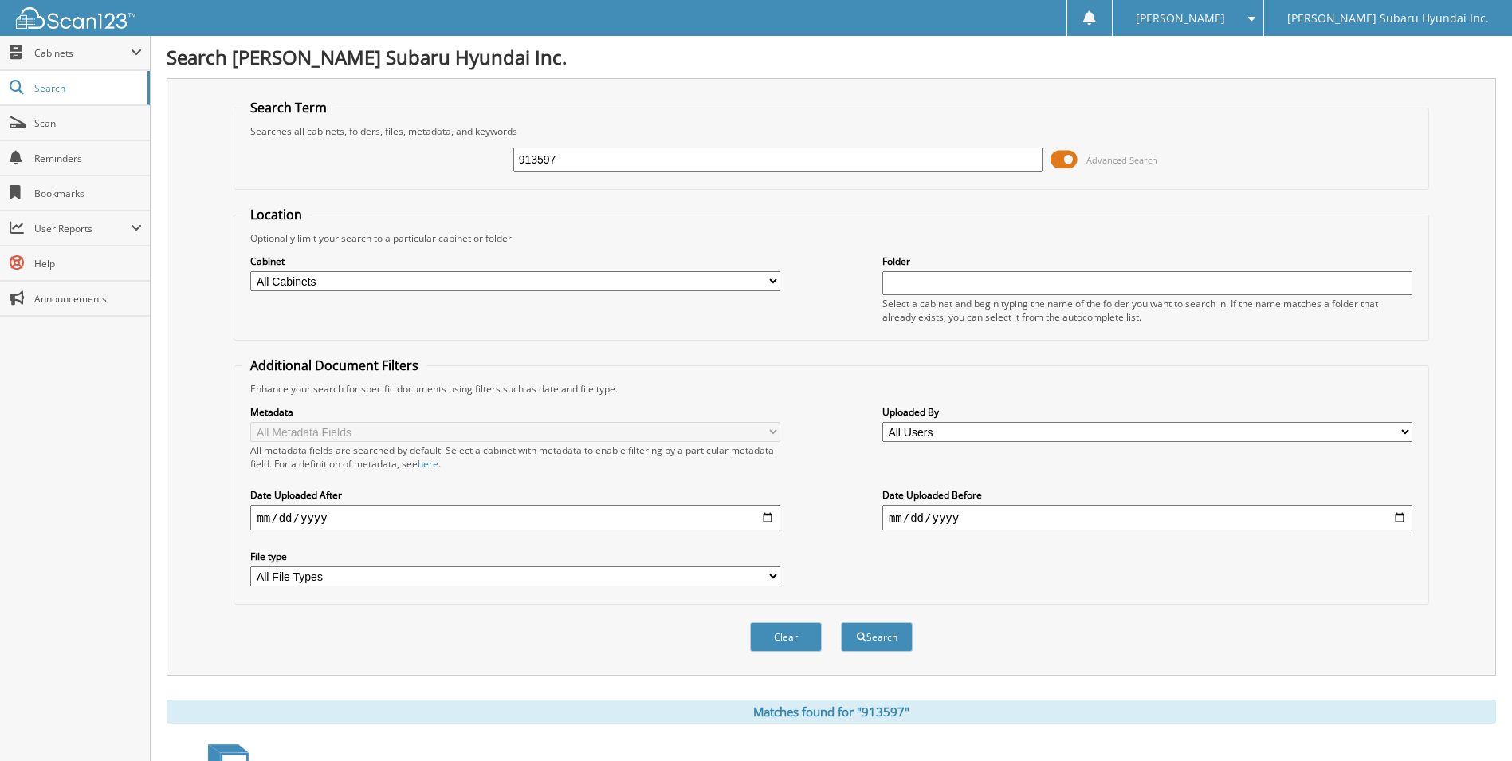
drag, startPoint x: 726, startPoint y: 156, endPoint x: 509, endPoint y: 155, distance: 217.6
click at [509, 155] on div "913597 Advanced Search" at bounding box center [830, 159] width 1177 height 43
type input "slo5854a"
click at [841, 622] on button "Search" at bounding box center [877, 636] width 72 height 29
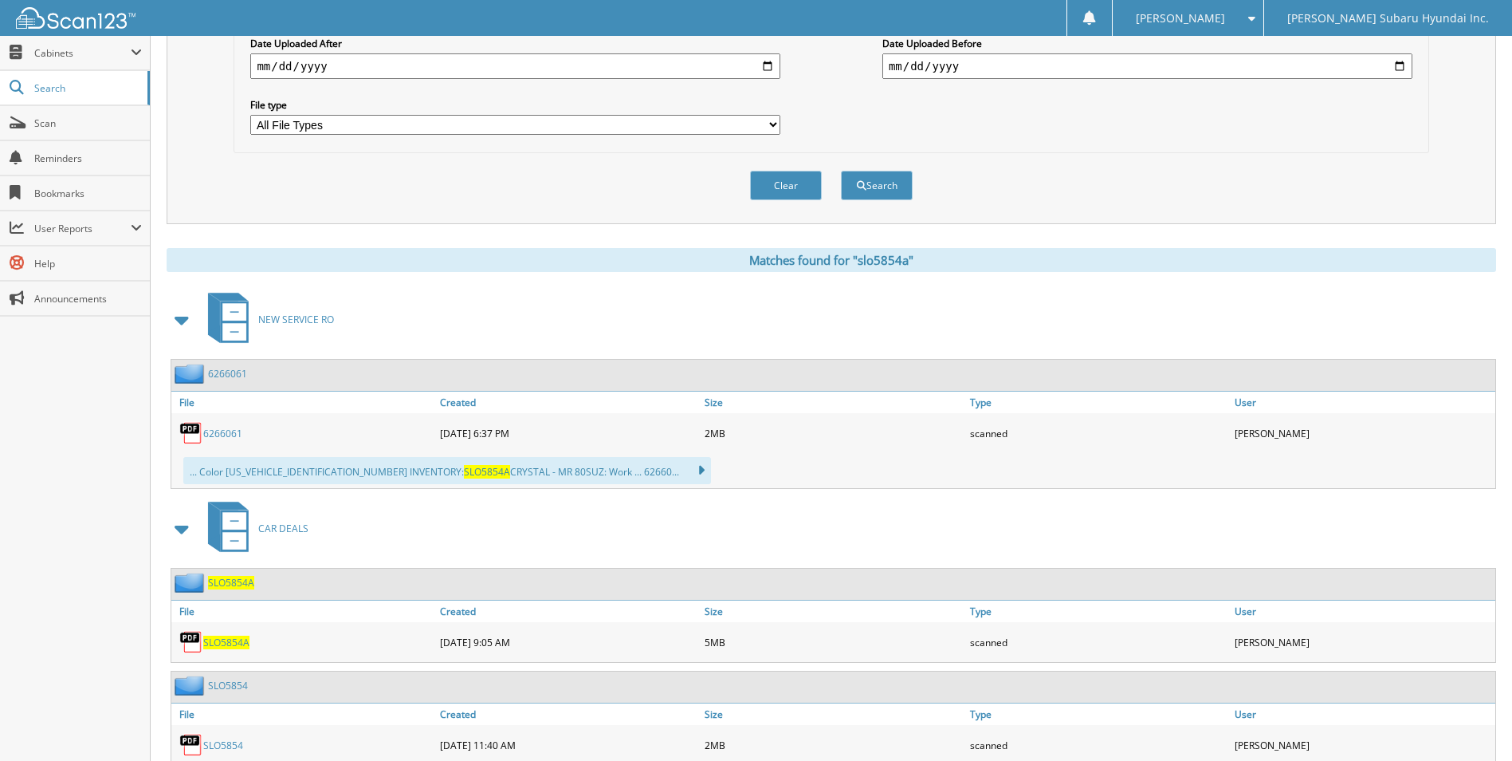
scroll to position [478, 0]
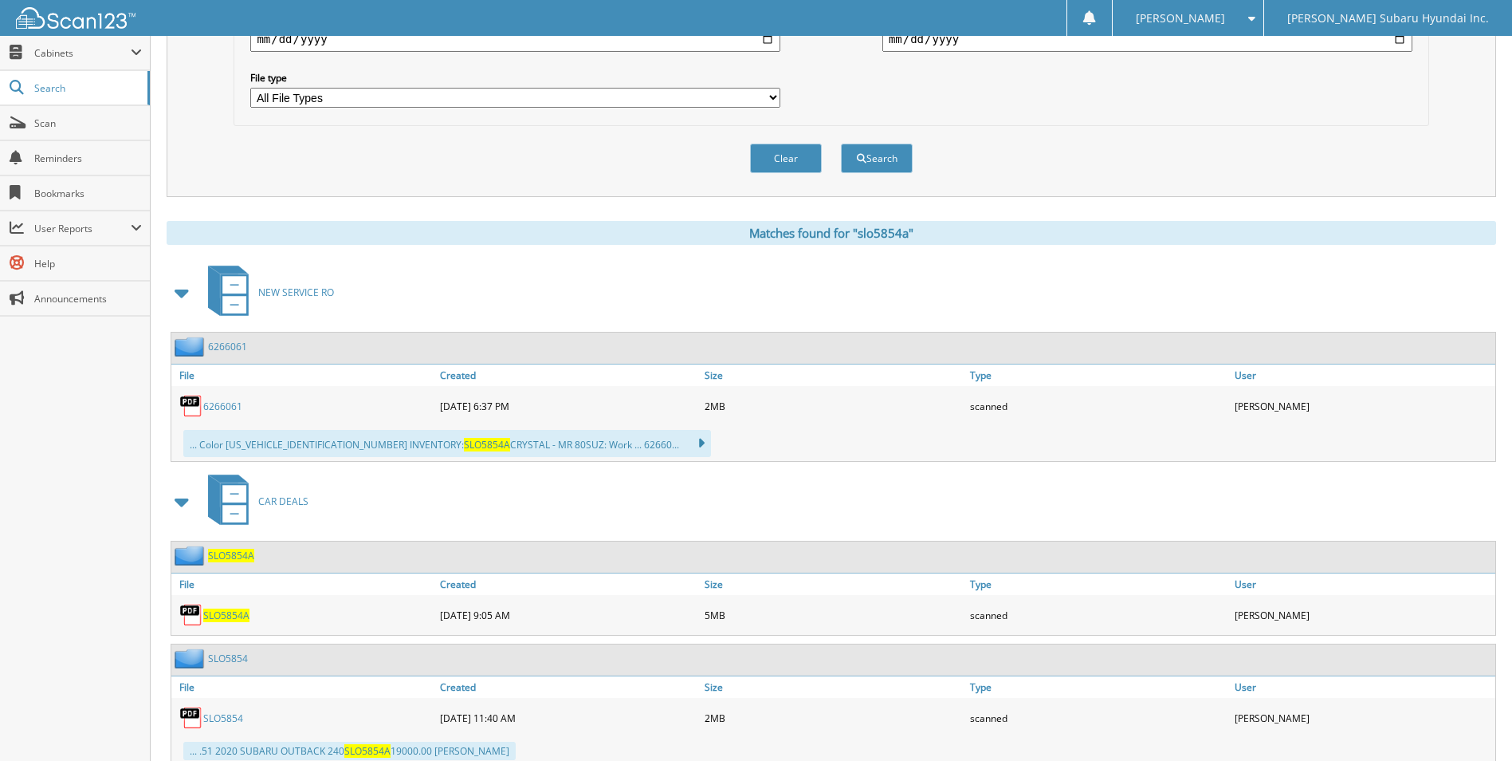
click at [231, 614] on span "SLO5854A" at bounding box center [226, 615] width 46 height 14
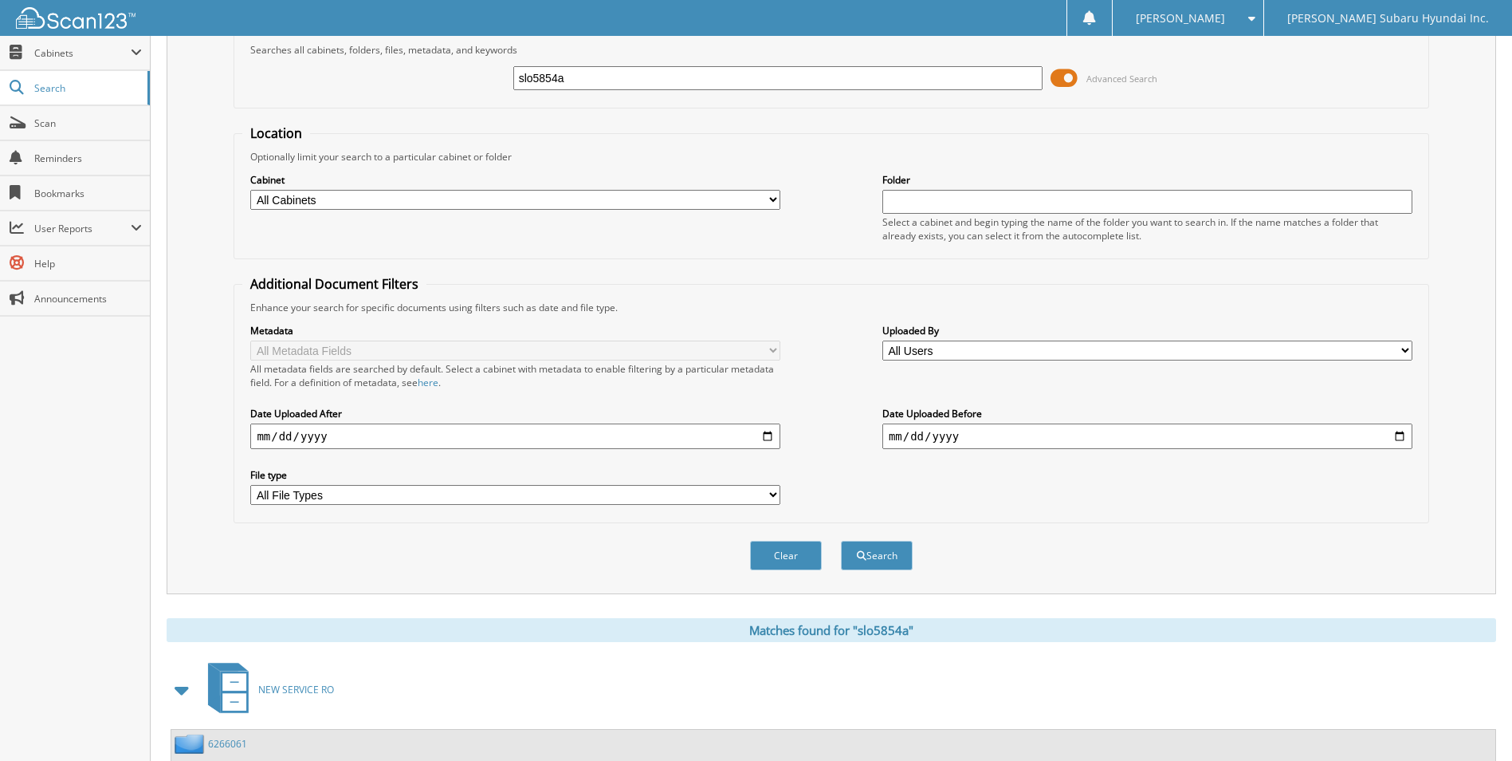
scroll to position [80, 0]
drag, startPoint x: 633, startPoint y: 82, endPoint x: 369, endPoint y: 98, distance: 264.4
click at [376, 98] on div "slo5854a Advanced Search" at bounding box center [830, 79] width 1177 height 43
type input "sim2728"
click at [841, 542] on button "Search" at bounding box center [877, 556] width 72 height 29
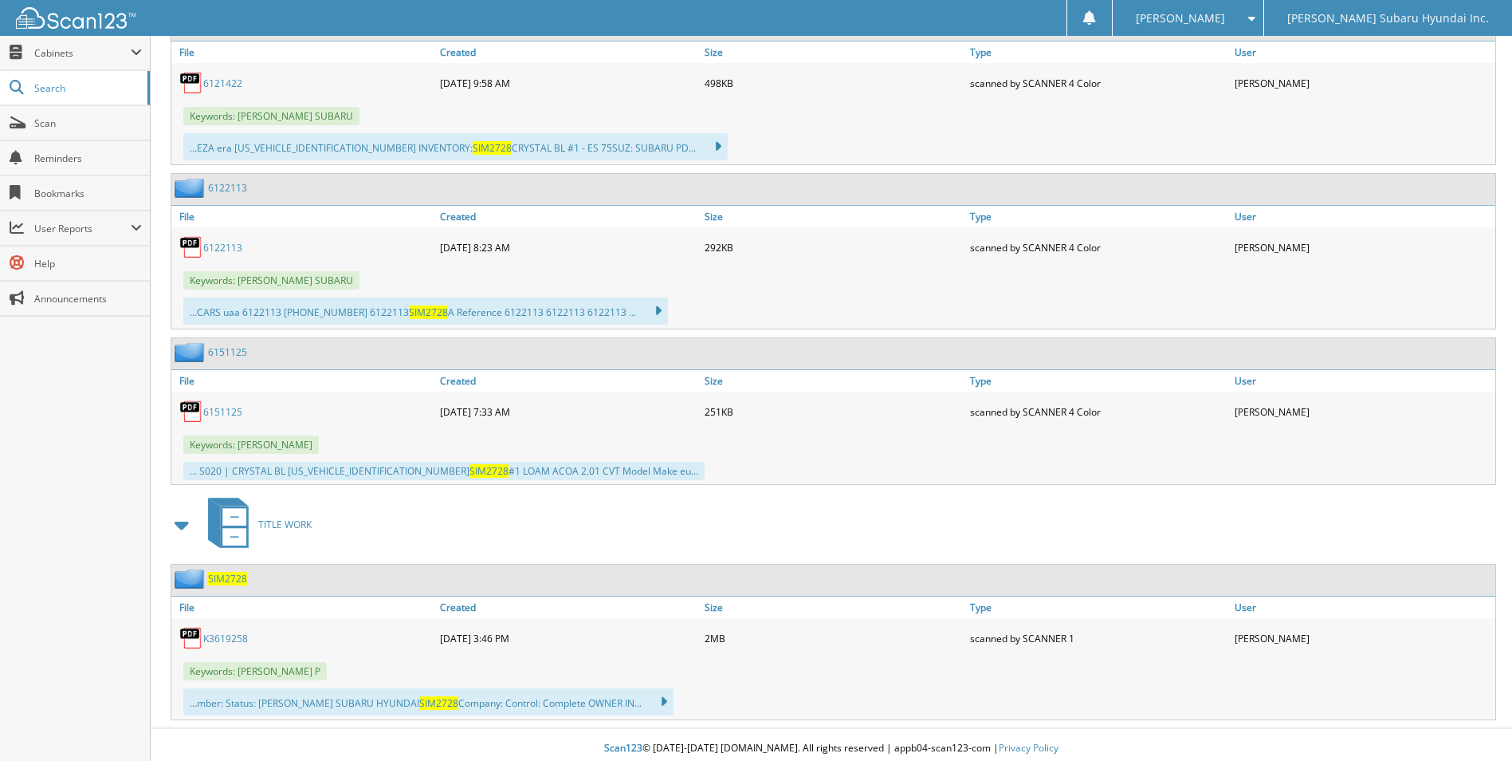
scroll to position [1732, 0]
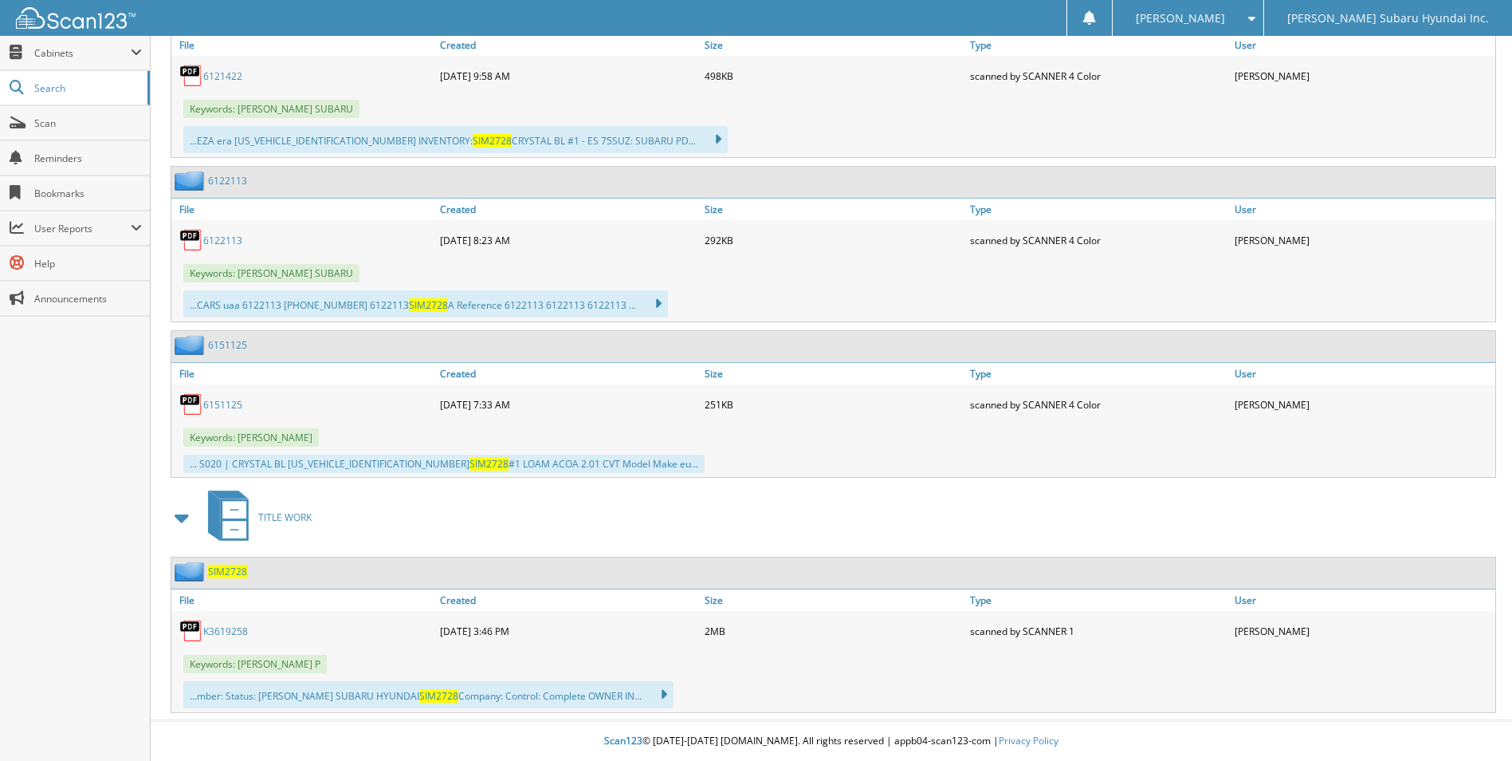
click at [243, 629] on link "K3619258" at bounding box center [225, 631] width 45 height 14
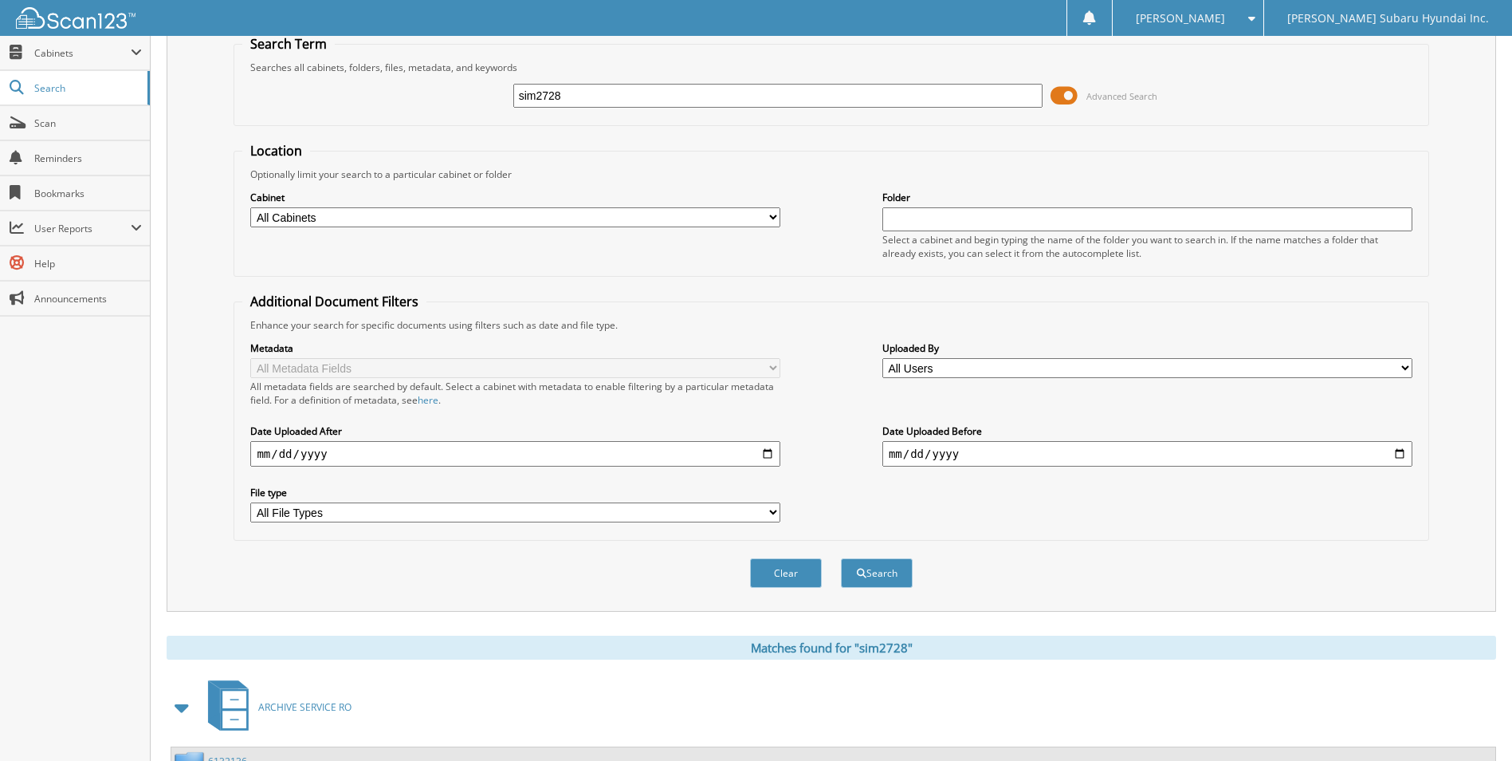
scroll to position [0, 0]
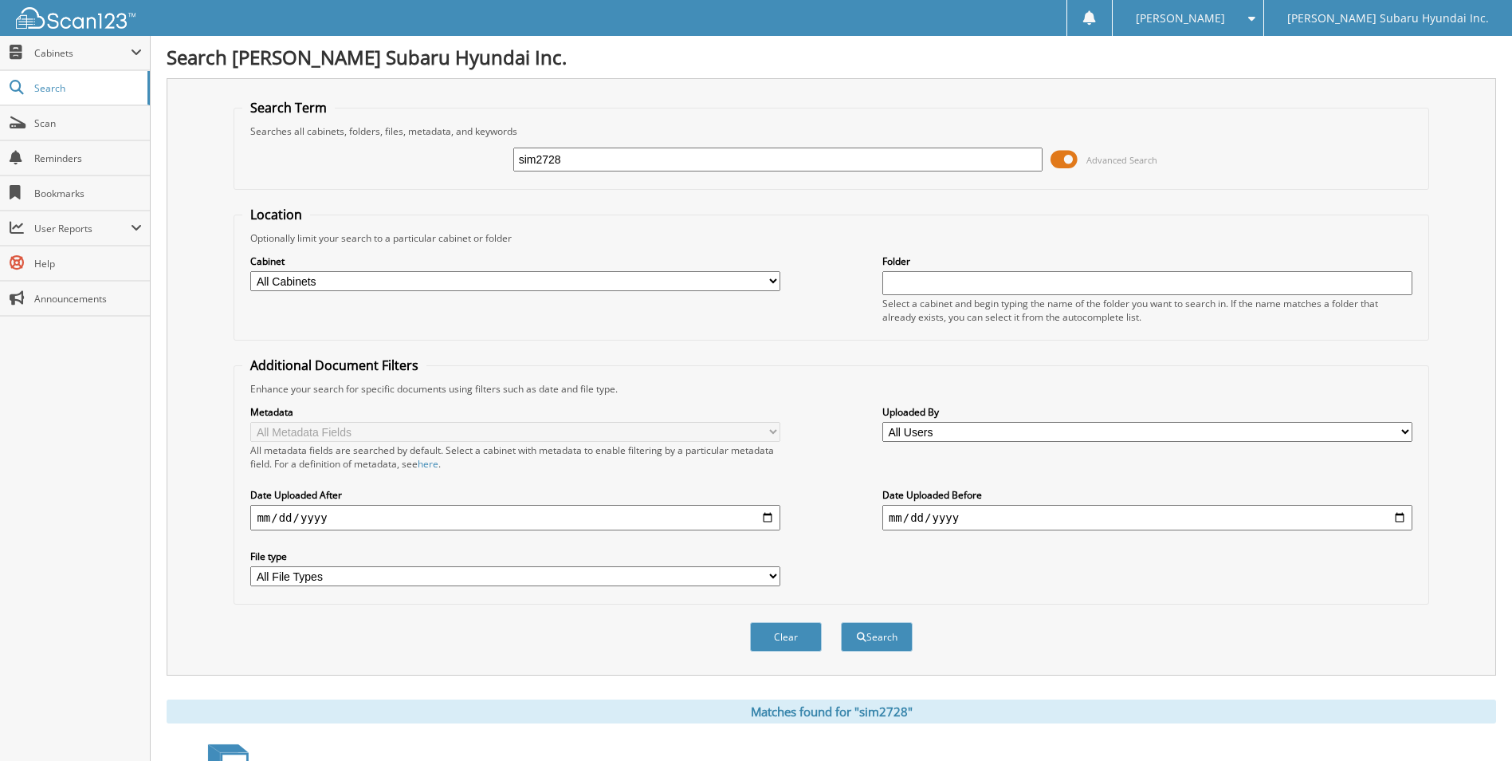
drag, startPoint x: 603, startPoint y: 157, endPoint x: 484, endPoint y: 178, distance: 121.4
click at [485, 177] on div "sim2728 Advanced Search" at bounding box center [830, 159] width 1177 height 43
click at [666, 157] on input "text" at bounding box center [778, 159] width 530 height 24
type input "mccloy"
click at [841, 622] on button "Search" at bounding box center [877, 636] width 72 height 29
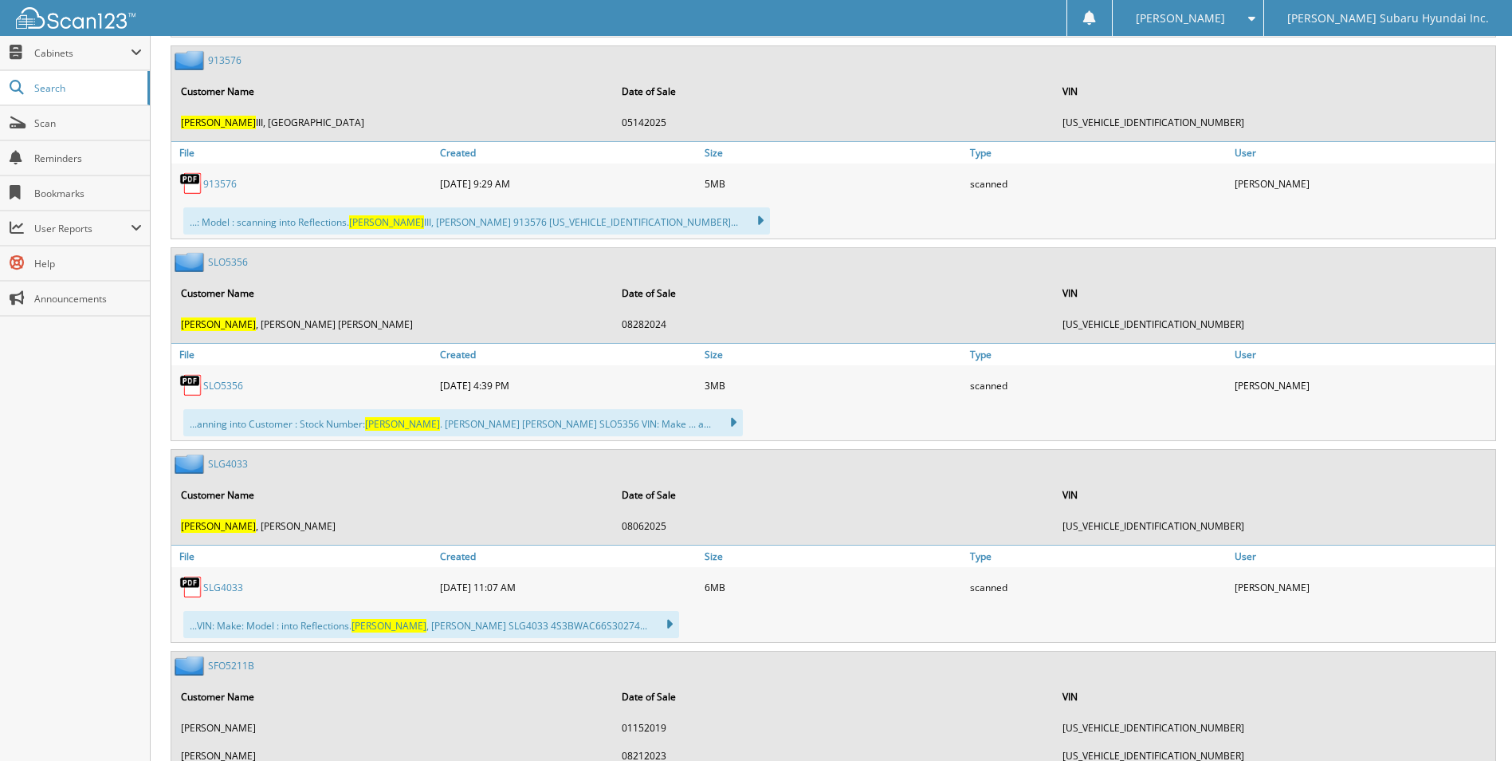
scroll to position [9806, 0]
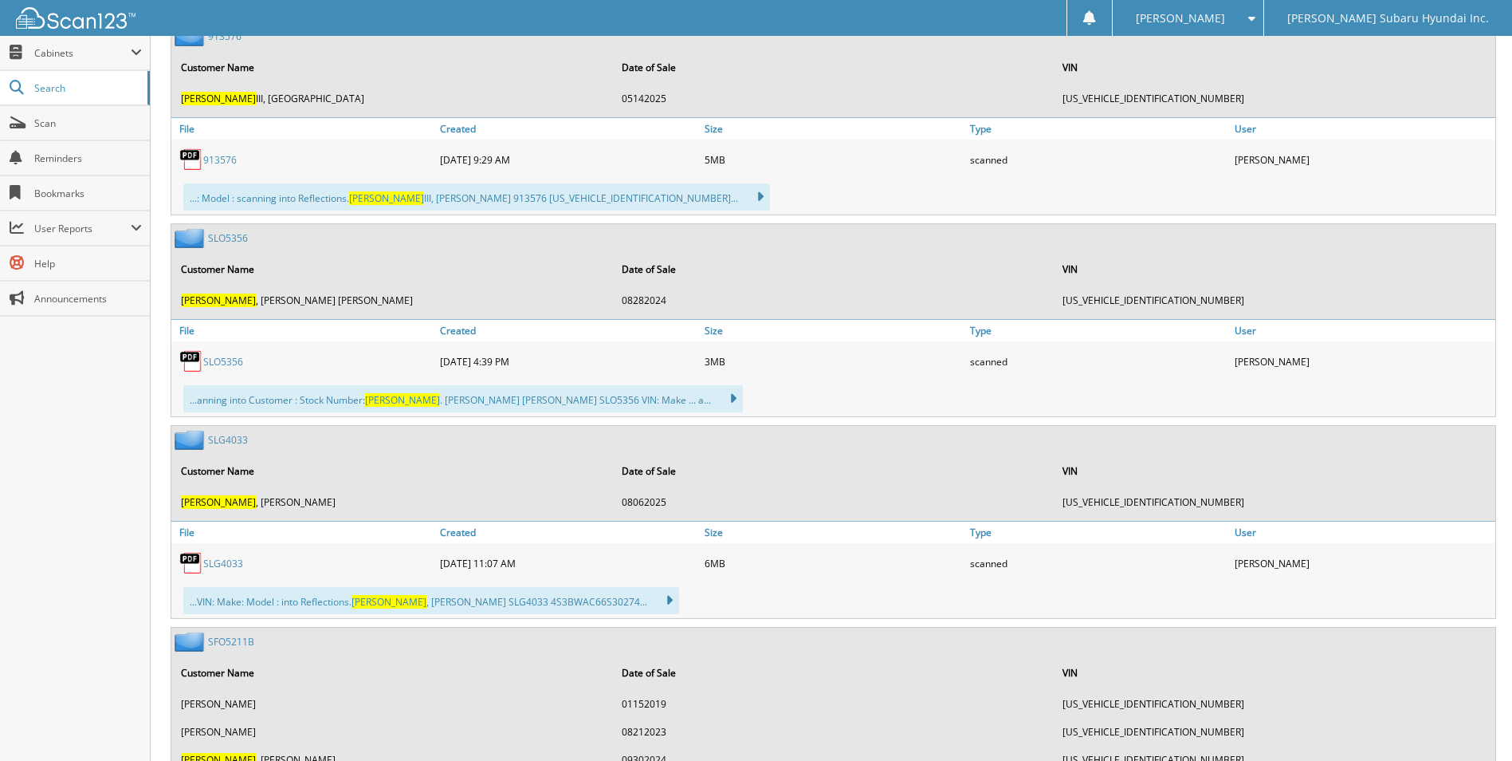
click at [226, 556] on link "SLG4033" at bounding box center [223, 563] width 40 height 14
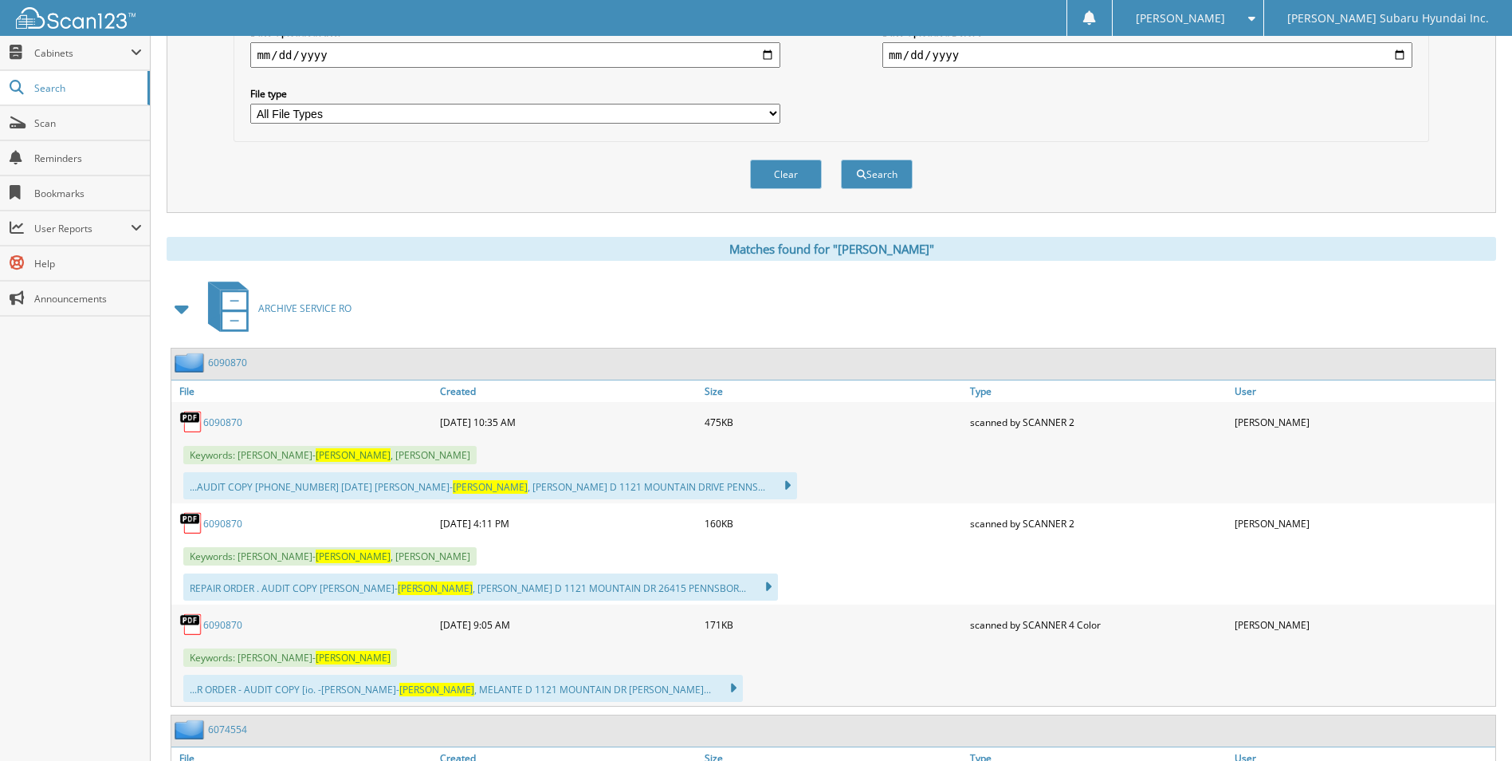
scroll to position [0, 0]
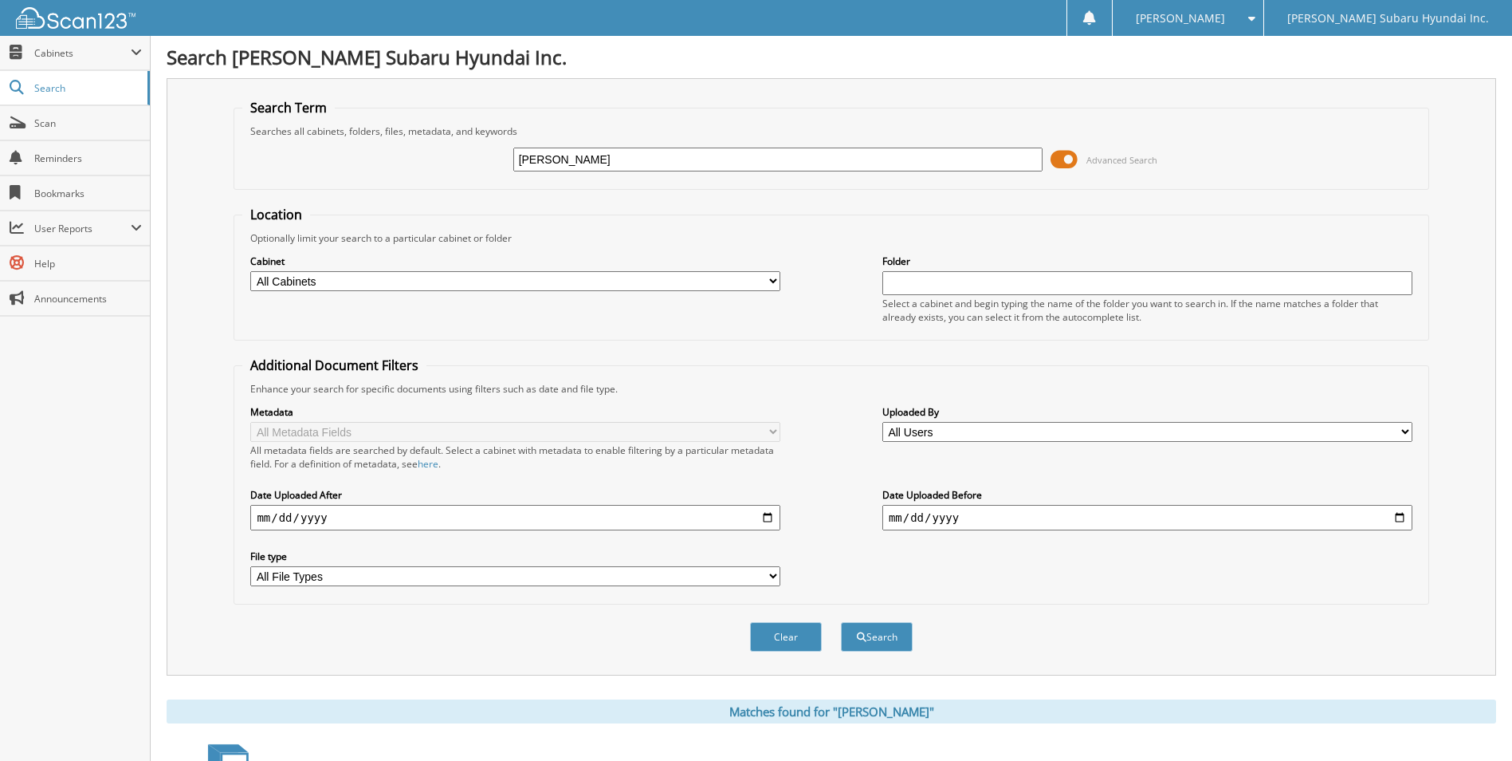
drag, startPoint x: 571, startPoint y: 157, endPoint x: 471, endPoint y: 160, distance: 99.7
click at [472, 160] on div "mccloy Advanced Search" at bounding box center [830, 159] width 1177 height 43
type input "htu2279"
click at [841, 622] on button "Search" at bounding box center [877, 636] width 72 height 29
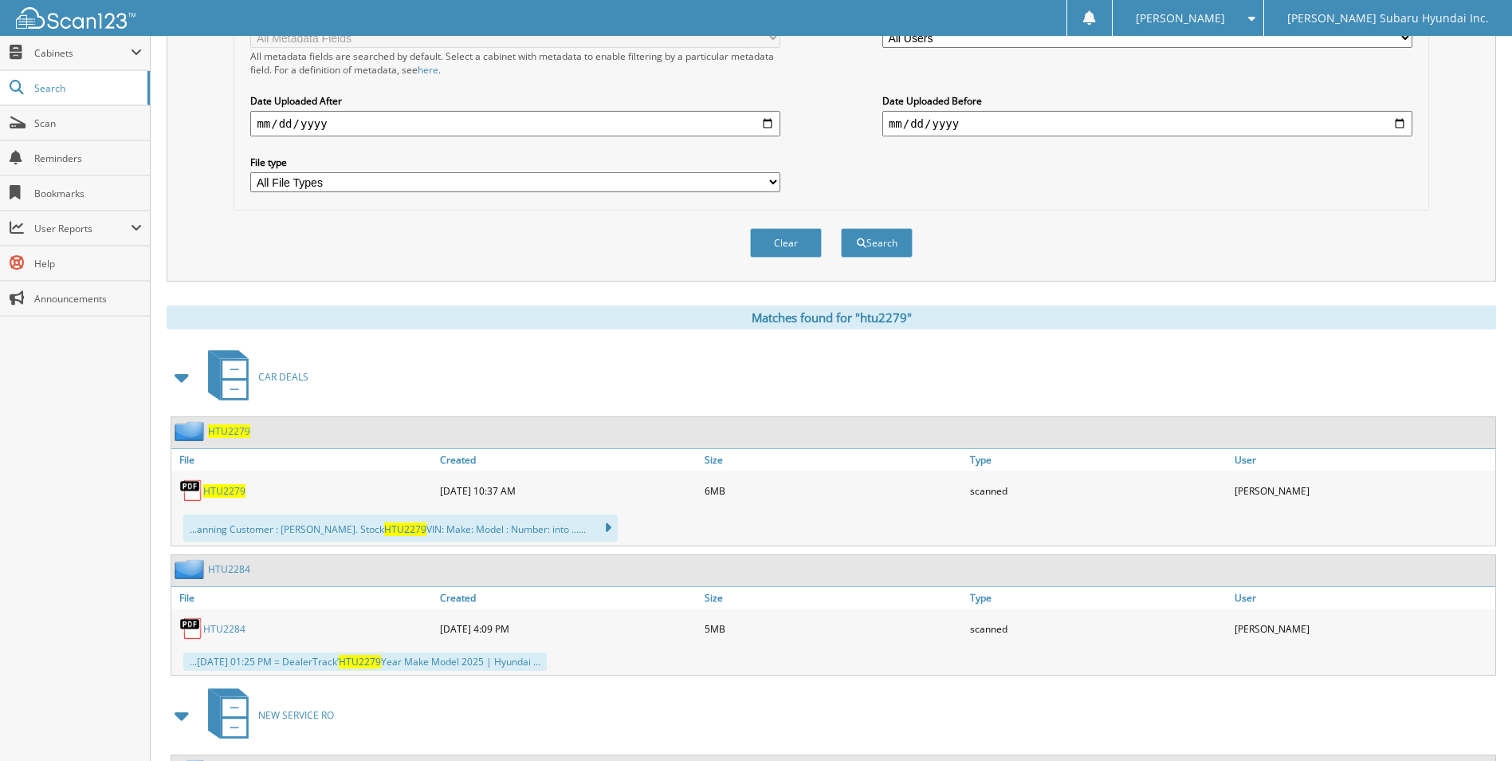
scroll to position [399, 0]
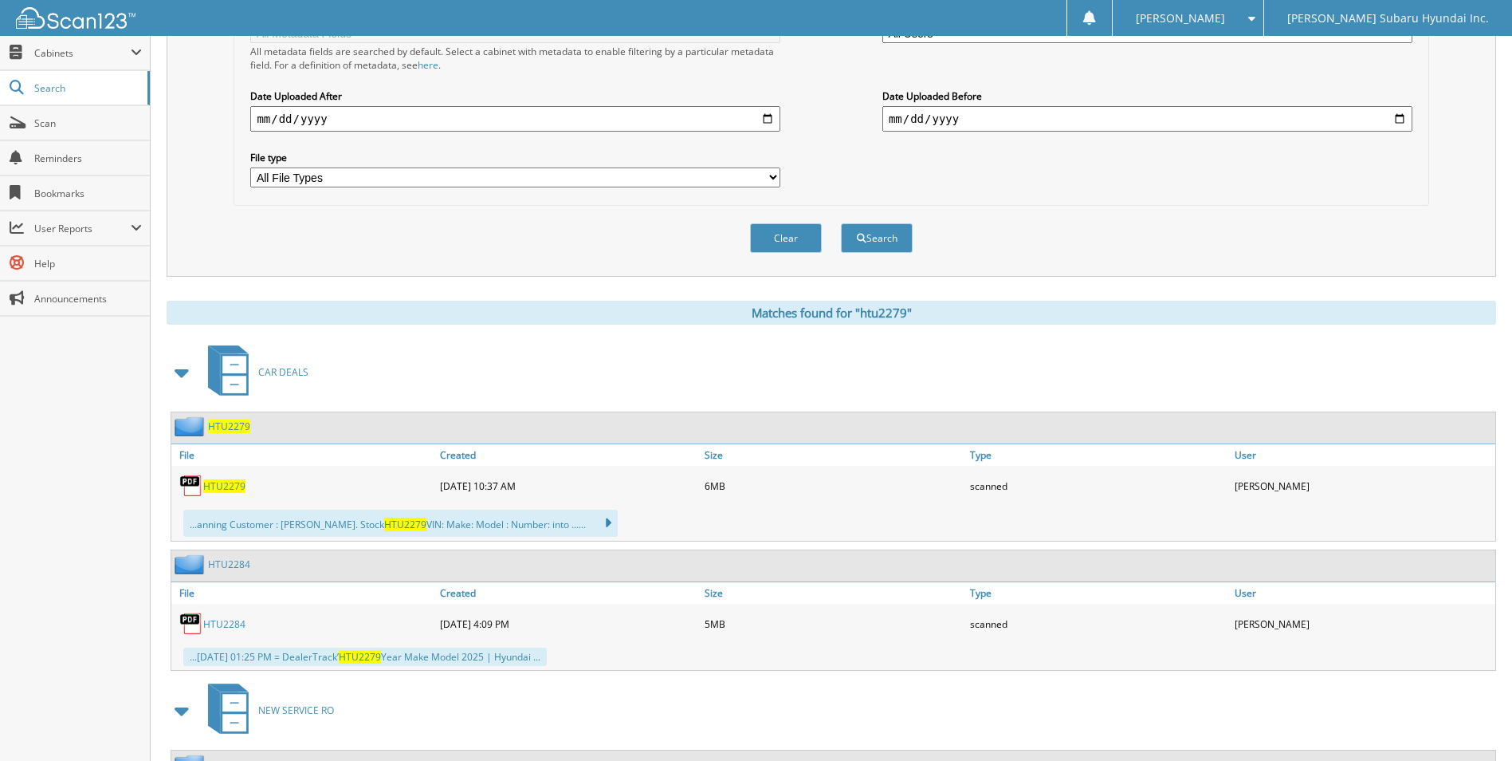
click at [228, 484] on span "HTU2279" at bounding box center [224, 486] width 42 height 14
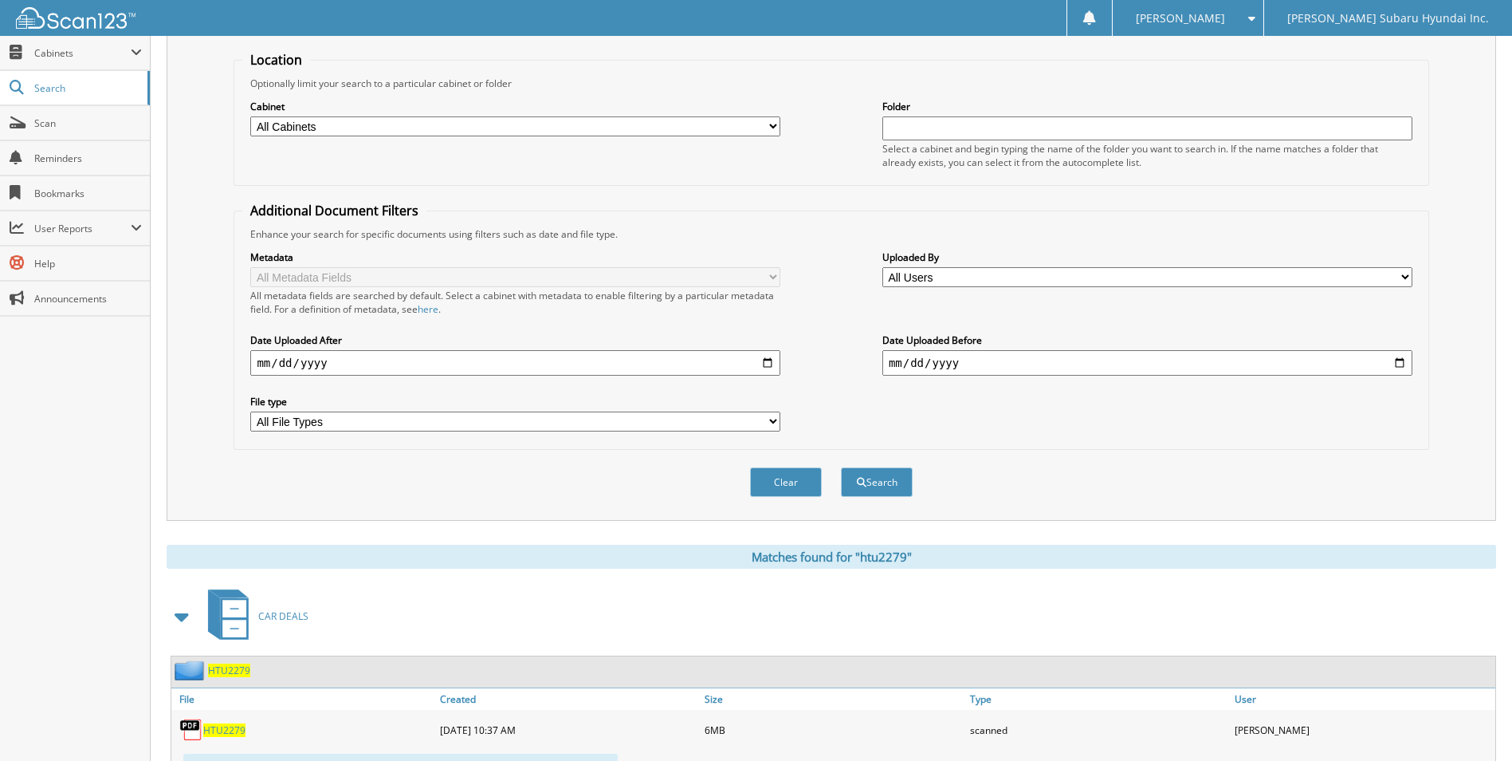
scroll to position [0, 0]
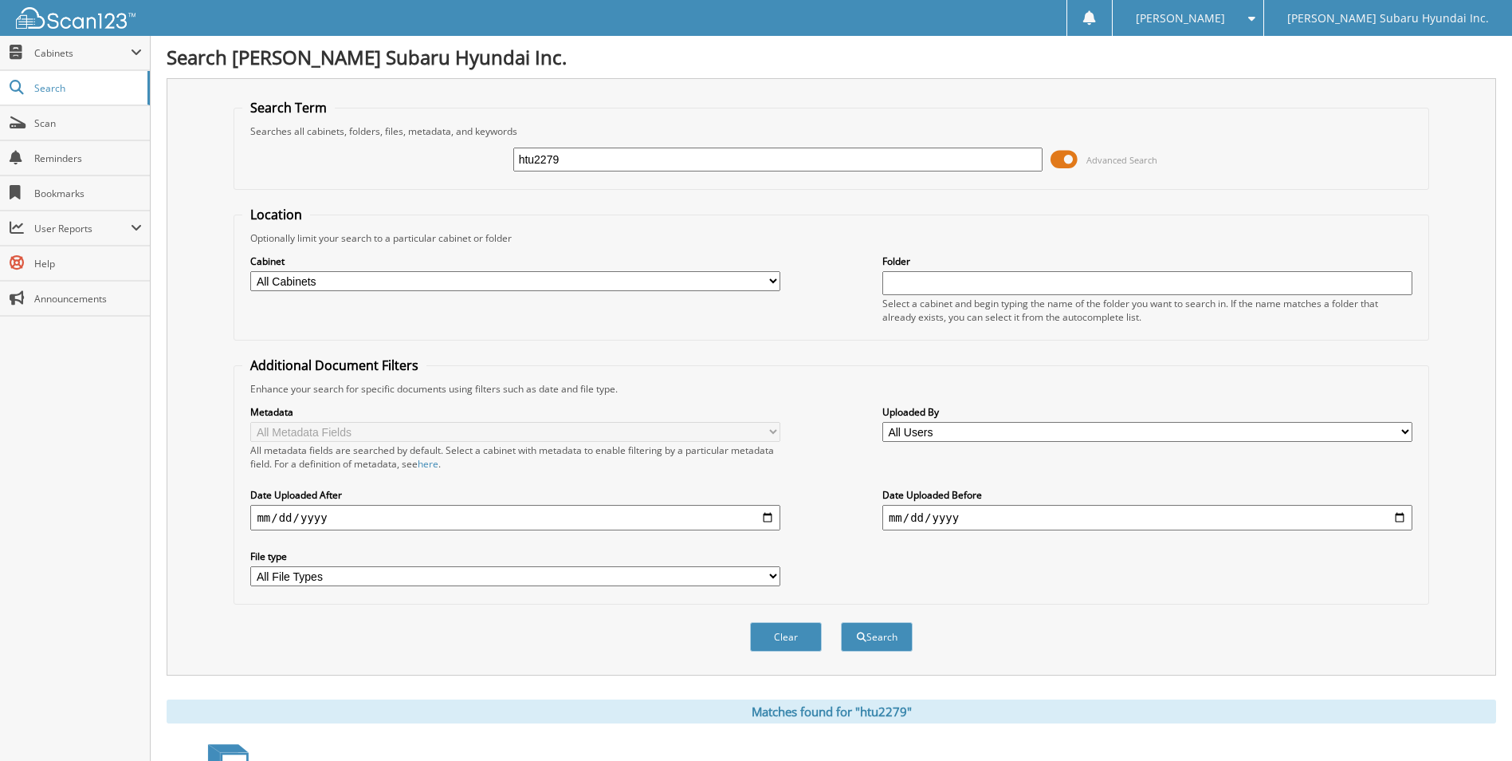
drag, startPoint x: 559, startPoint y: 158, endPoint x: 477, endPoint y: 172, distance: 83.4
click at [477, 172] on div "htu2279 Advanced Search" at bounding box center [830, 159] width 1177 height 43
type input "6264310"
click at [841, 622] on button "Search" at bounding box center [877, 636] width 72 height 29
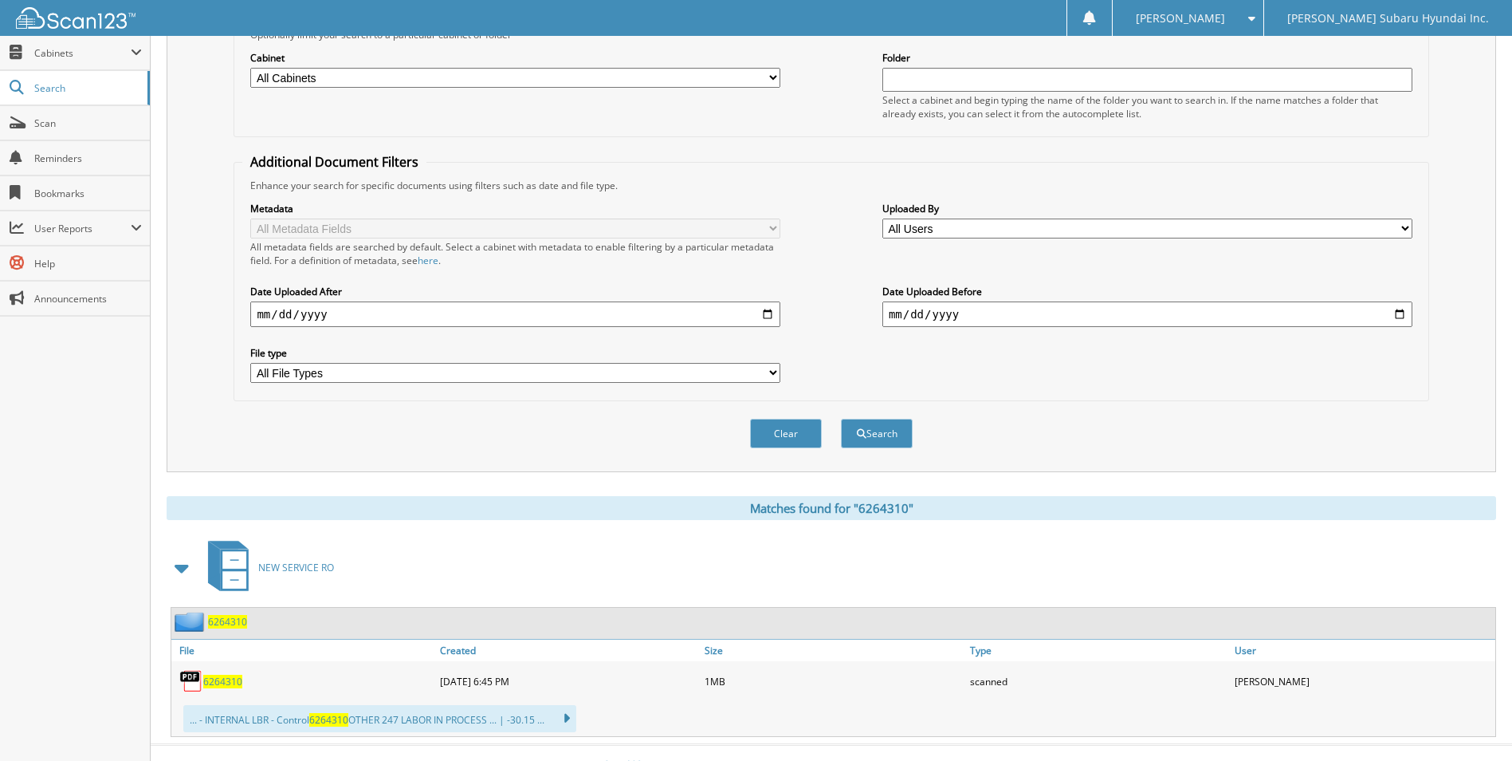
scroll to position [228, 0]
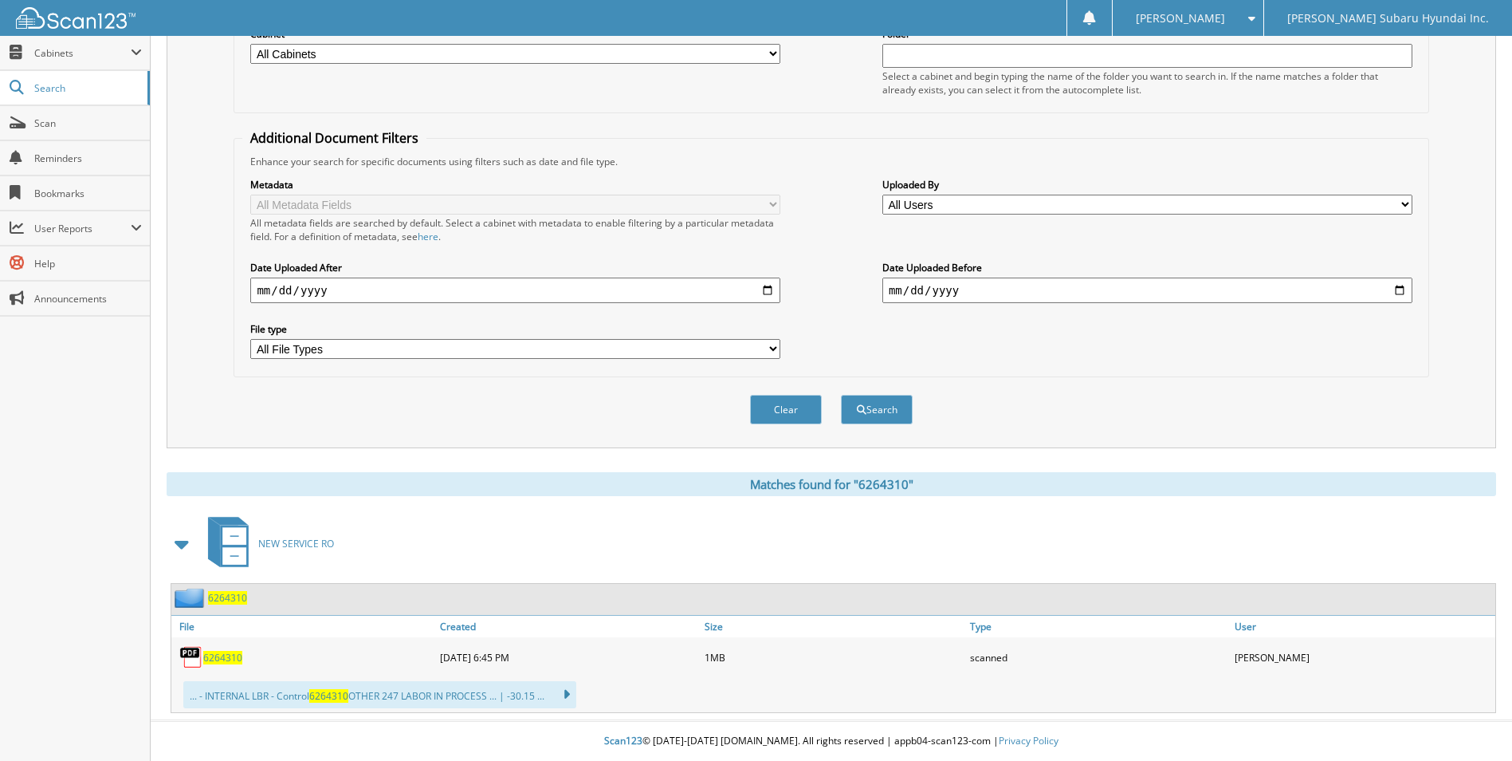
click at [217, 659] on span "6264310" at bounding box center [222, 658] width 39 height 14
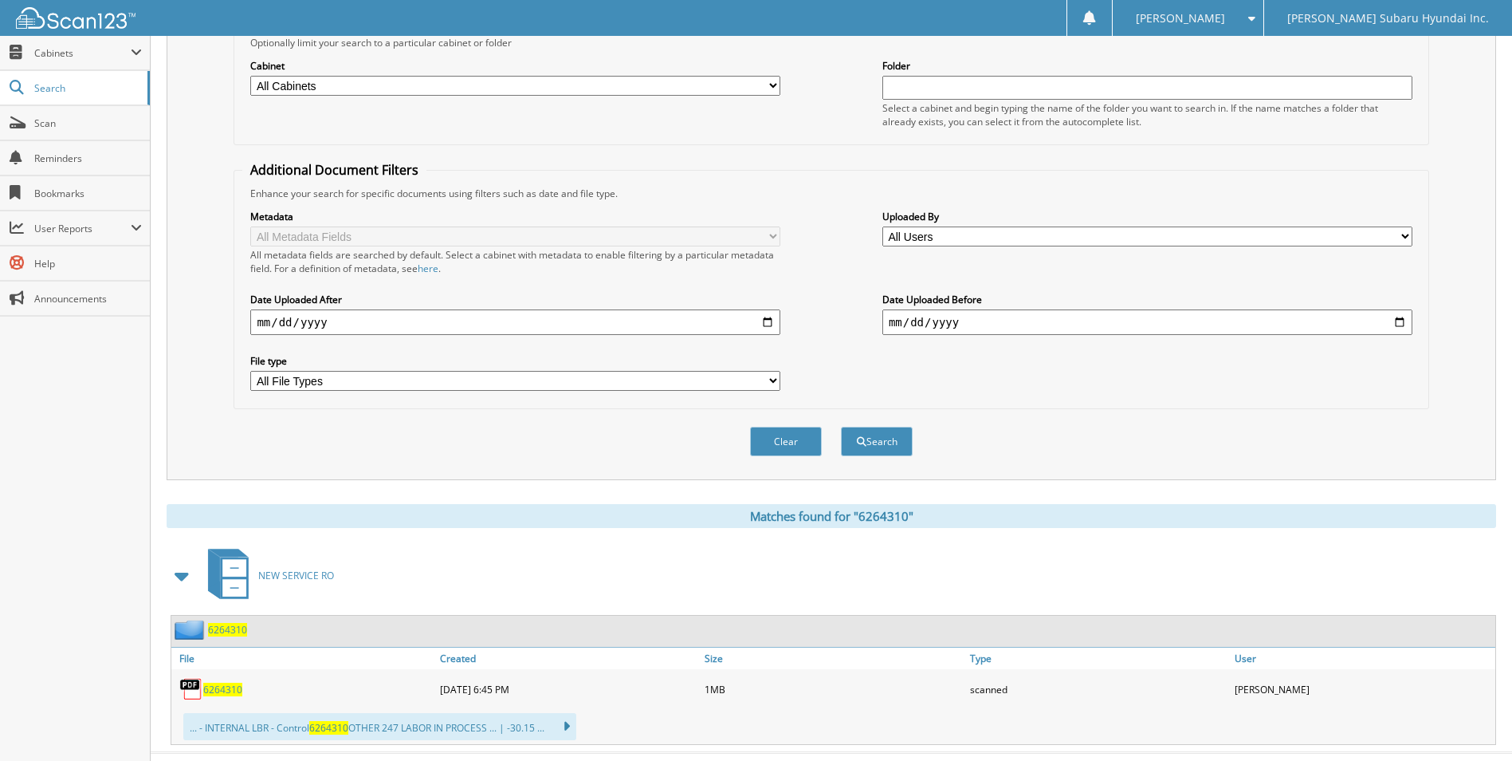
scroll to position [0, 0]
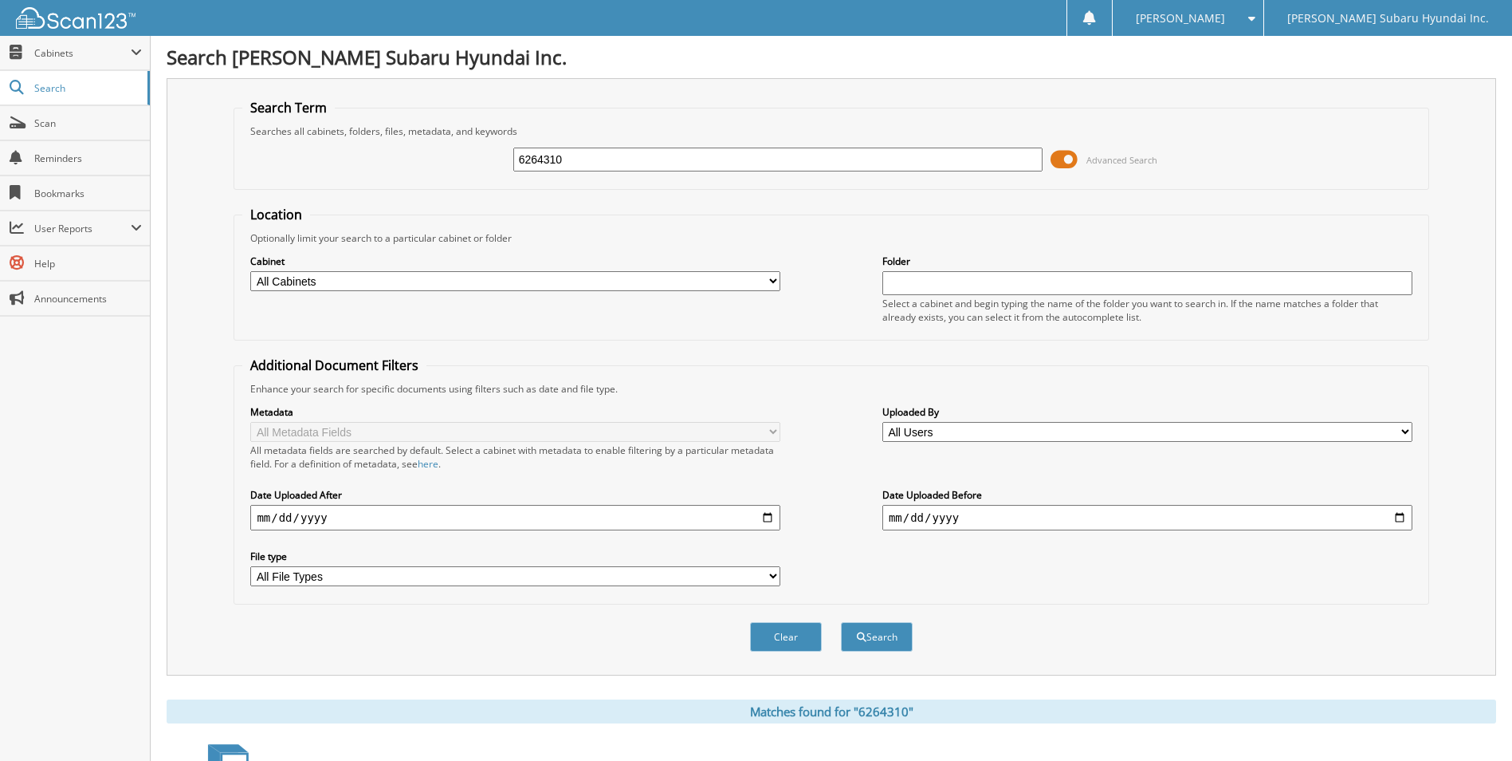
drag, startPoint x: 646, startPoint y: 158, endPoint x: 459, endPoint y: 175, distance: 187.4
click at [459, 175] on div "6264310 Advanced Search" at bounding box center [830, 159] width 1177 height 43
type input "6263827"
click at [841, 622] on button "Search" at bounding box center [877, 636] width 72 height 29
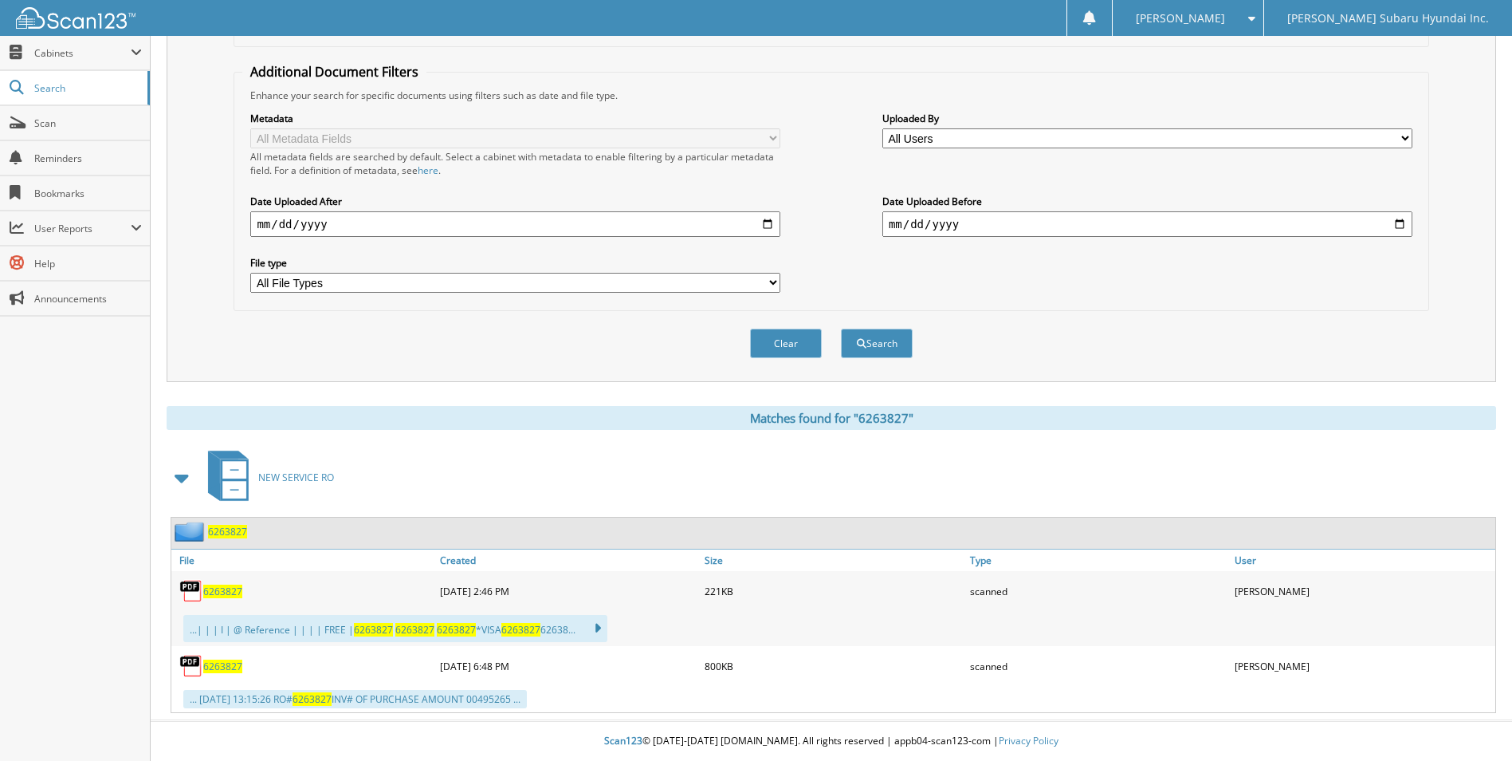
click at [222, 592] on span "6263827" at bounding box center [222, 591] width 39 height 14
click at [218, 659] on span "6263827" at bounding box center [222, 666] width 39 height 14
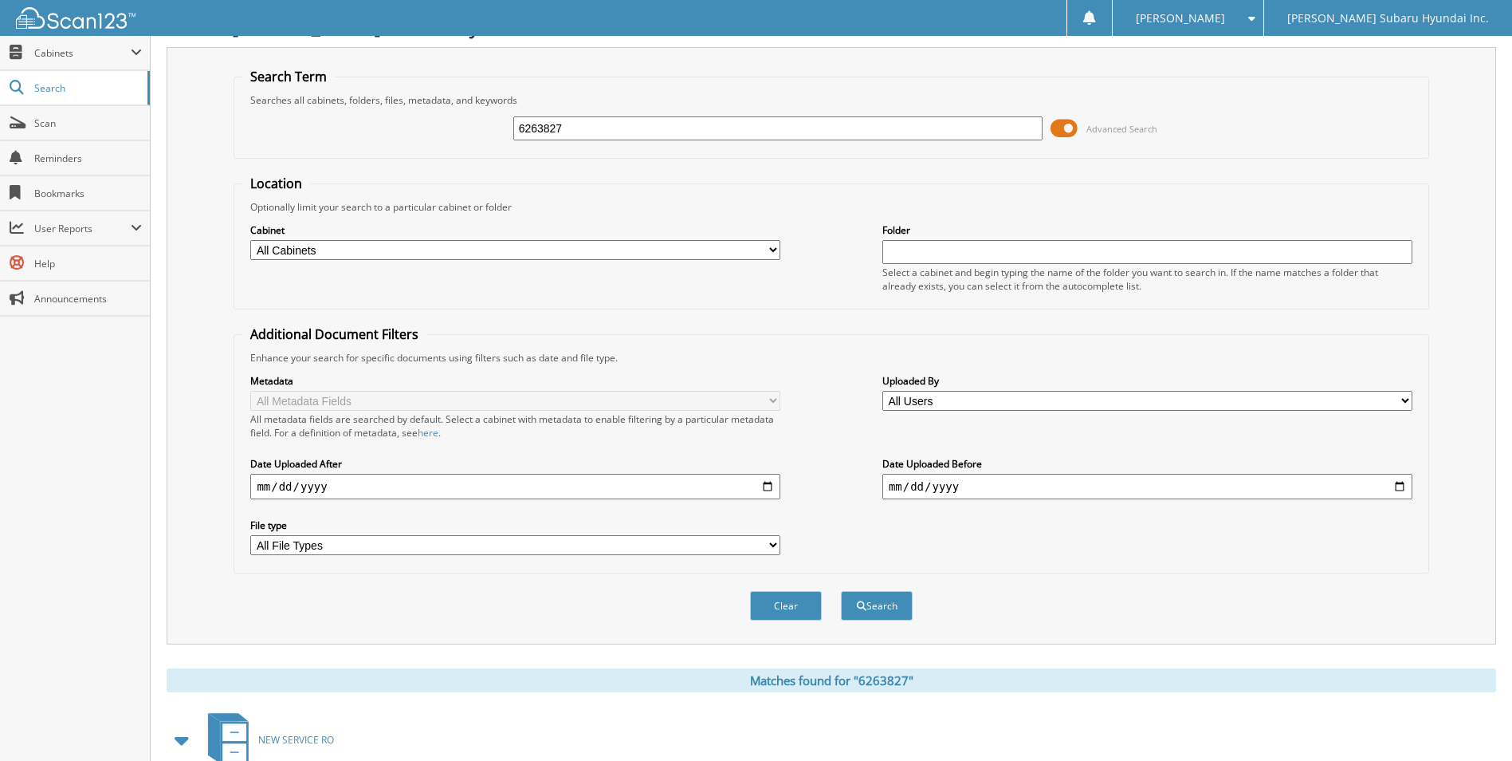
scroll to position [0, 0]
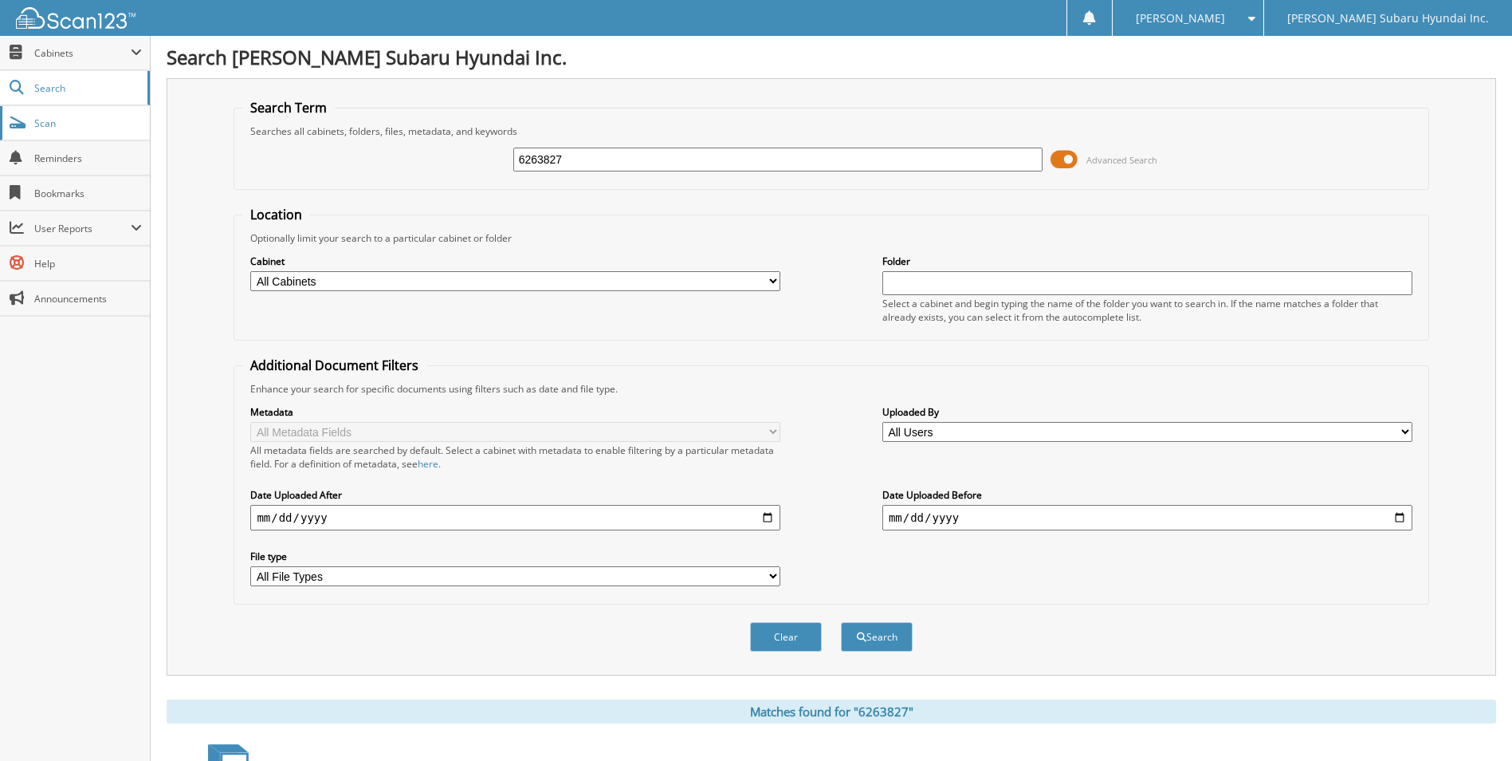
click at [55, 121] on span "Scan" at bounding box center [88, 123] width 108 height 14
